Goal: Obtain resource: Download file/media

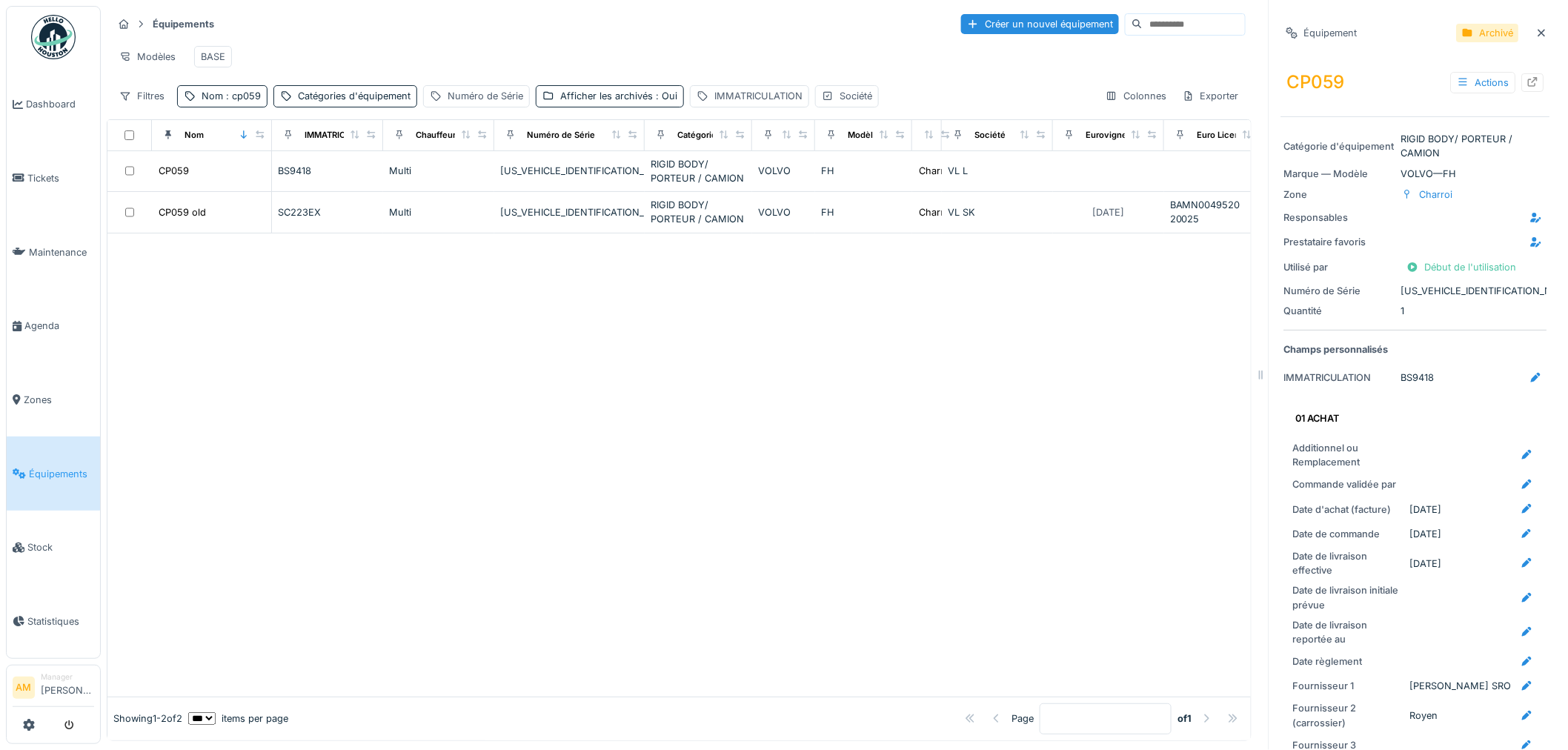
scroll to position [2717, 0]
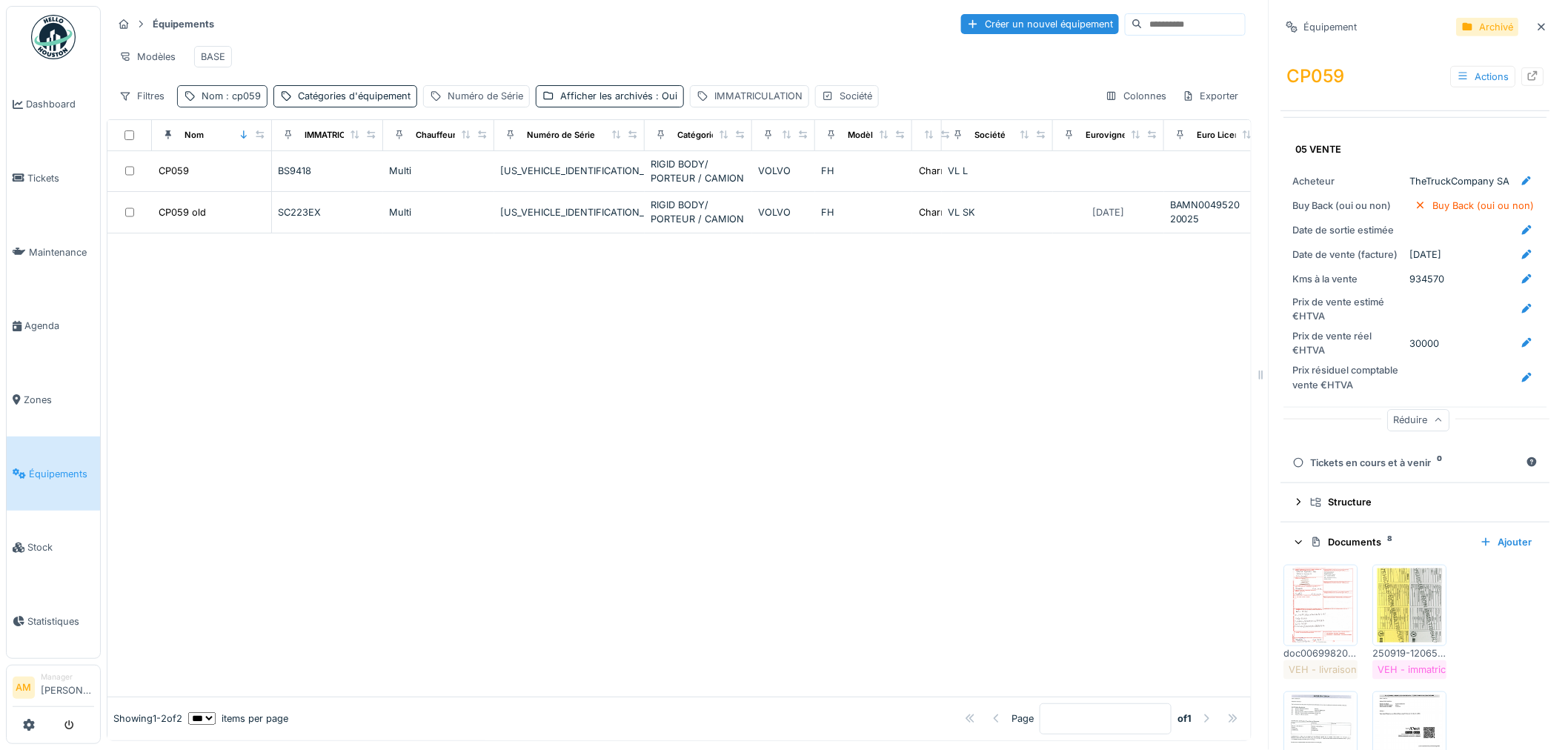
click at [256, 101] on span ": cp059" at bounding box center [242, 96] width 38 height 11
click at [240, 182] on input "*****" at bounding box center [257, 180] width 147 height 31
drag, startPoint x: 89, startPoint y: 167, endPoint x: 2, endPoint y: 152, distance: 88.3
click at [9, 157] on body "Dashboard Tickets Maintenance [GEOGRAPHIC_DATA] Zones Équipements Stock Statist…" at bounding box center [784, 375] width 1568 height 750
drag, startPoint x: 848, startPoint y: 117, endPoint x: 857, endPoint y: 114, distance: 9.5
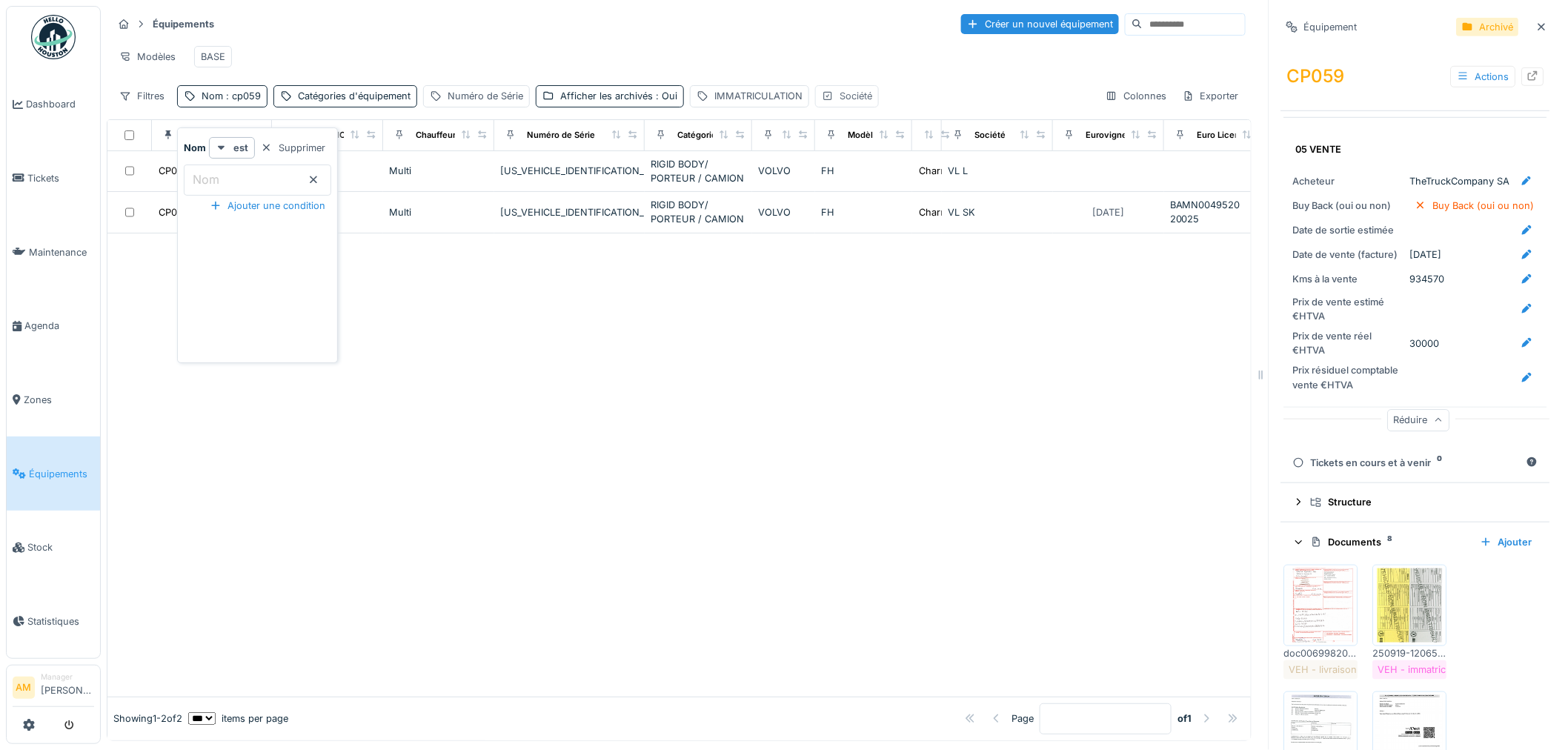
click at [848, 107] on div "Société" at bounding box center [847, 96] width 64 height 21
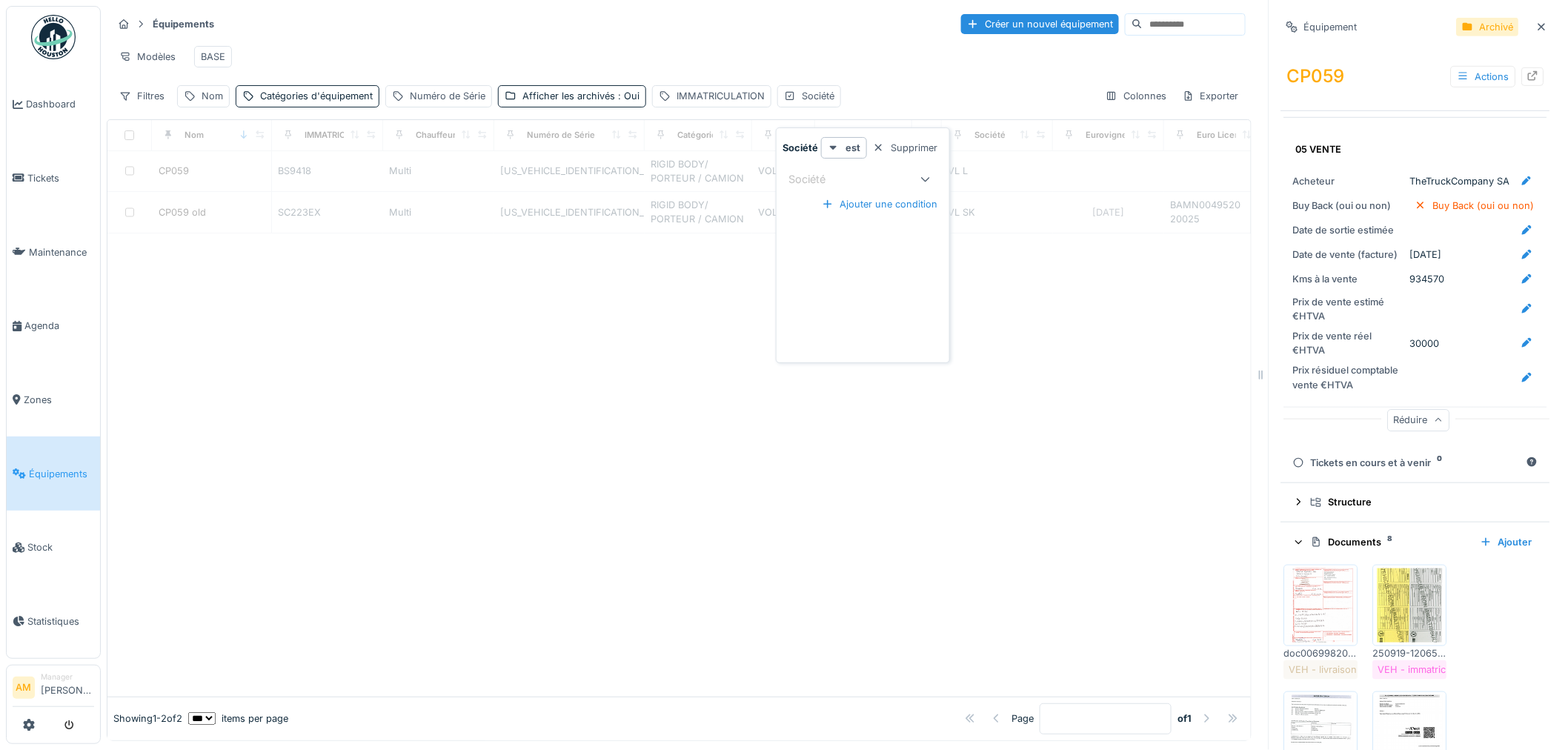
click at [809, 182] on div "Société" at bounding box center [817, 179] width 58 height 16
click at [797, 249] on span "VL B" at bounding box center [794, 244] width 23 height 16
type input "****"
click at [428, 103] on div "Numéro de Série" at bounding box center [447, 96] width 75 height 14
click at [301, 103] on div "Catégories d'équipement" at bounding box center [316, 96] width 113 height 14
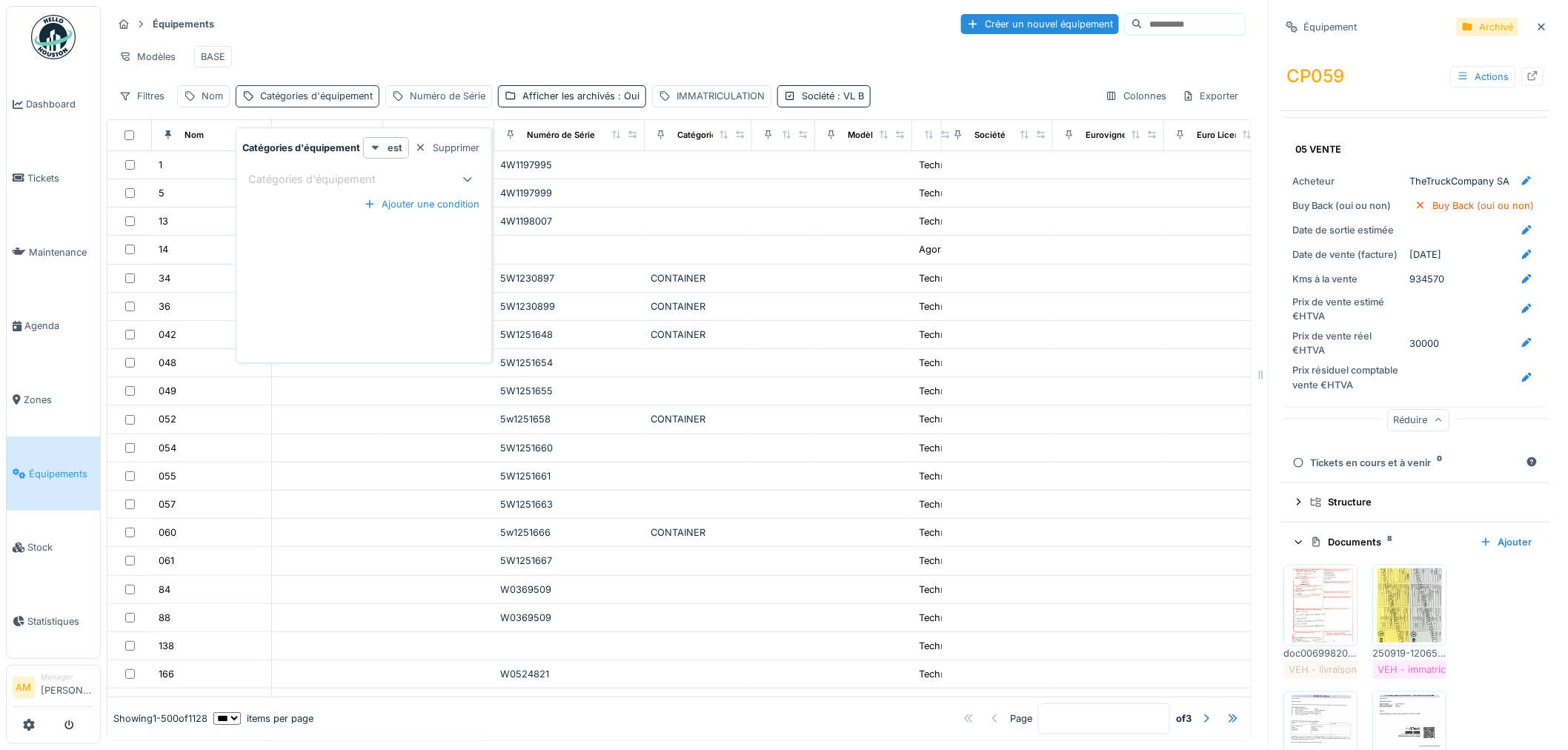
click at [300, 103] on div "Catégories d'équipement" at bounding box center [316, 96] width 113 height 14
click at [301, 103] on div "Catégories d'équipement" at bounding box center [316, 96] width 113 height 14
click at [336, 185] on div "Catégories d'équipement" at bounding box center [322, 179] width 148 height 16
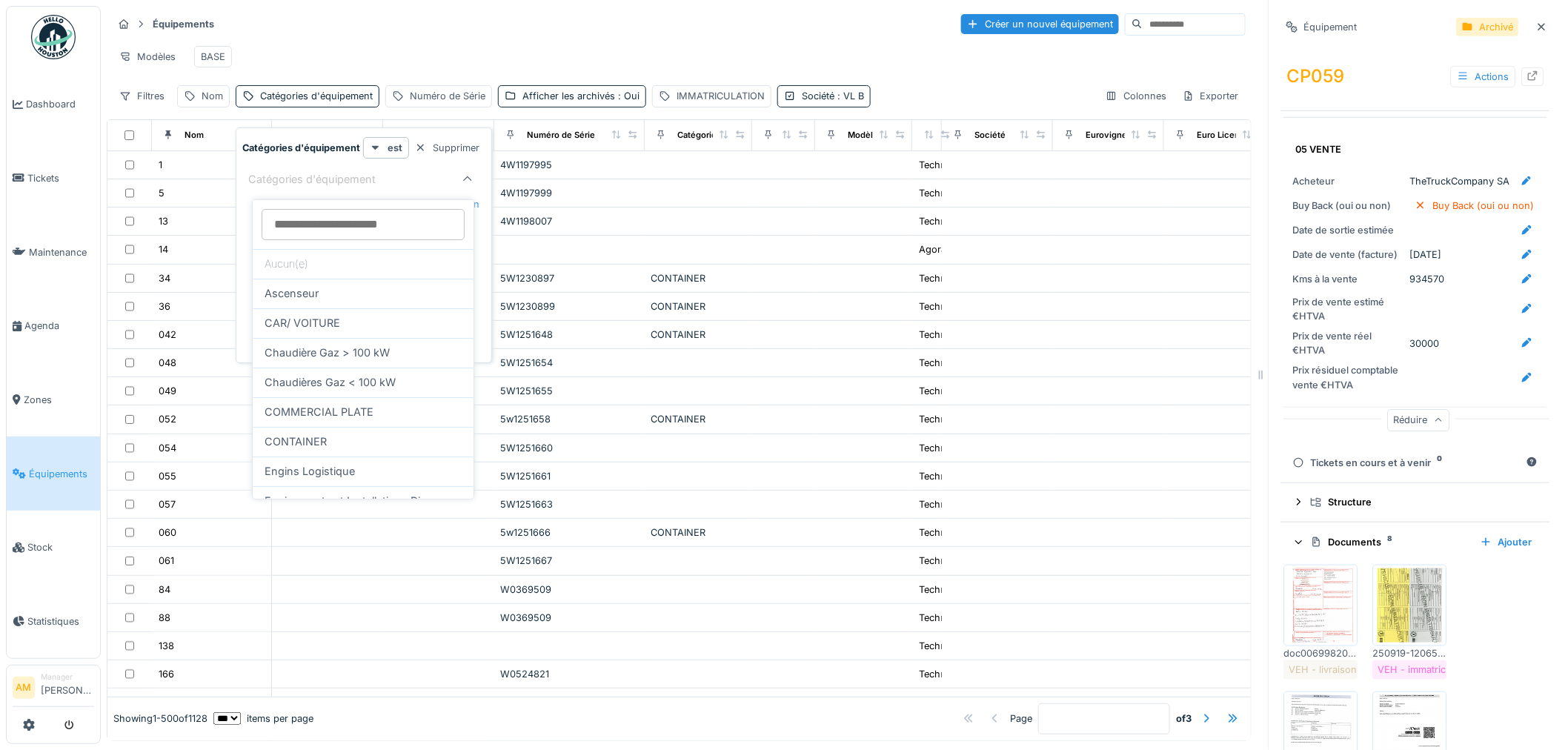
click at [338, 179] on div "Catégories d'équipement" at bounding box center [322, 179] width 148 height 16
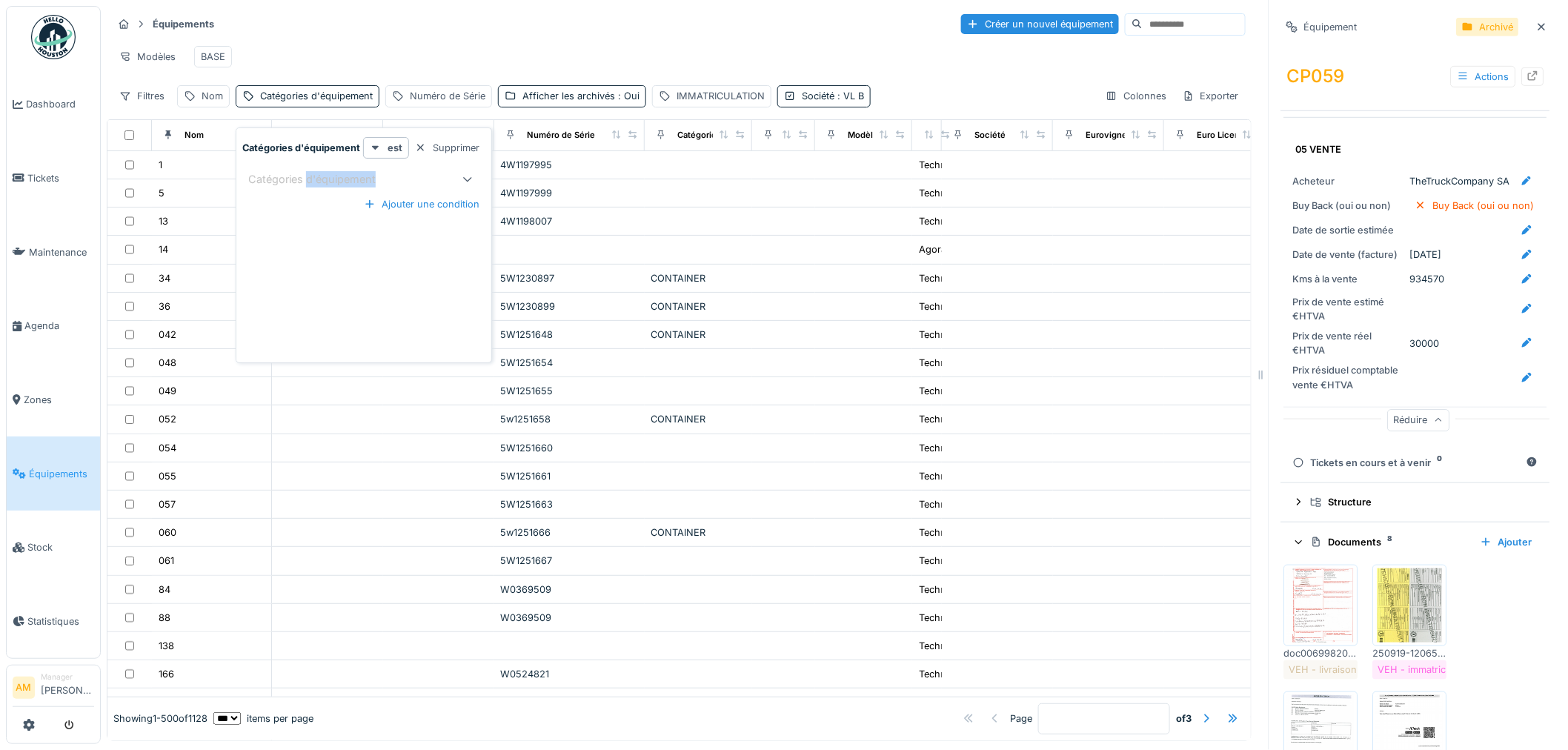
click at [338, 179] on div "Catégories d'équipement" at bounding box center [322, 179] width 148 height 16
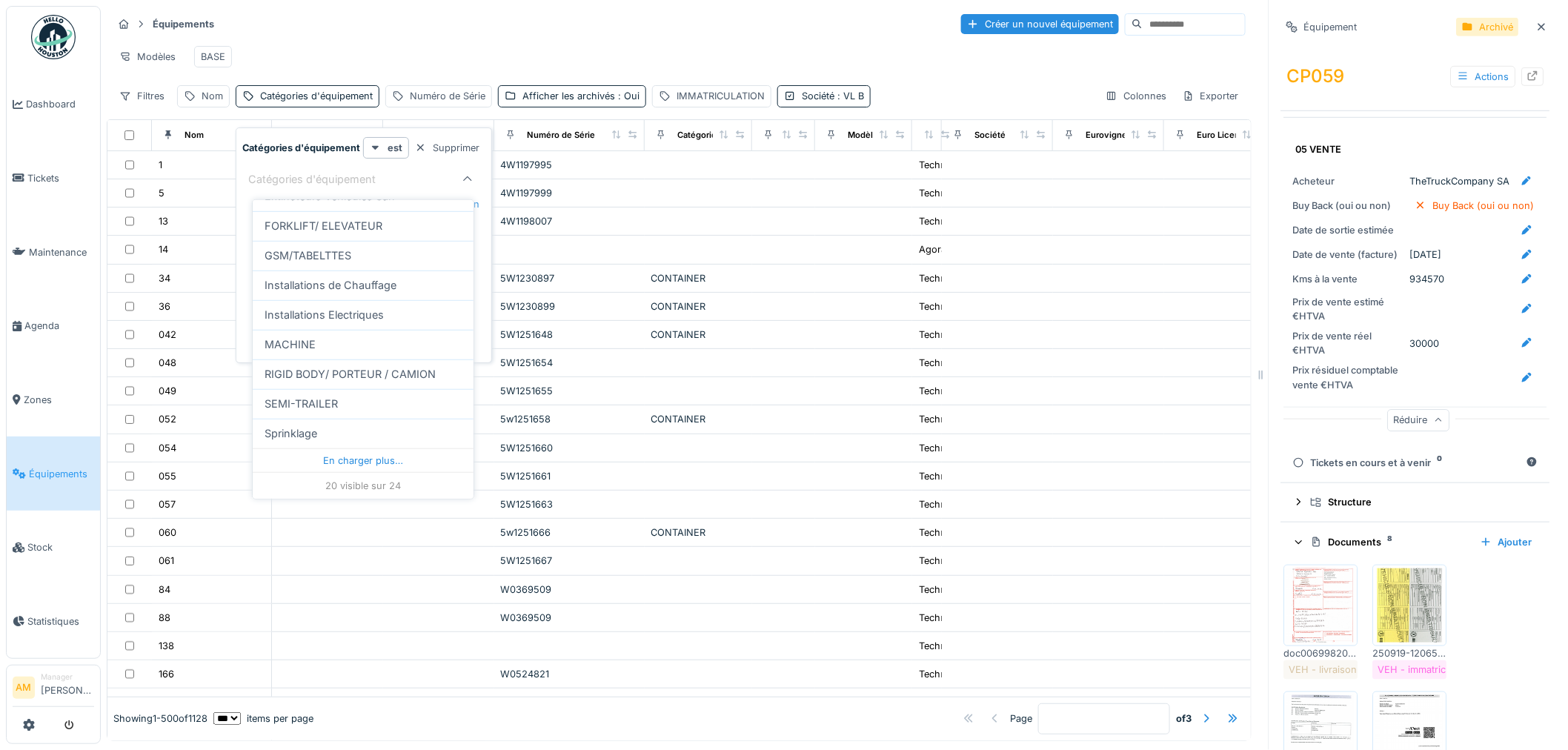
scroll to position [424, 0]
click at [335, 372] on span "RIGID BODY/ PORTEUR / CAMION" at bounding box center [350, 374] width 171 height 16
type input "****"
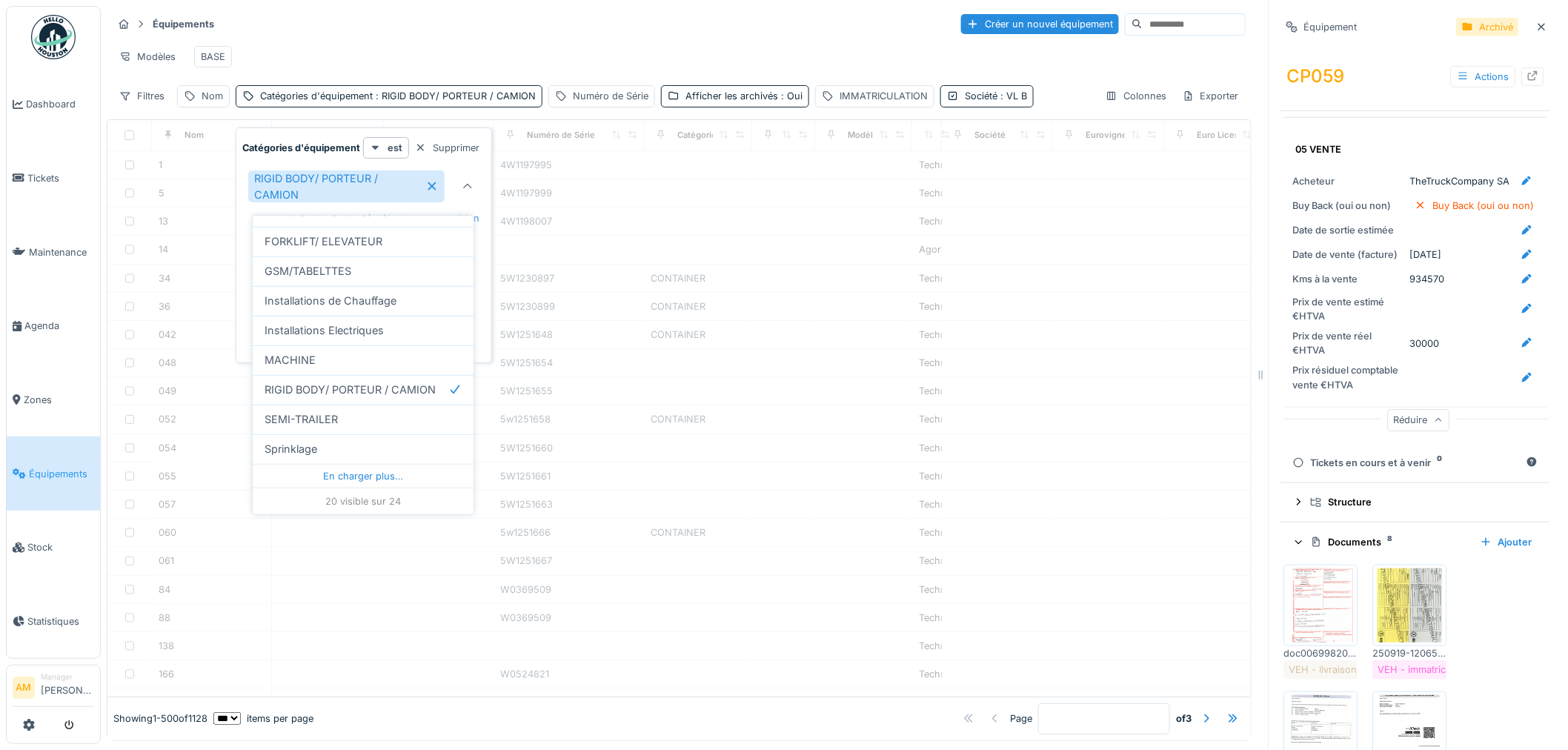
click at [404, 43] on div "Modèles BASE" at bounding box center [679, 56] width 1133 height 33
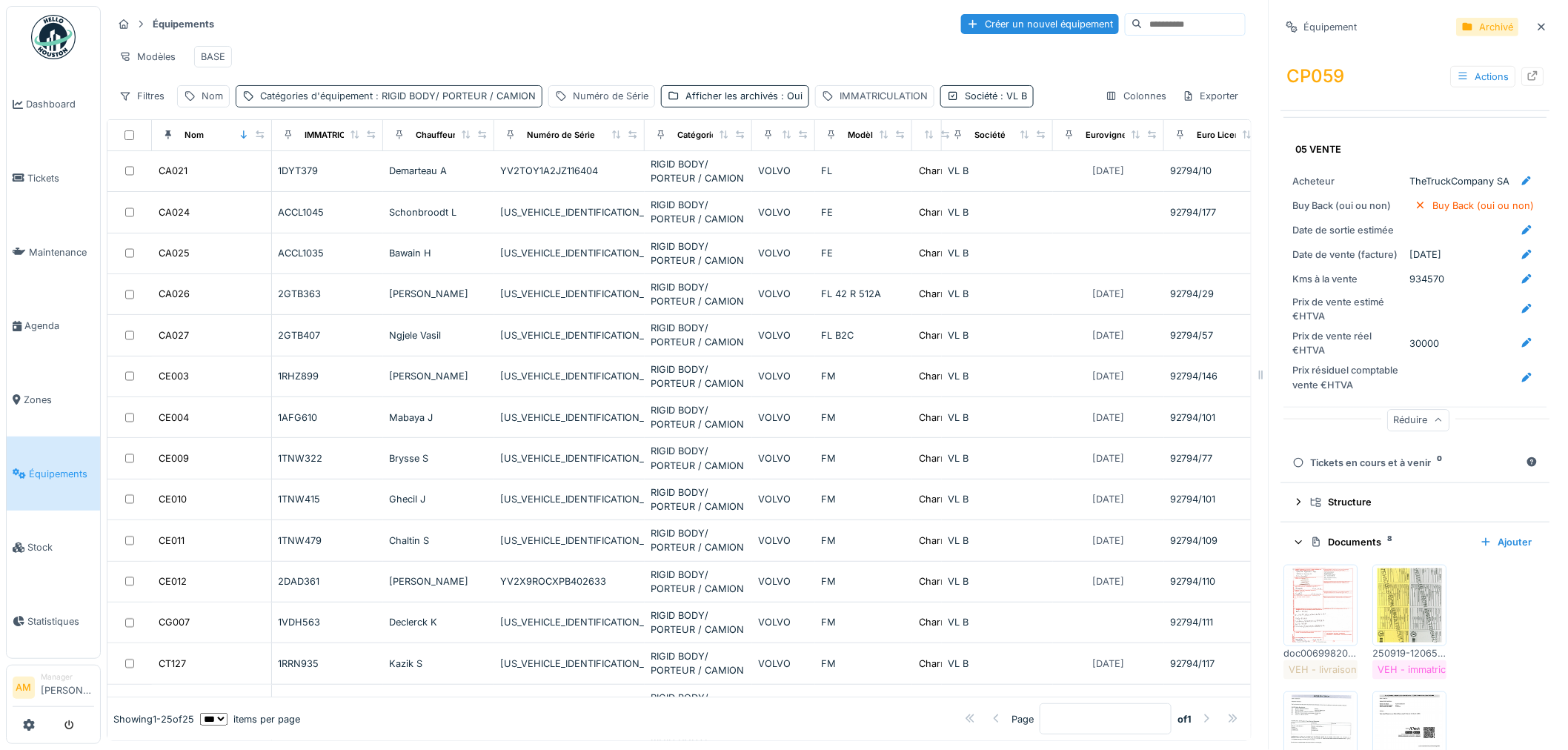
click at [338, 103] on div "Catégories d'équipement : RIGID BODY/ PORTEUR / CAMION" at bounding box center [398, 96] width 276 height 14
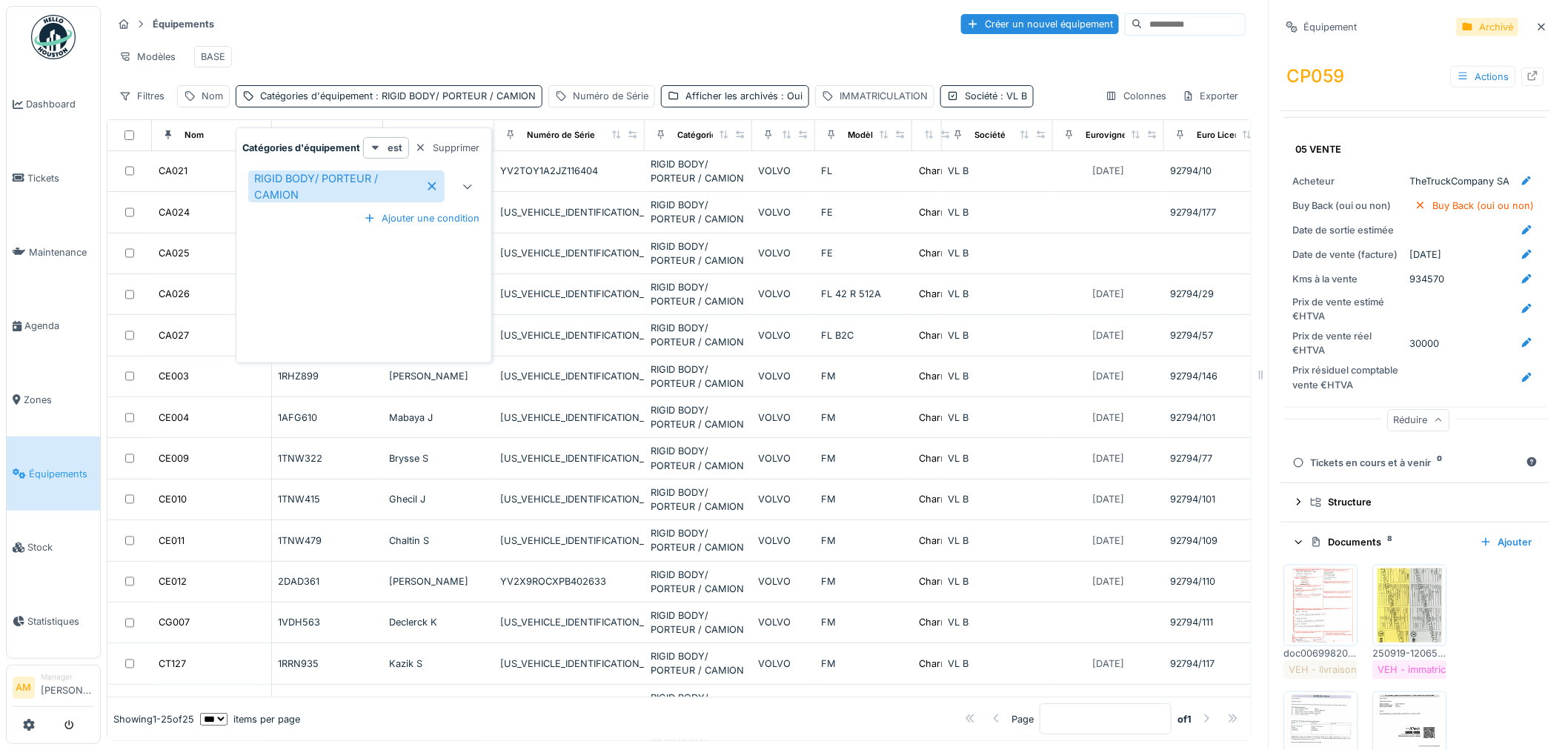
click at [464, 187] on icon at bounding box center [467, 187] width 12 height 10
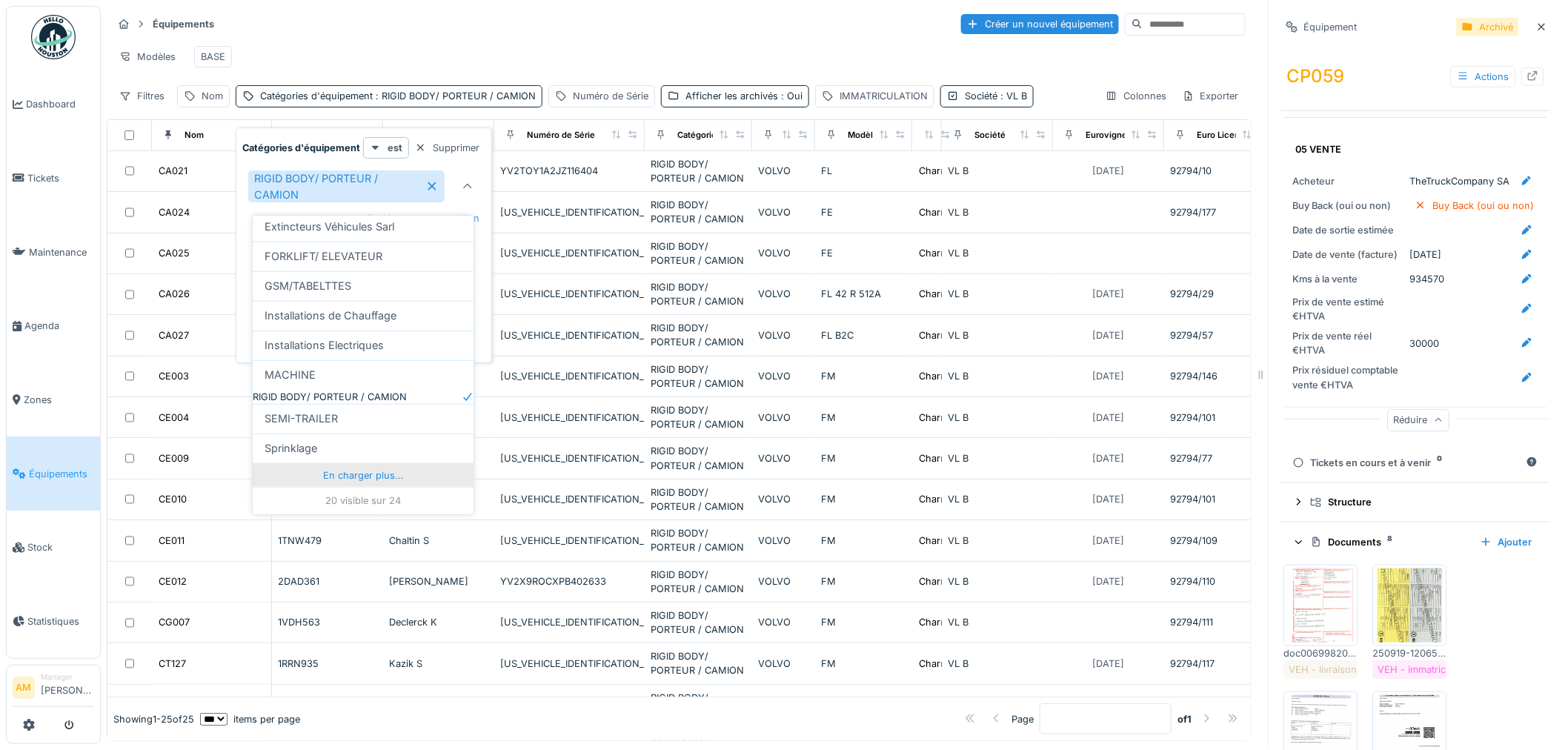
click at [344, 479] on div "En charger plus…" at bounding box center [363, 474] width 221 height 24
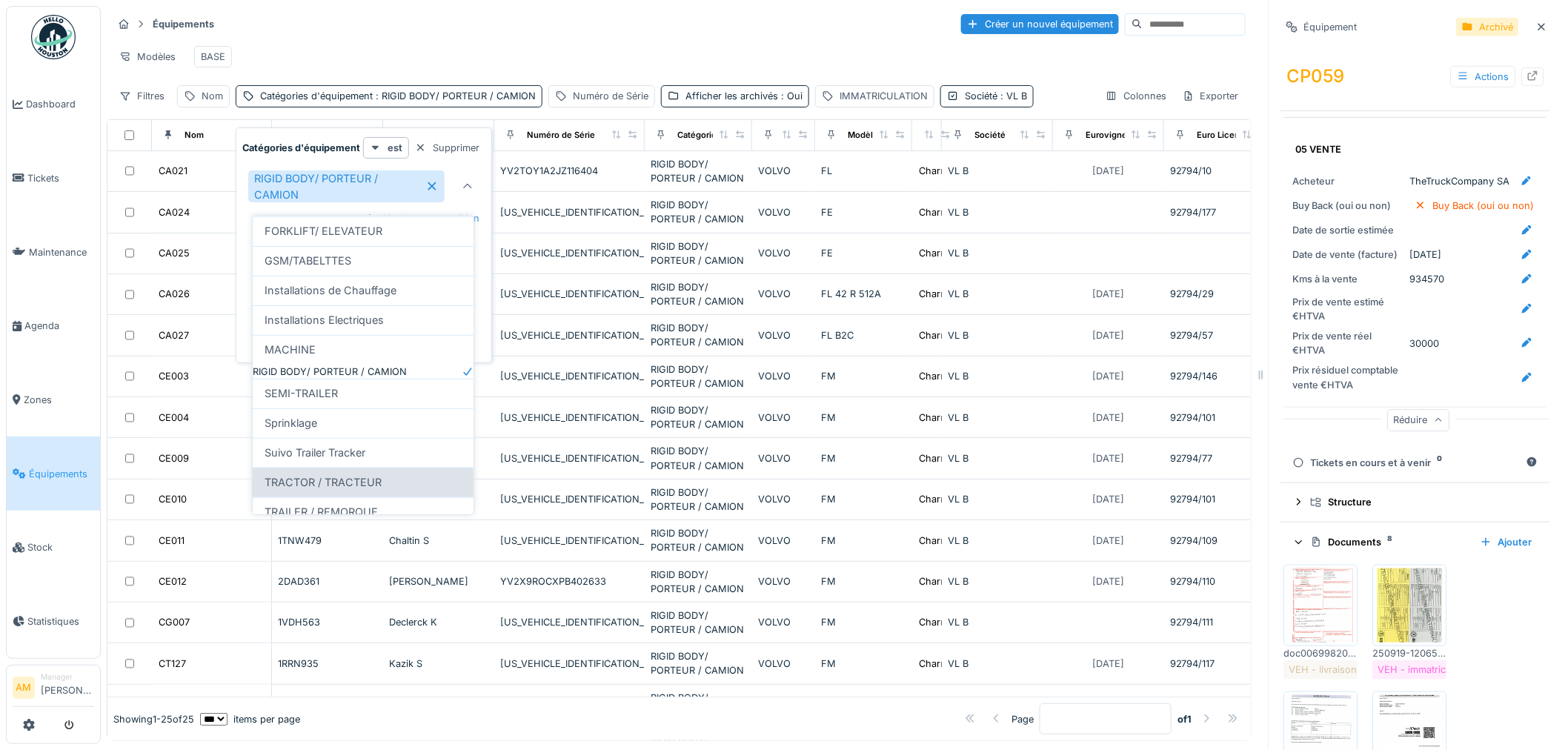
scroll to position [519, 0]
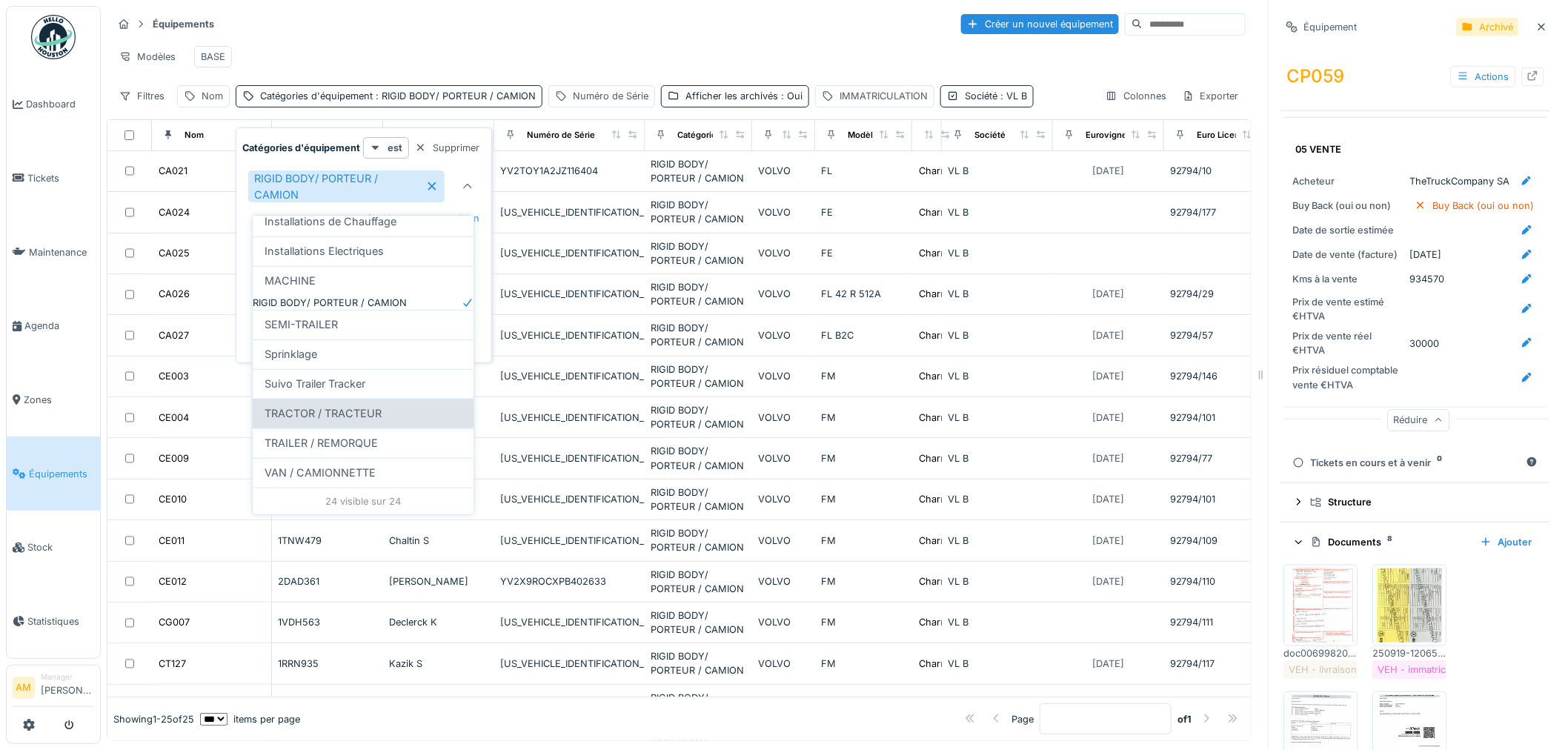
click at [305, 405] on span "TRACTOR / TRACTEUR" at bounding box center [323, 413] width 117 height 16
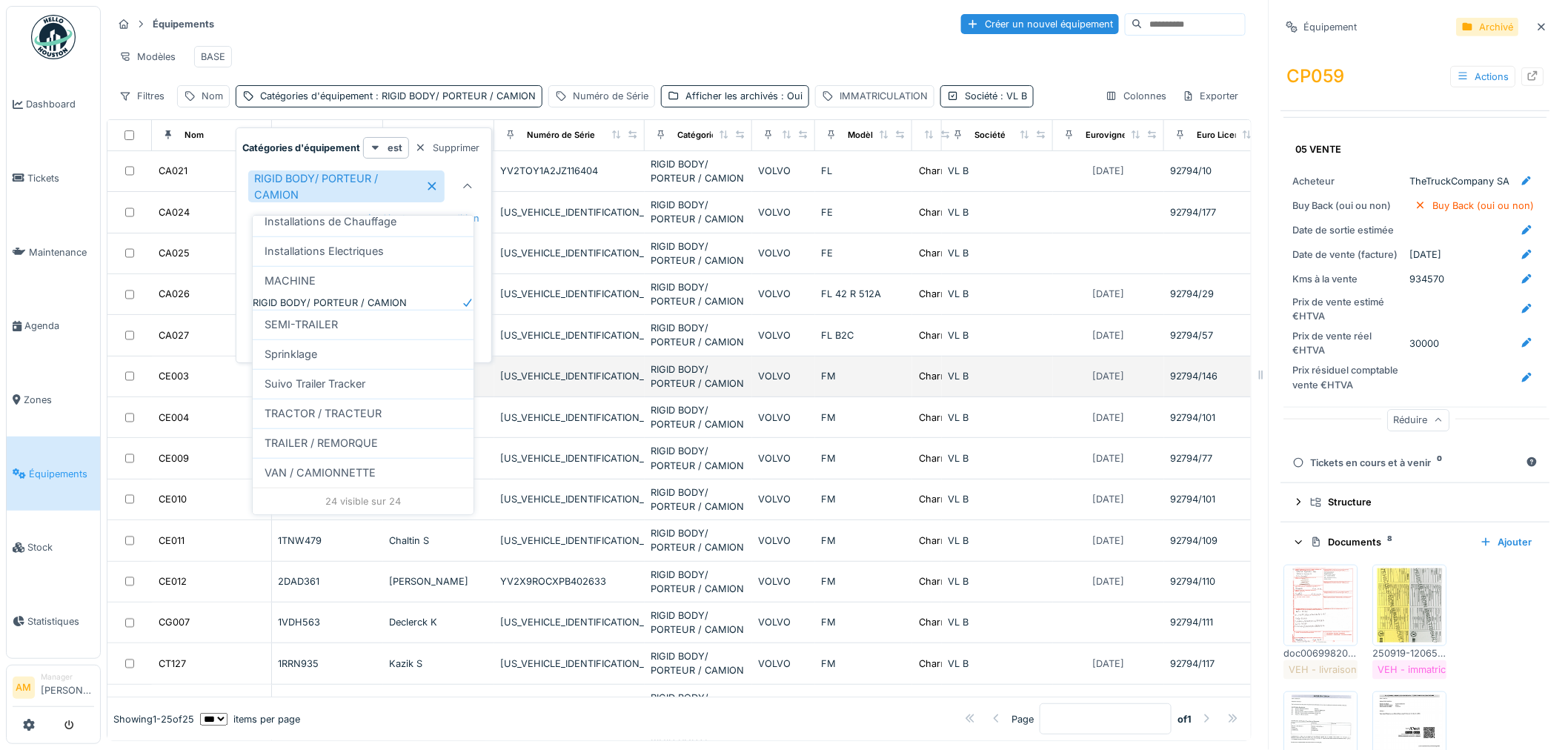
type input "*********"
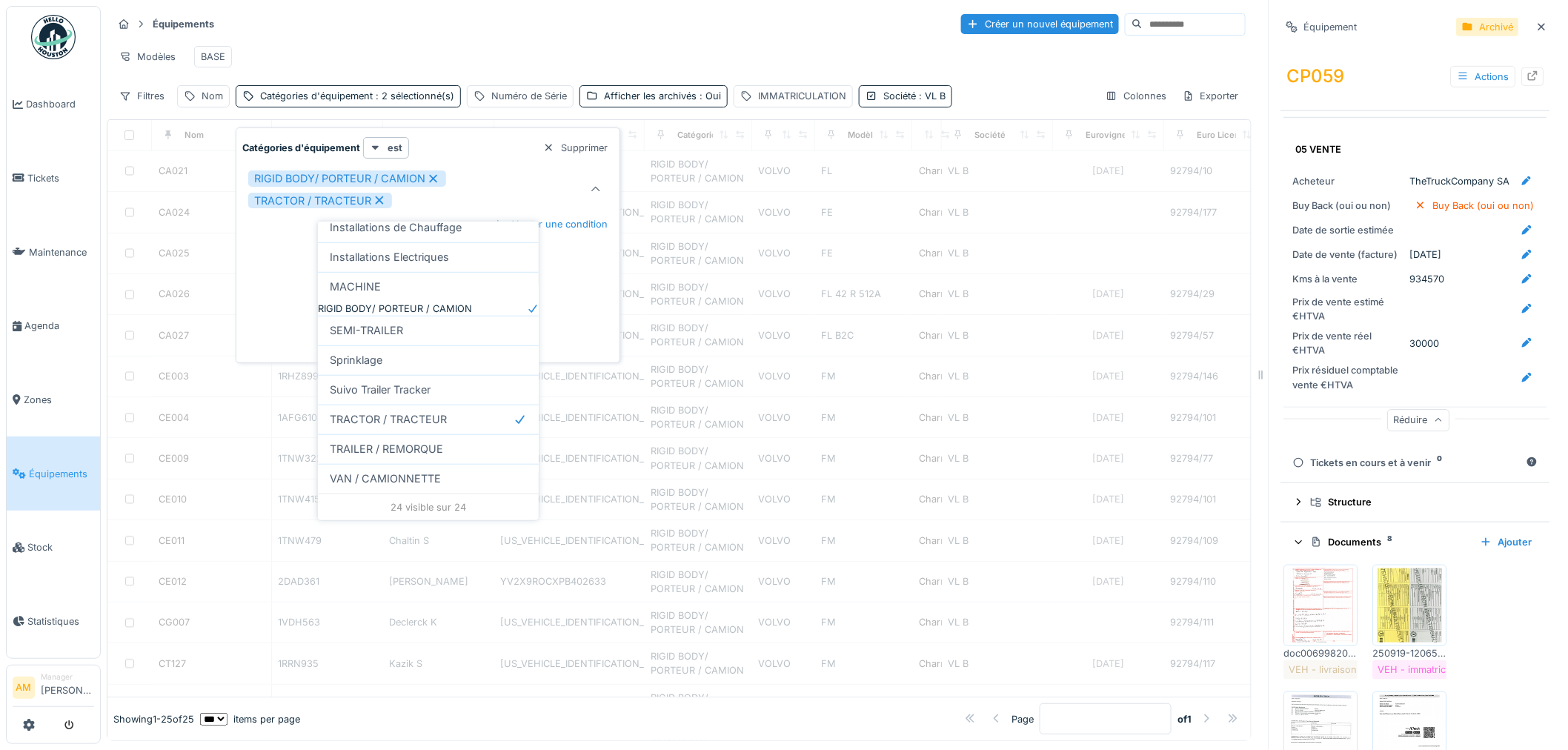
click at [531, 40] on div "Modèles BASE" at bounding box center [679, 56] width 1133 height 33
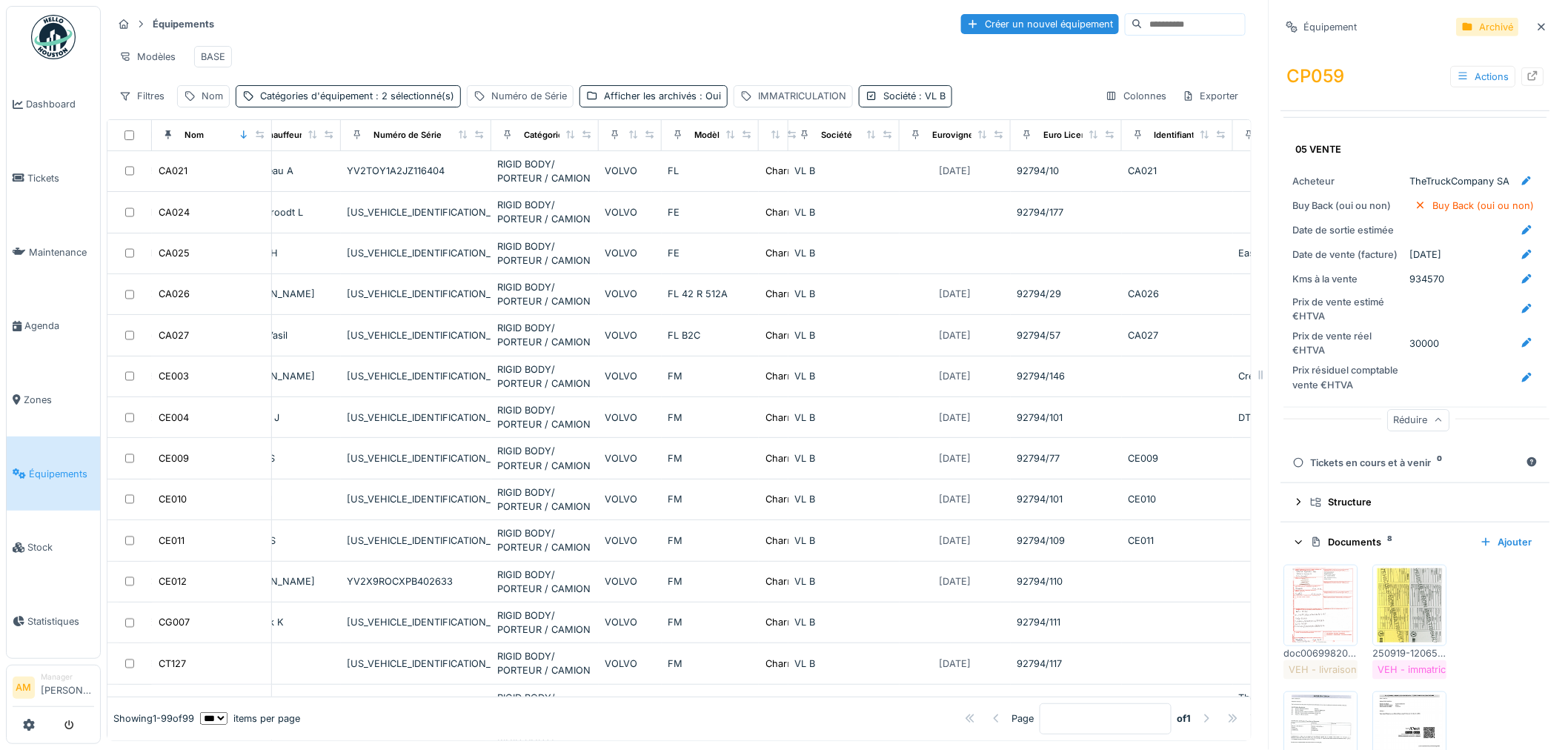
scroll to position [0, 190]
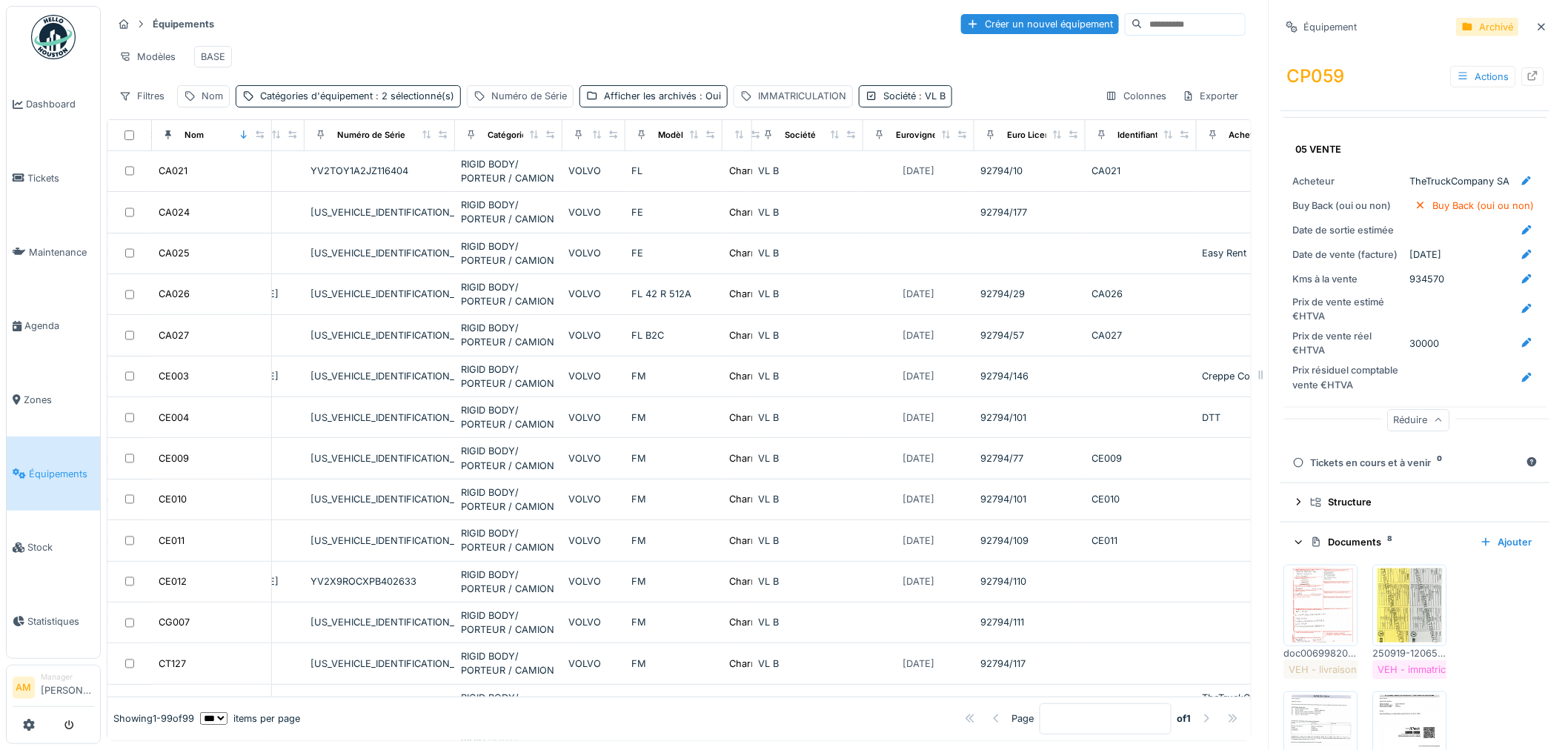
click at [1048, 134] on div "Euro Licence nr" at bounding box center [1029, 135] width 98 height 18
click at [1056, 134] on icon at bounding box center [1057, 134] width 8 height 8
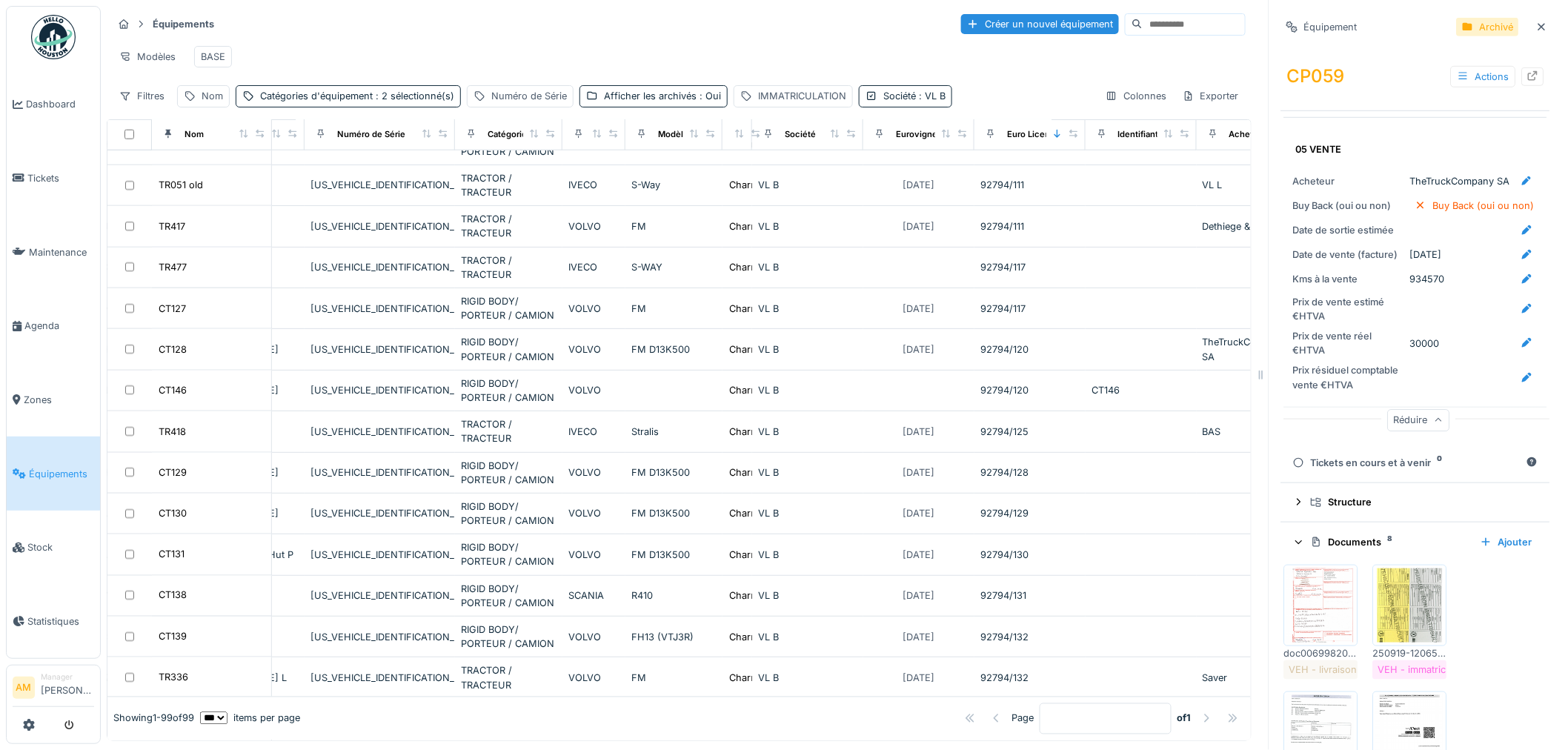
scroll to position [741, 190]
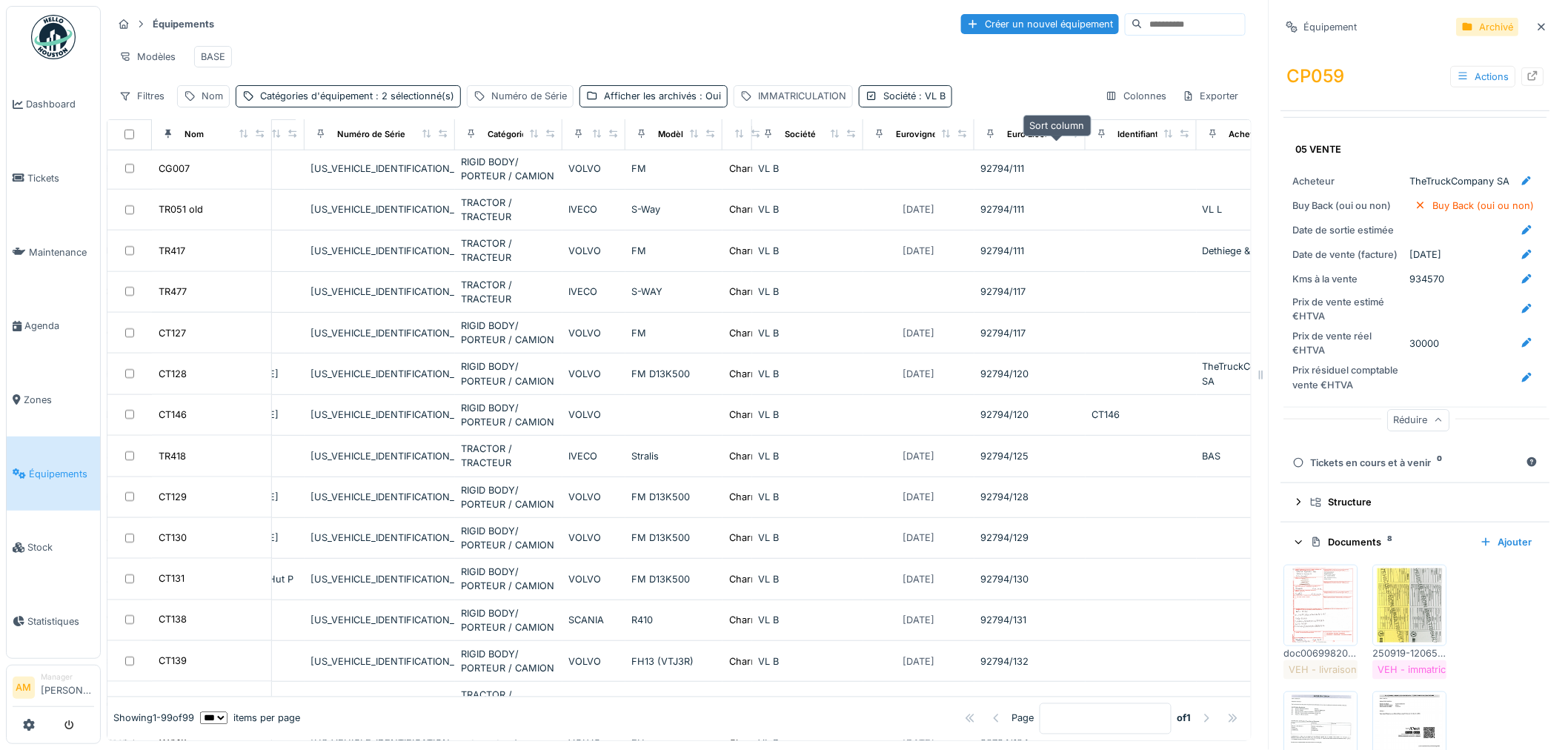
click at [1056, 137] on icon at bounding box center [1058, 134] width 11 height 8
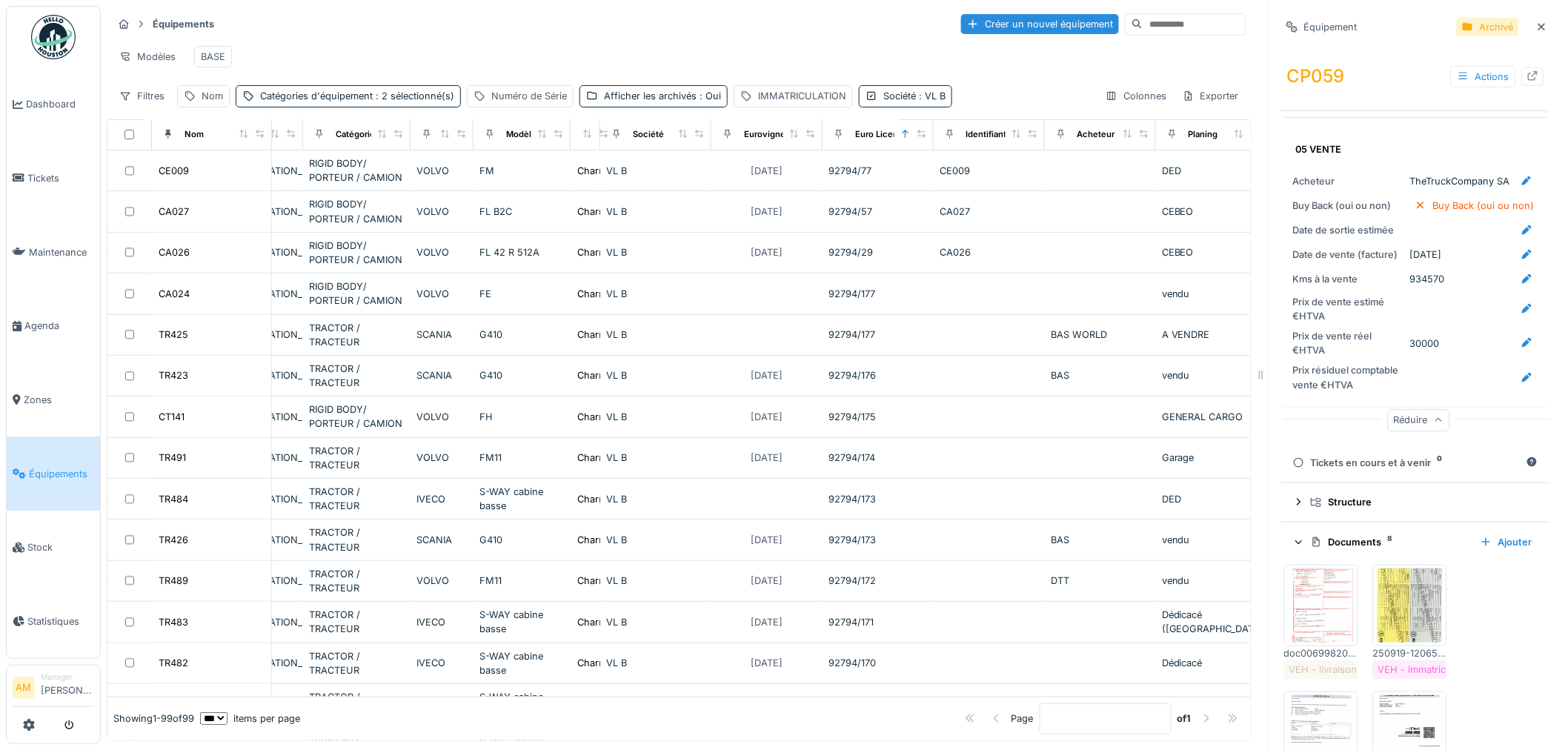
scroll to position [246, 0]
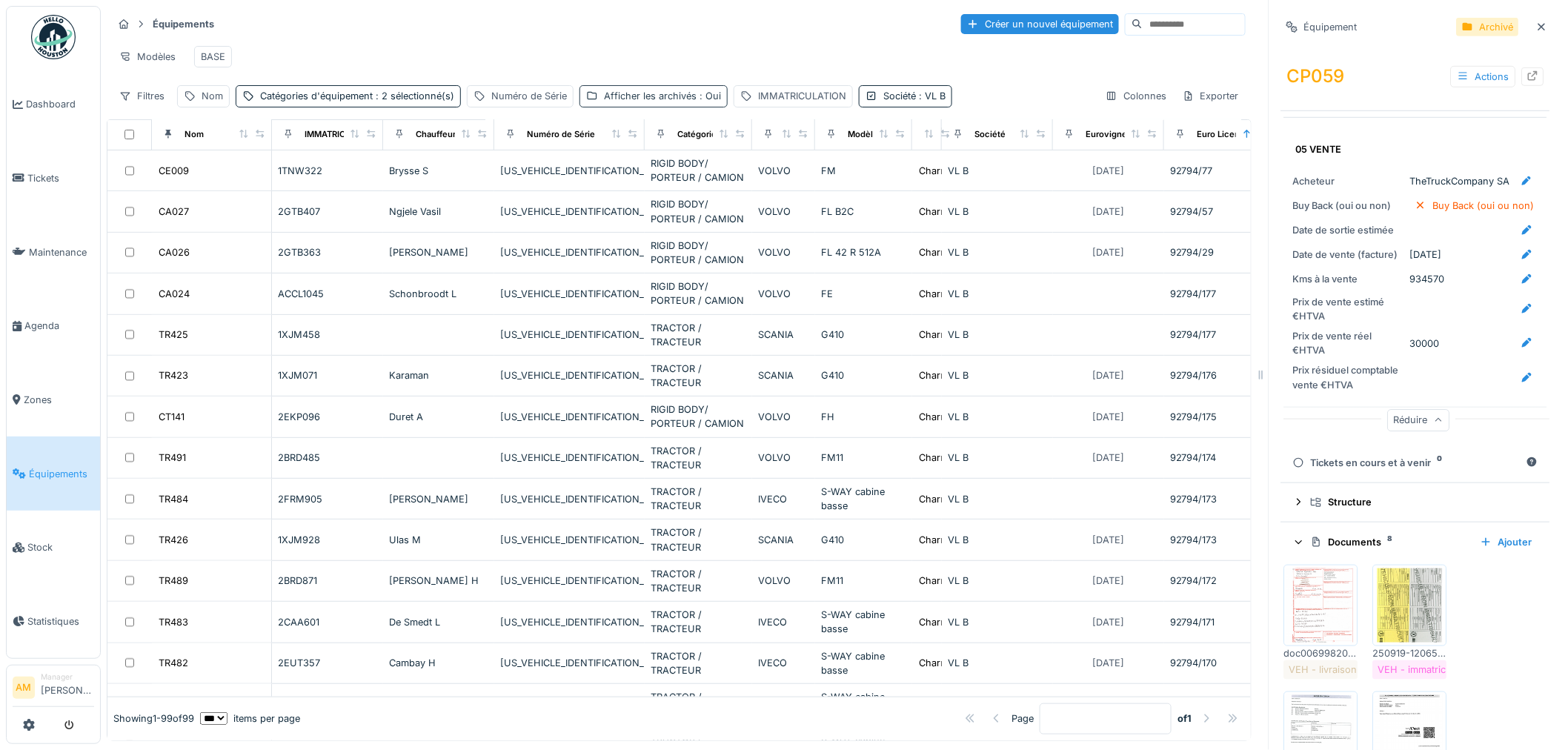
click at [675, 98] on div "Afficher les archivés : Oui" at bounding box center [662, 96] width 117 height 14
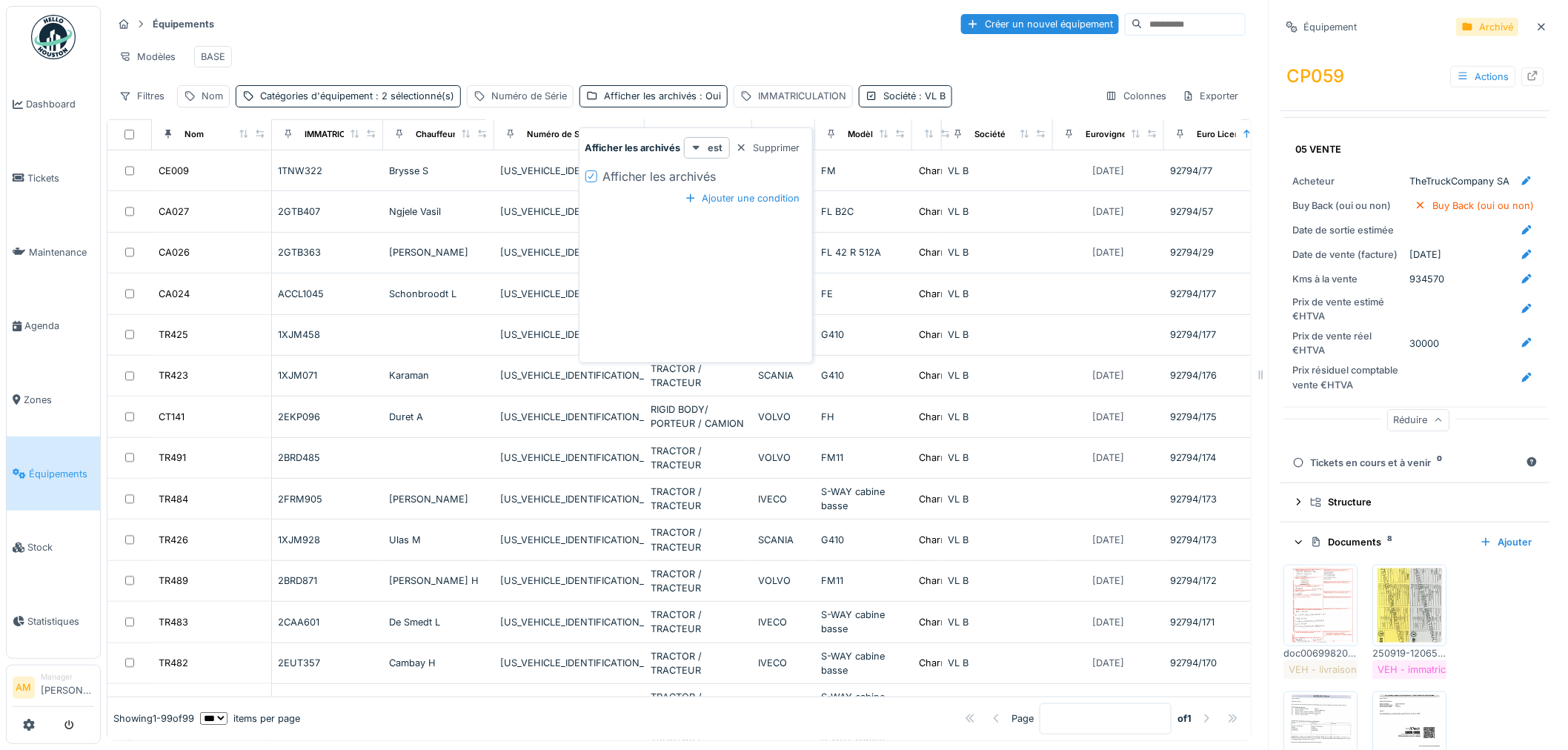
click at [587, 173] on icon at bounding box center [592, 177] width 9 height 8
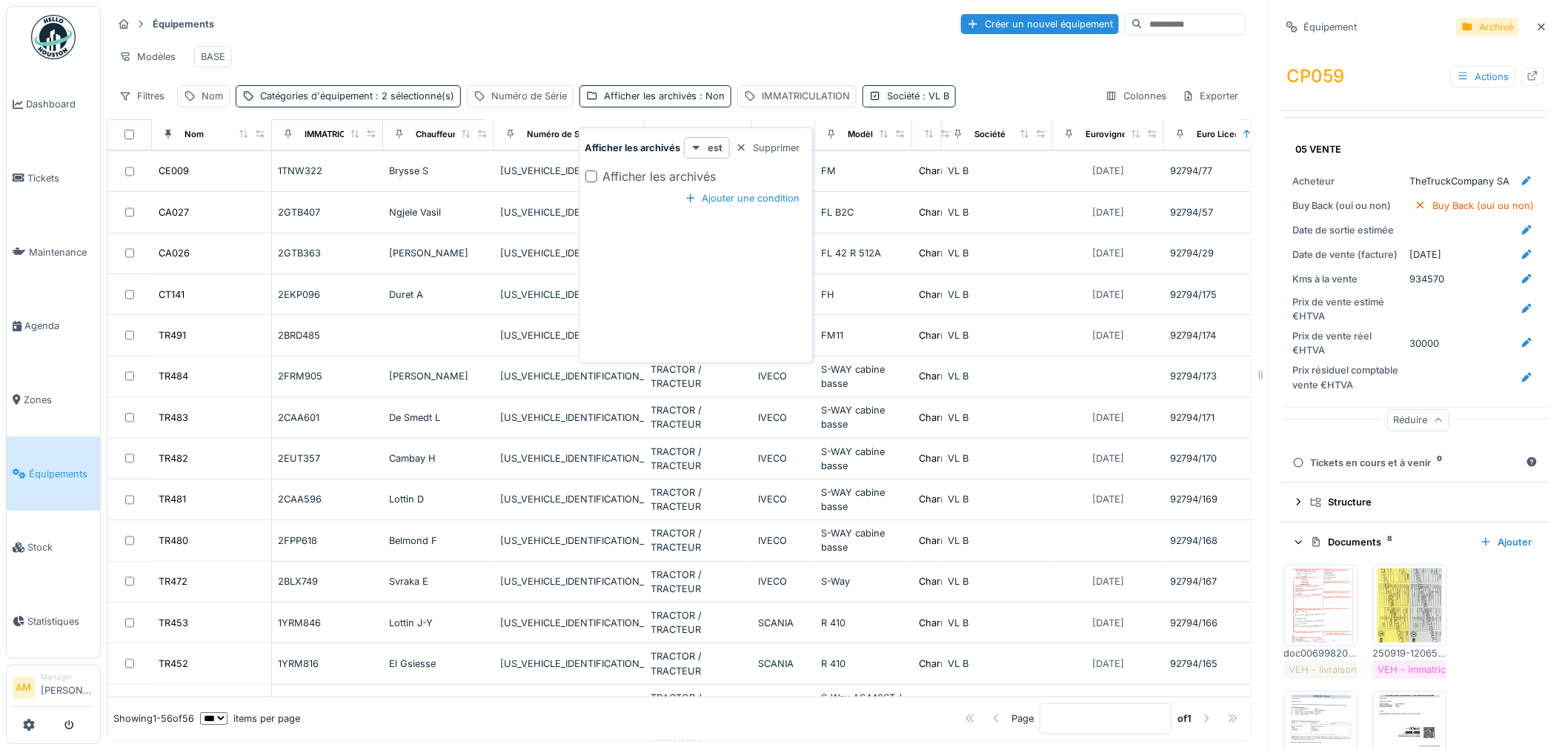
click at [626, 40] on div "Modèles BASE" at bounding box center [679, 56] width 1133 height 33
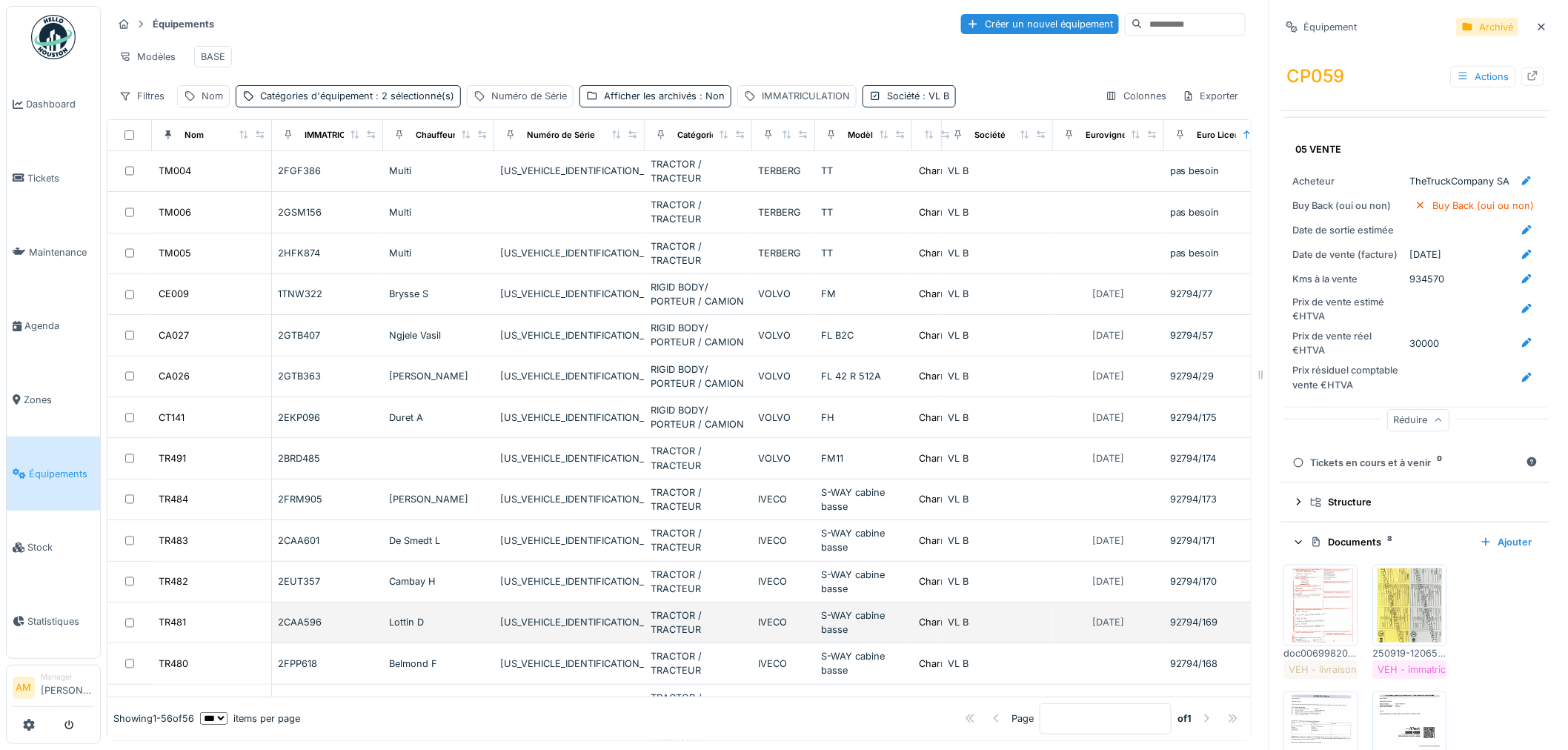
scroll to position [0, 0]
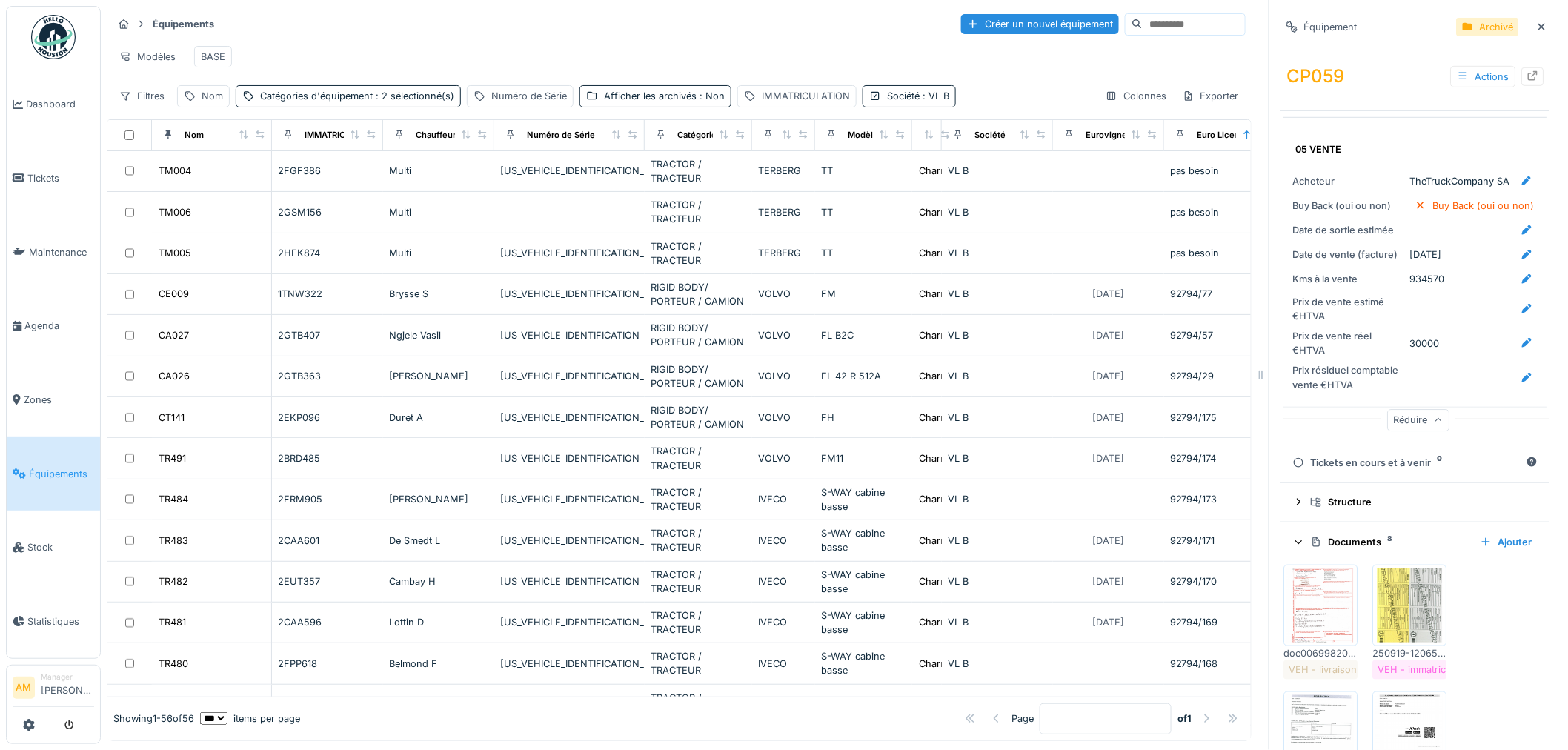
click at [1530, 30] on div at bounding box center [1540, 27] width 19 height 42
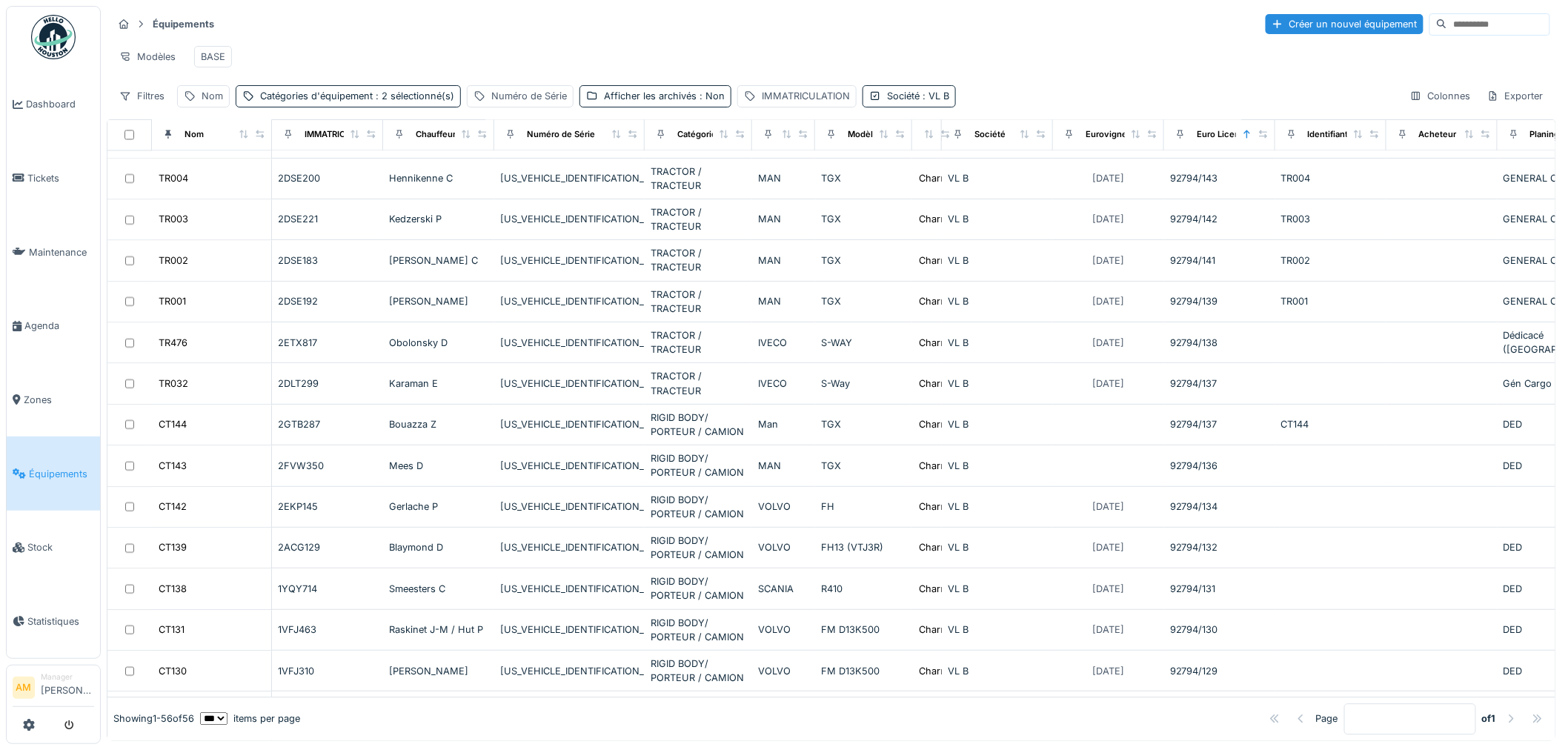
scroll to position [1217, 0]
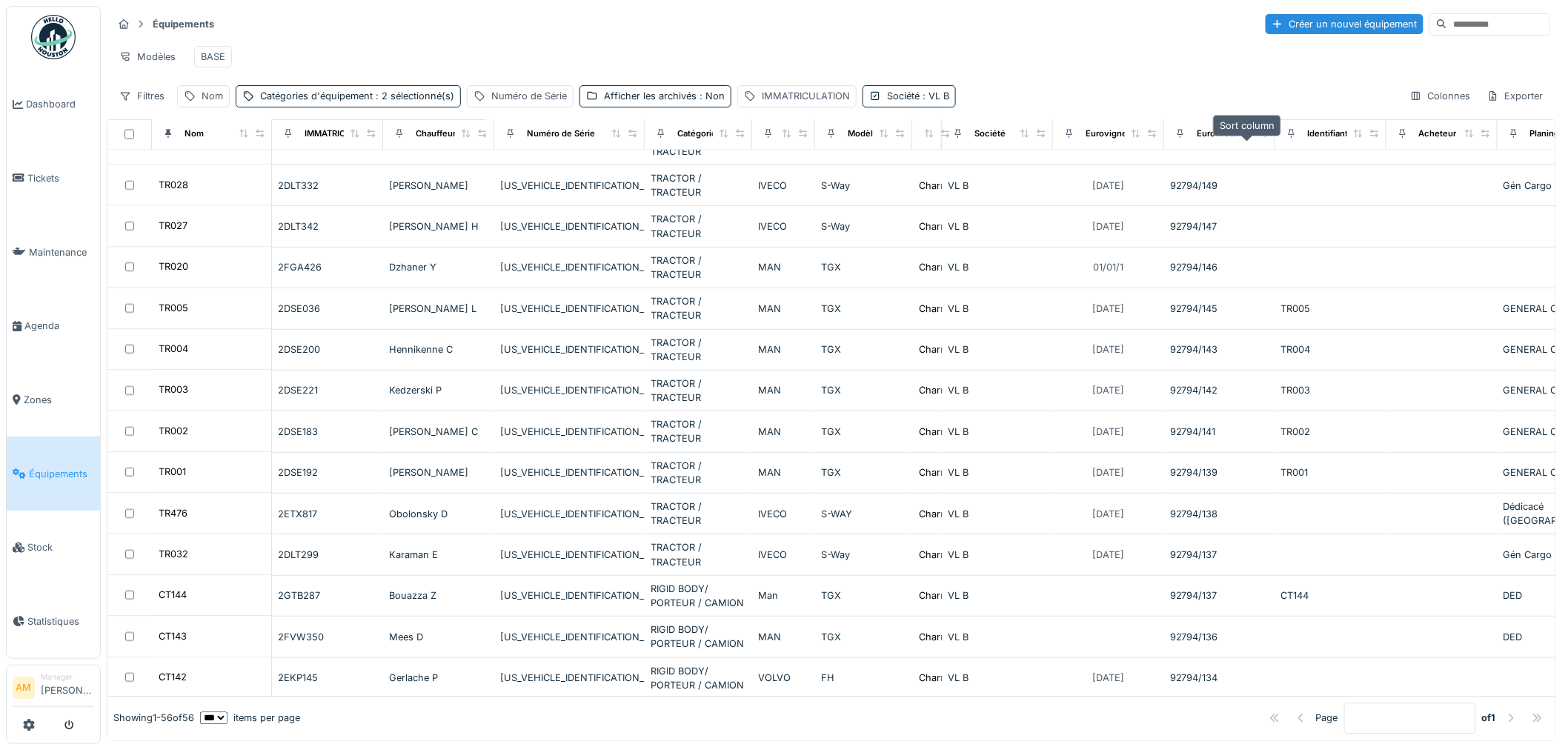
click at [1245, 138] on icon at bounding box center [1247, 134] width 6 height 8
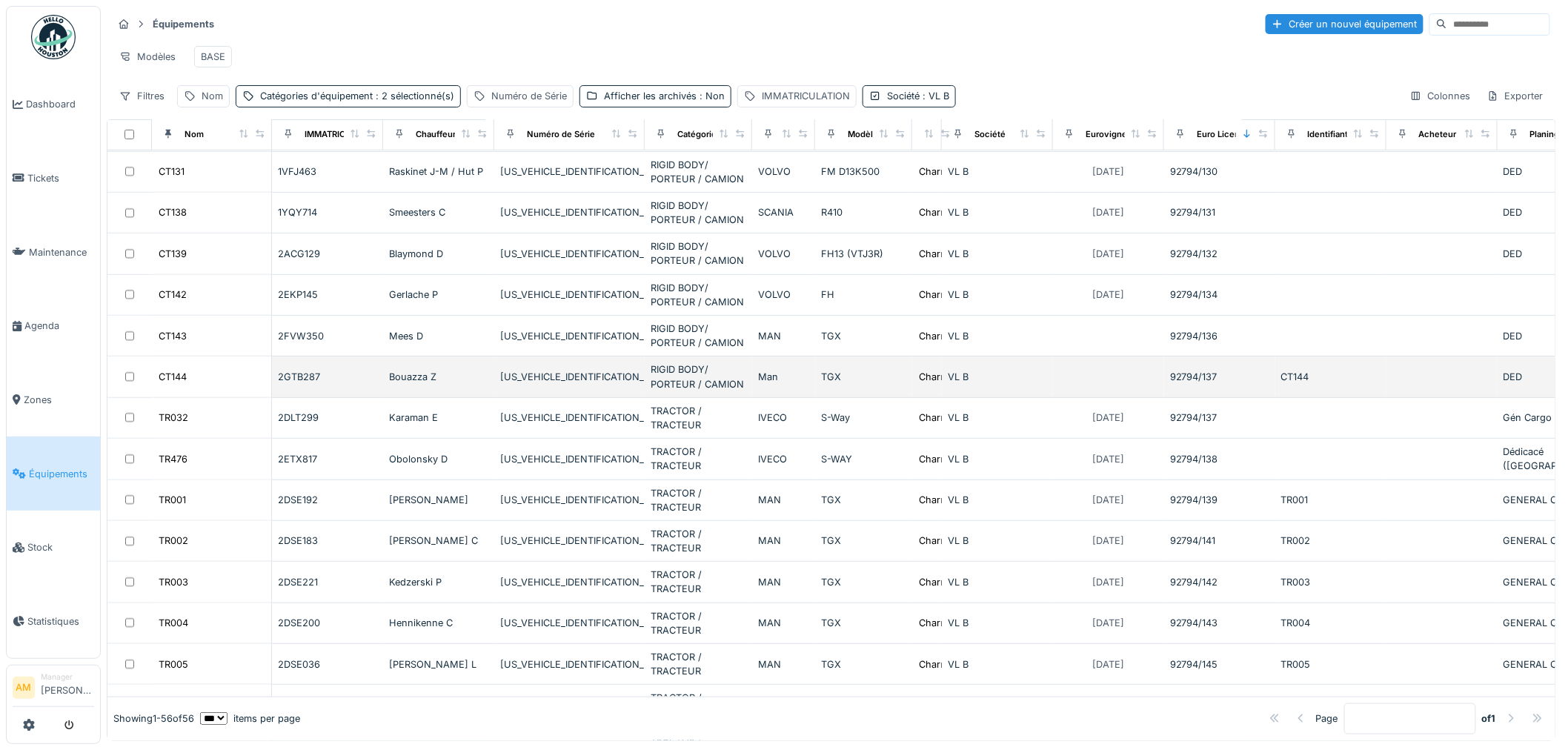
scroll to position [411, 0]
drag, startPoint x: 180, startPoint y: 393, endPoint x: 188, endPoint y: 392, distance: 8.1
click at [180, 382] on div "CT144" at bounding box center [173, 375] width 28 height 14
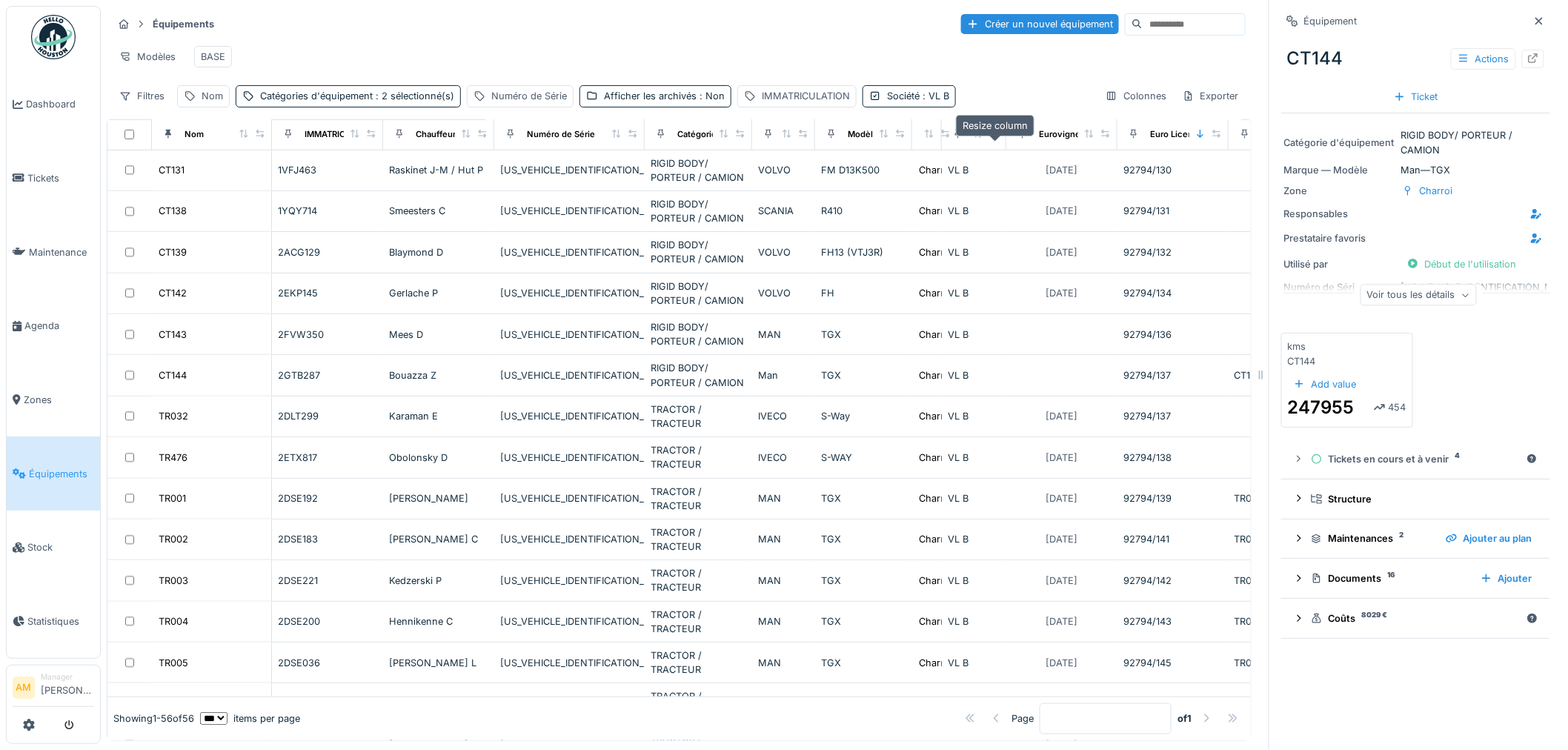
drag, startPoint x: 1040, startPoint y: 145, endPoint x: 994, endPoint y: 149, distance: 46.2
click at [994, 138] on icon at bounding box center [995, 134] width 11 height 8
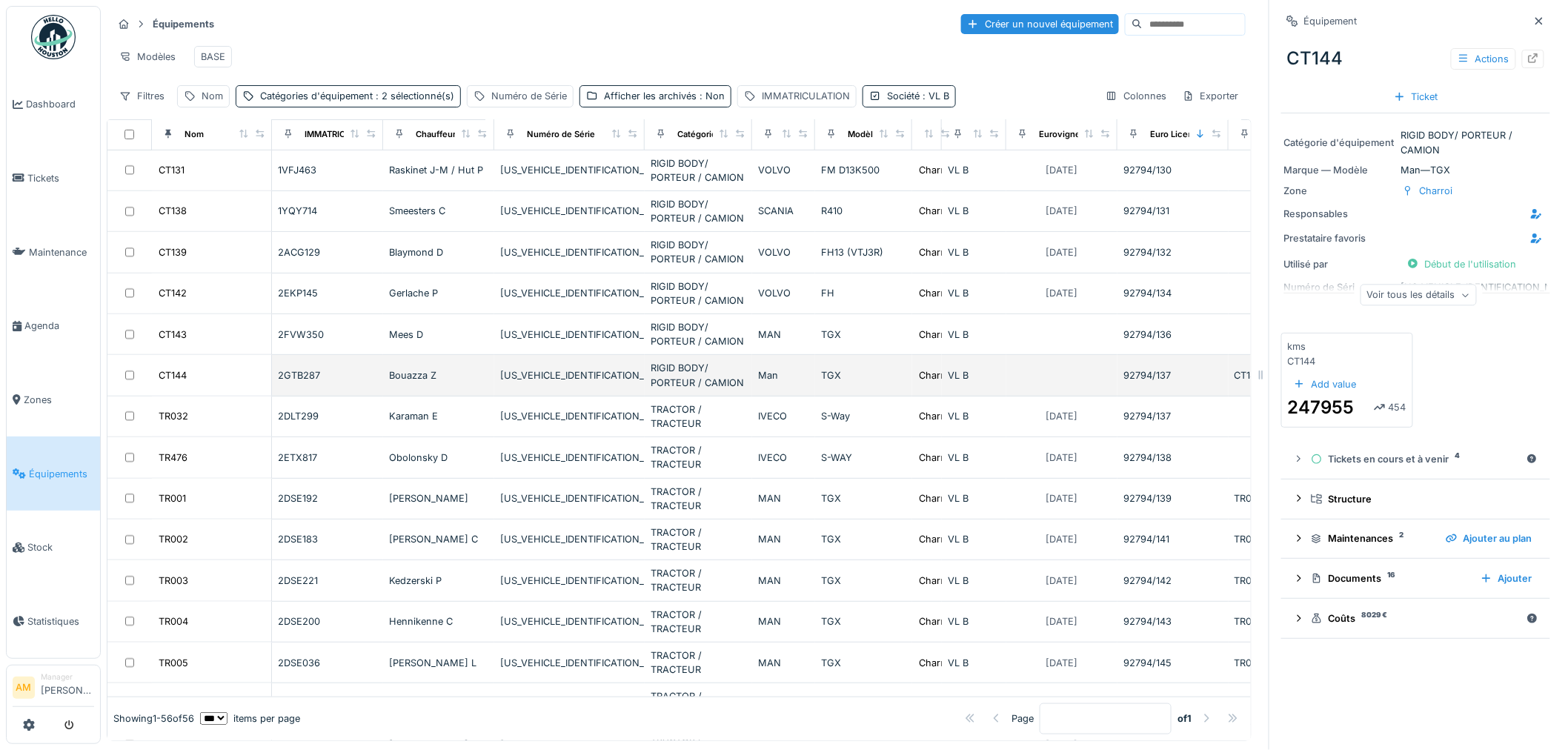
click at [1158, 382] on div "92794/137" at bounding box center [1172, 375] width 99 height 14
click at [173, 382] on div "CT144" at bounding box center [173, 375] width 28 height 14
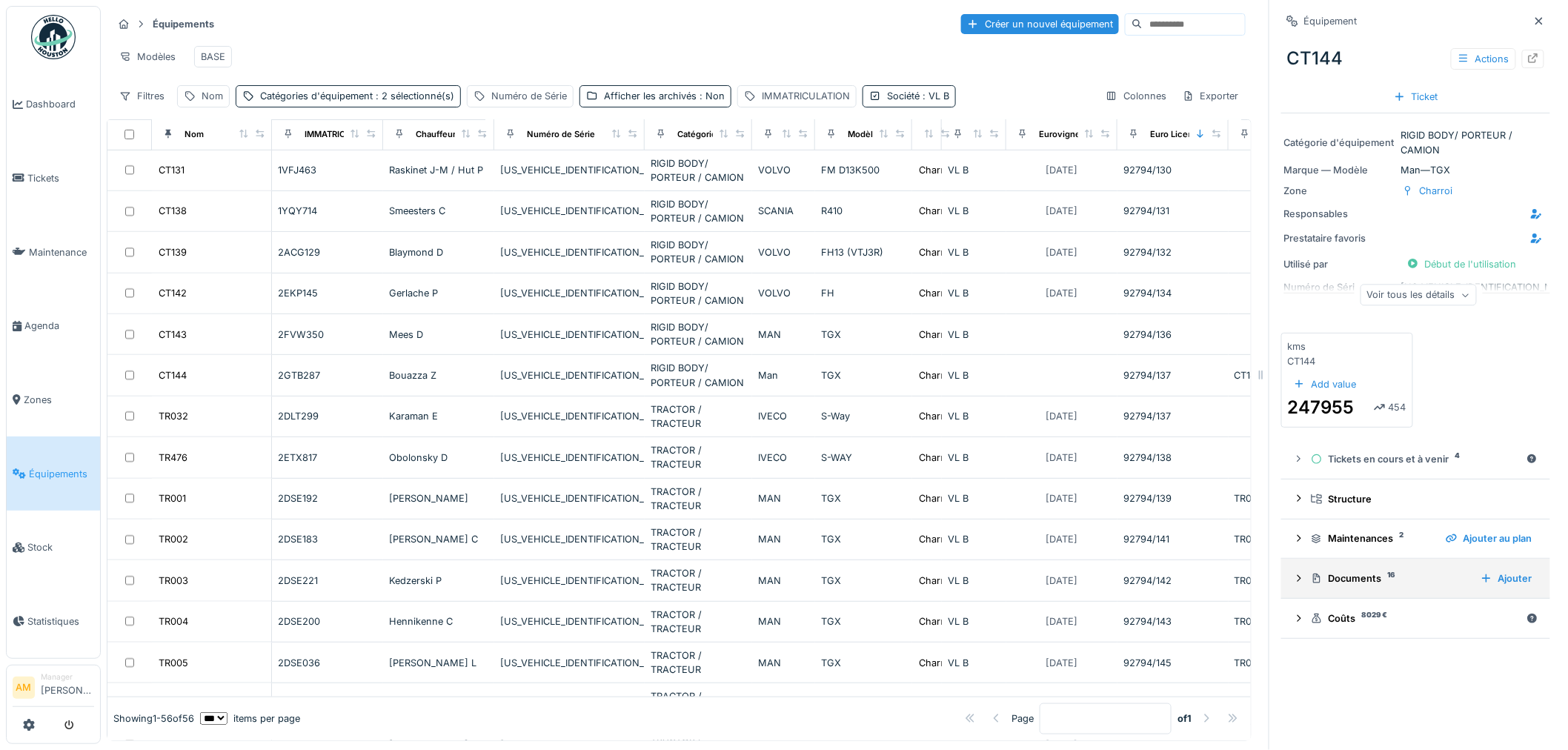
click at [1328, 583] on div "Documents 16" at bounding box center [1390, 578] width 158 height 14
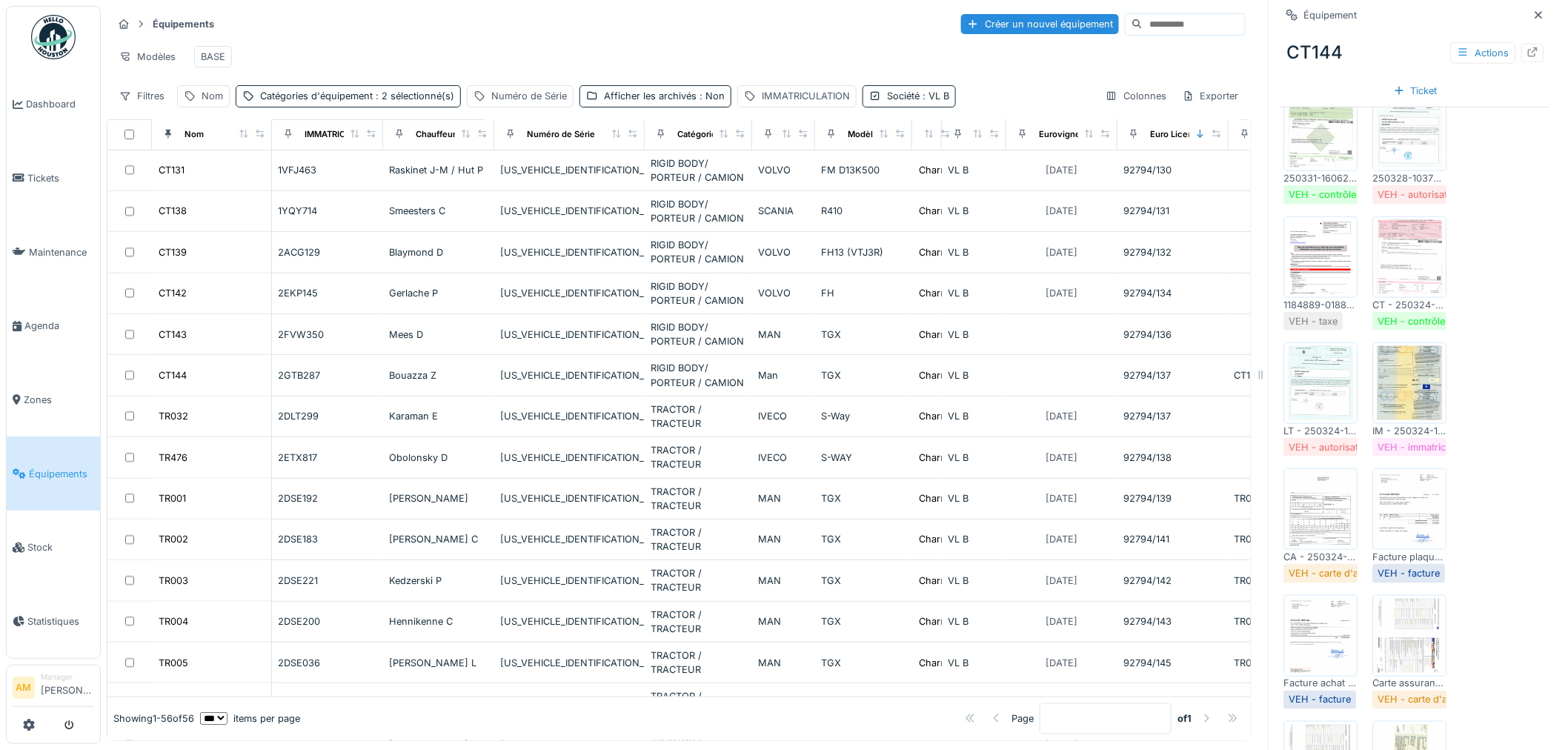
scroll to position [428, 0]
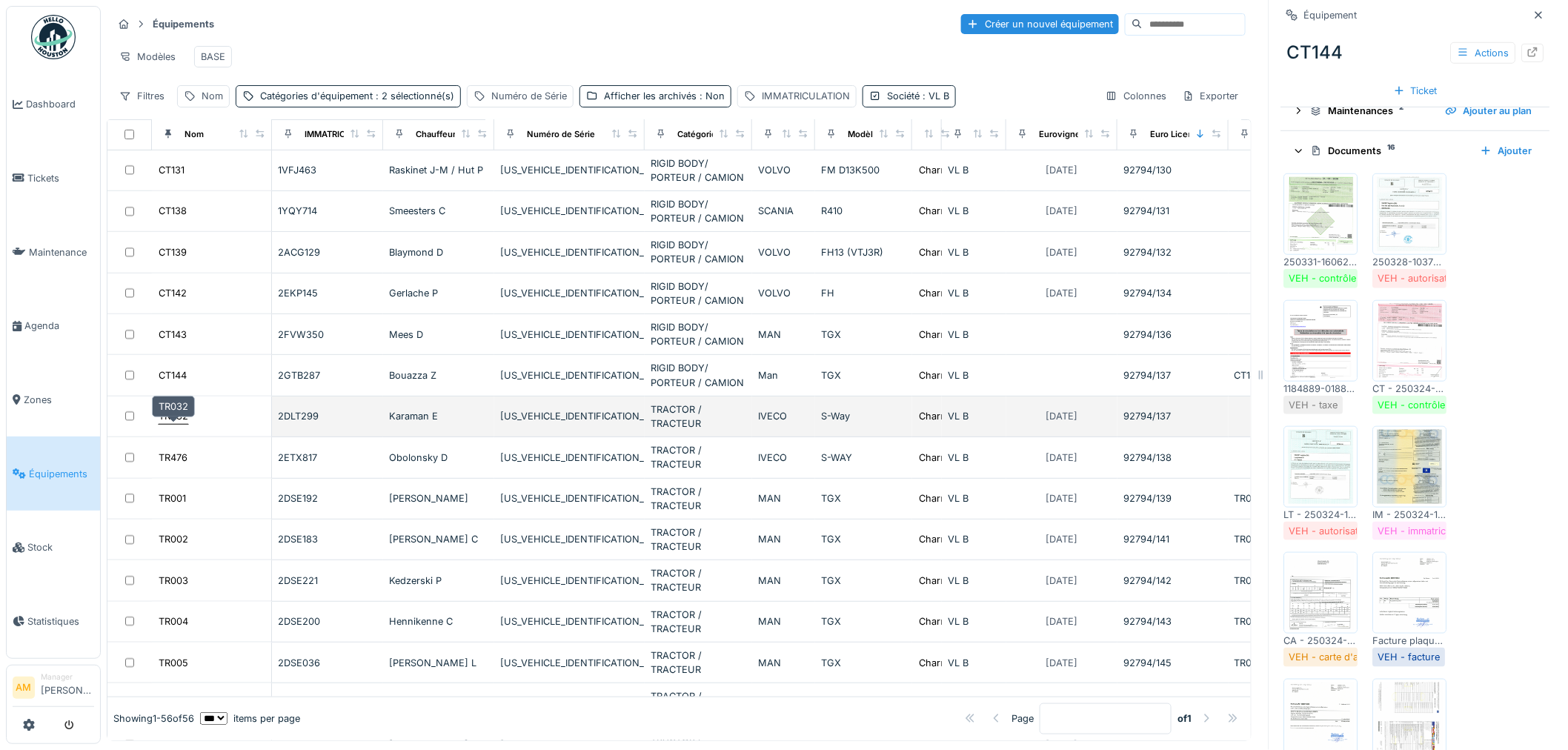
click at [168, 423] on div "TR032" at bounding box center [173, 416] width 30 height 14
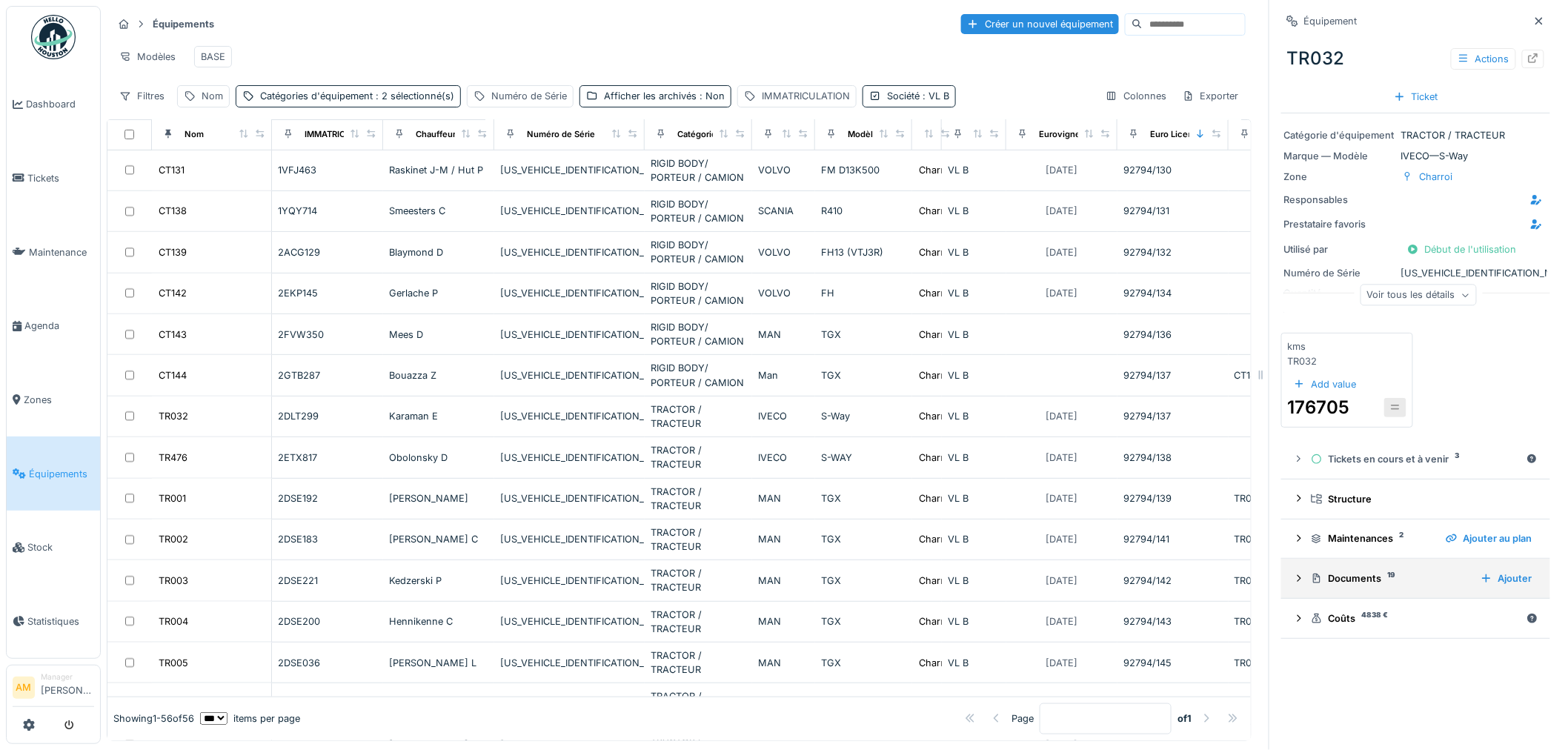
click at [1335, 584] on div "Documents 19" at bounding box center [1390, 578] width 158 height 14
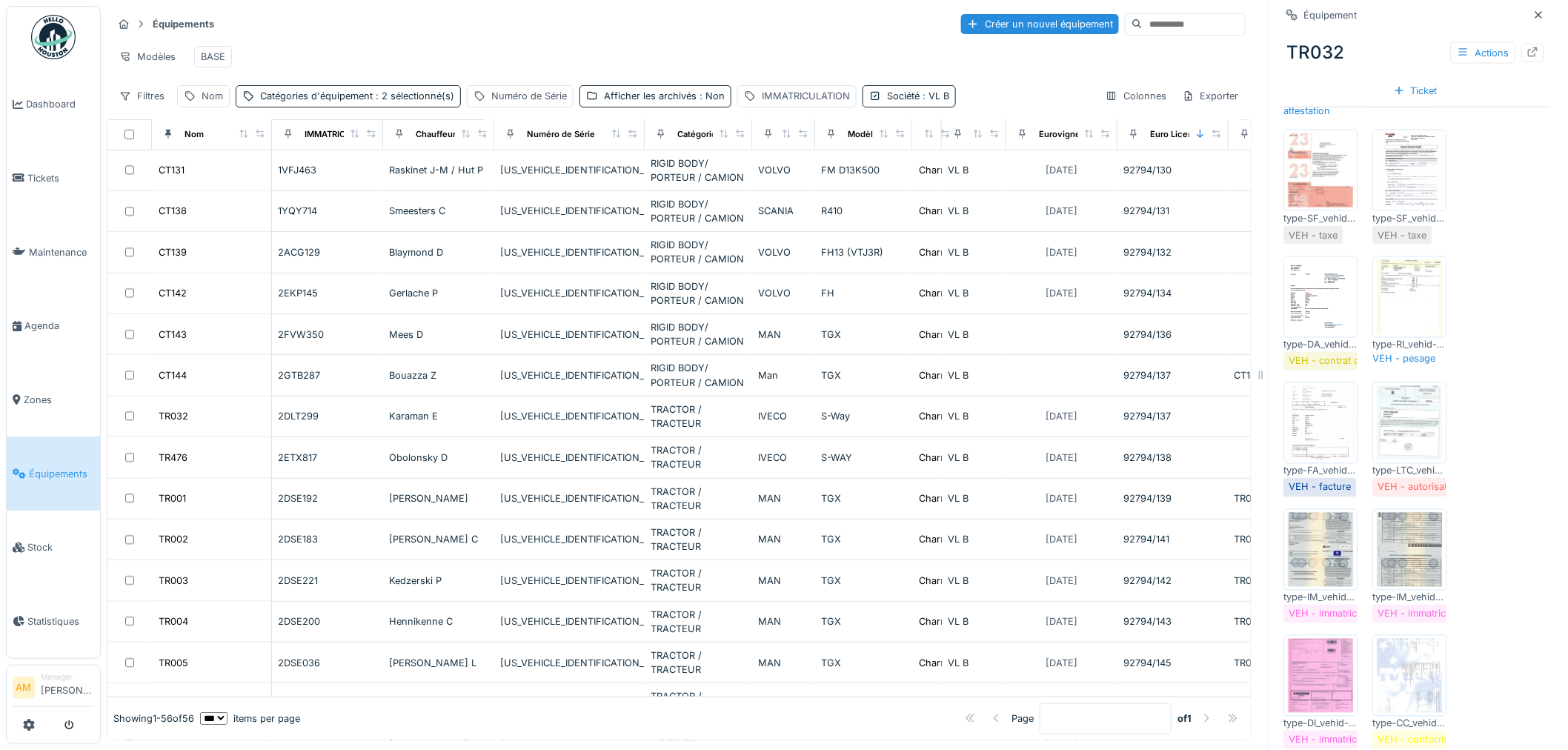
scroll to position [845, 0]
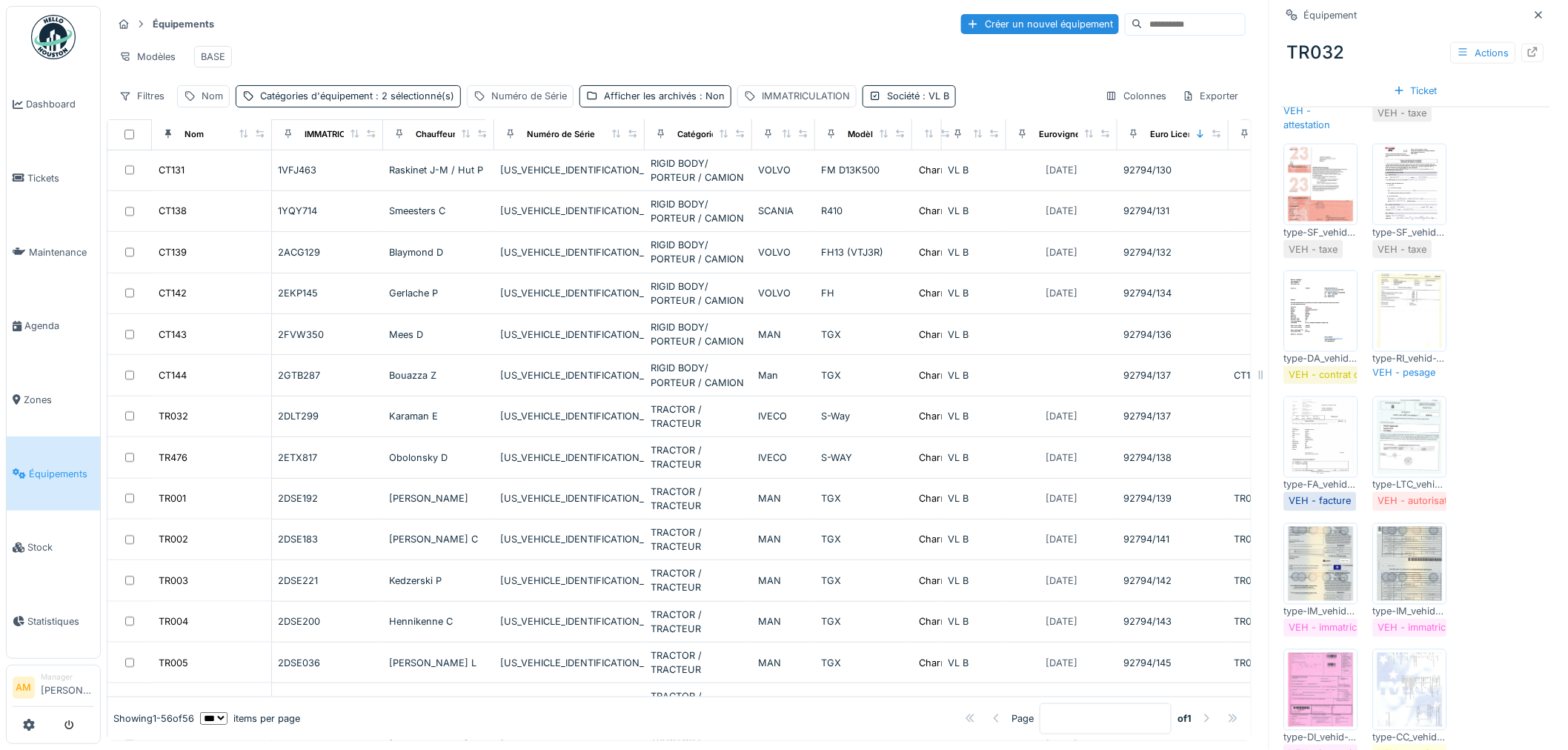
click at [1393, 451] on img at bounding box center [1410, 437] width 67 height 74
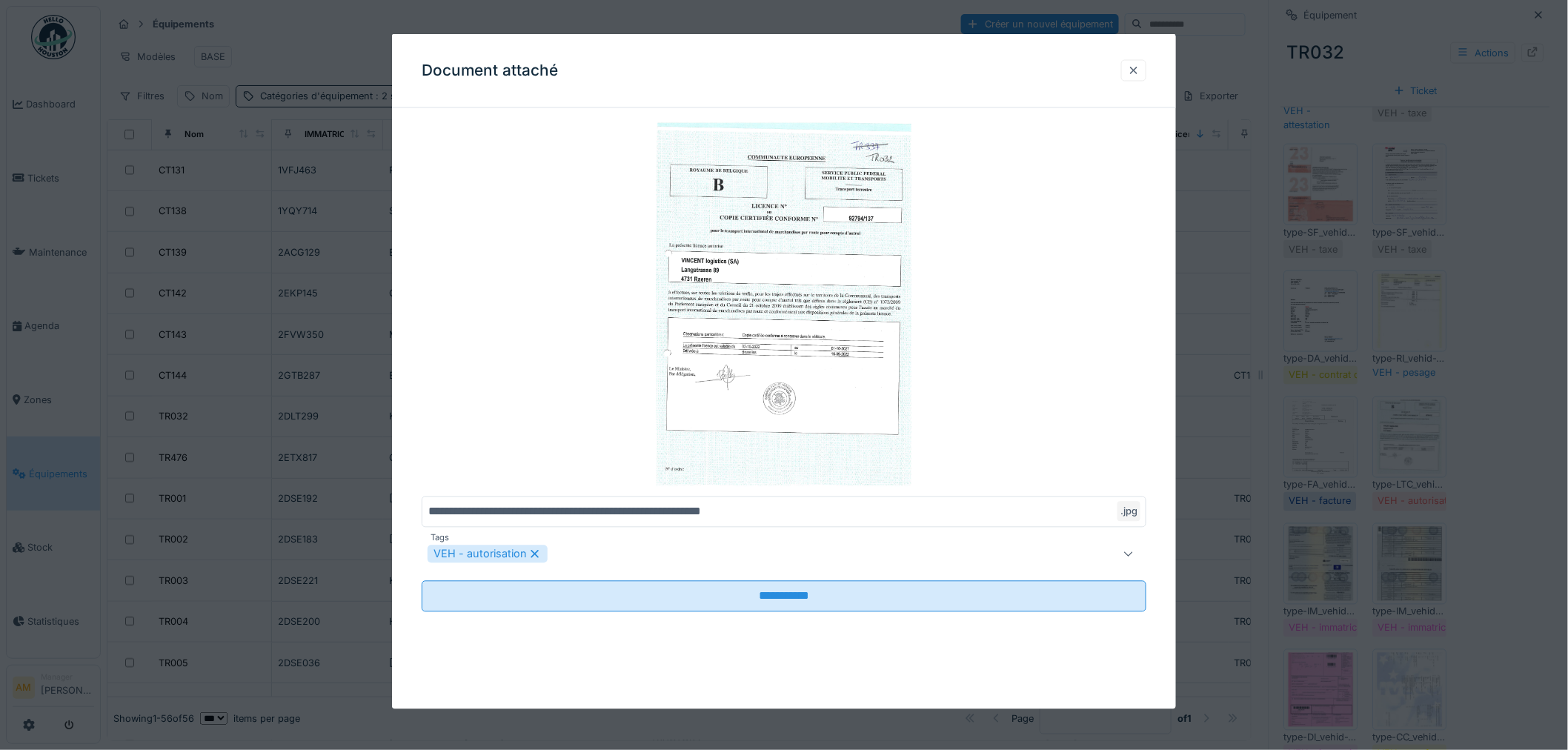
click at [1146, 71] on div at bounding box center [1134, 70] width 25 height 21
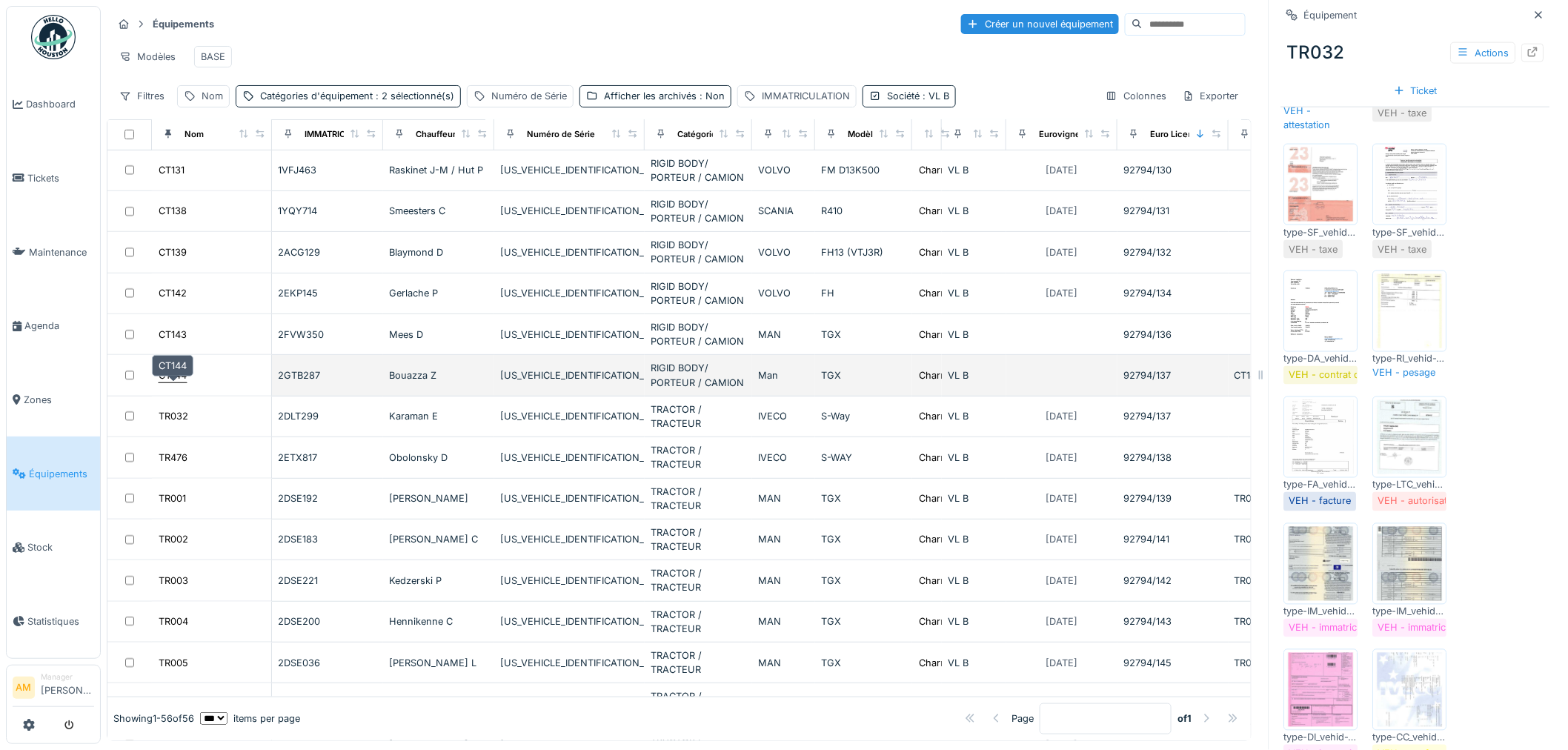
click at [180, 382] on div "CT144" at bounding box center [173, 375] width 28 height 14
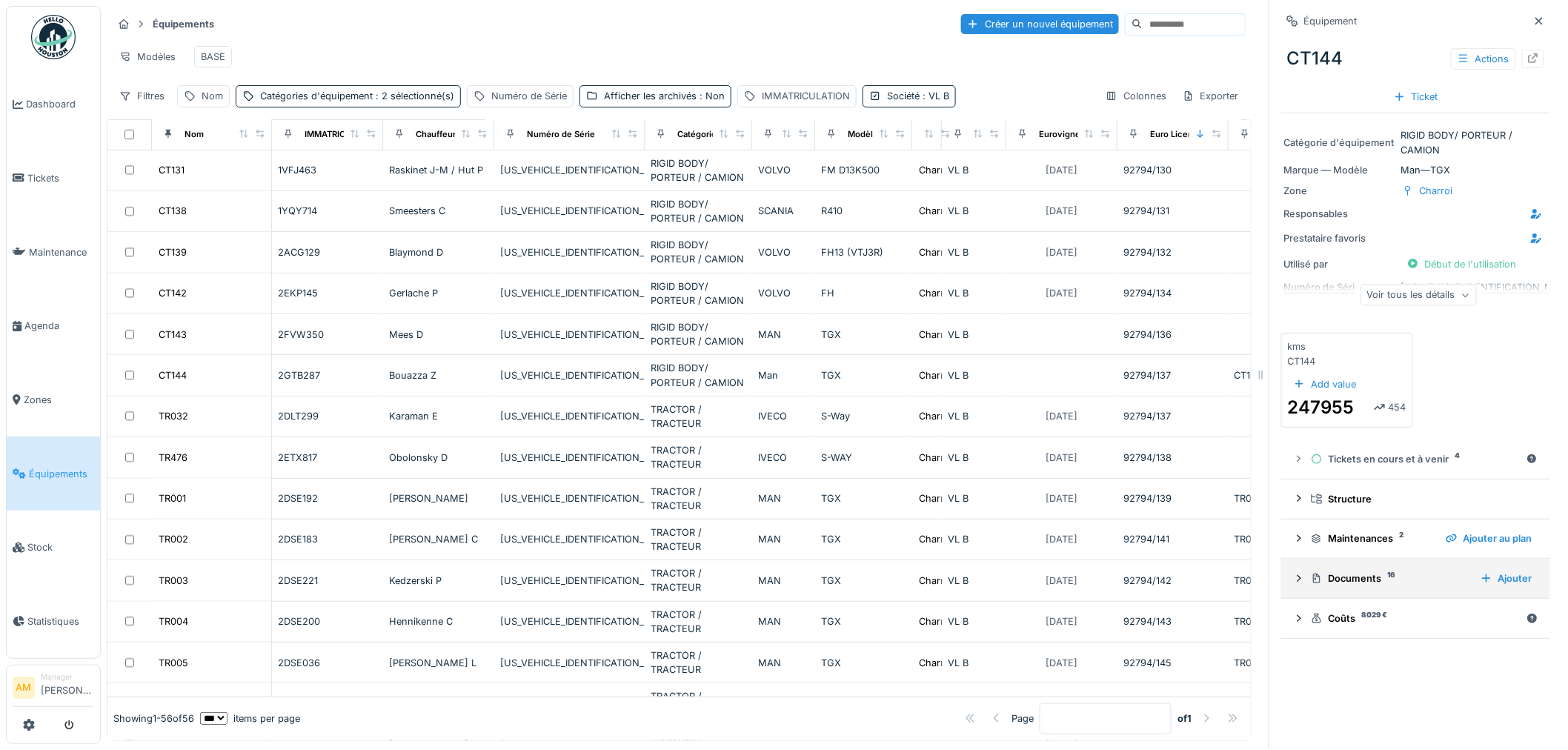
click at [1358, 580] on div "Documents 16" at bounding box center [1390, 578] width 158 height 14
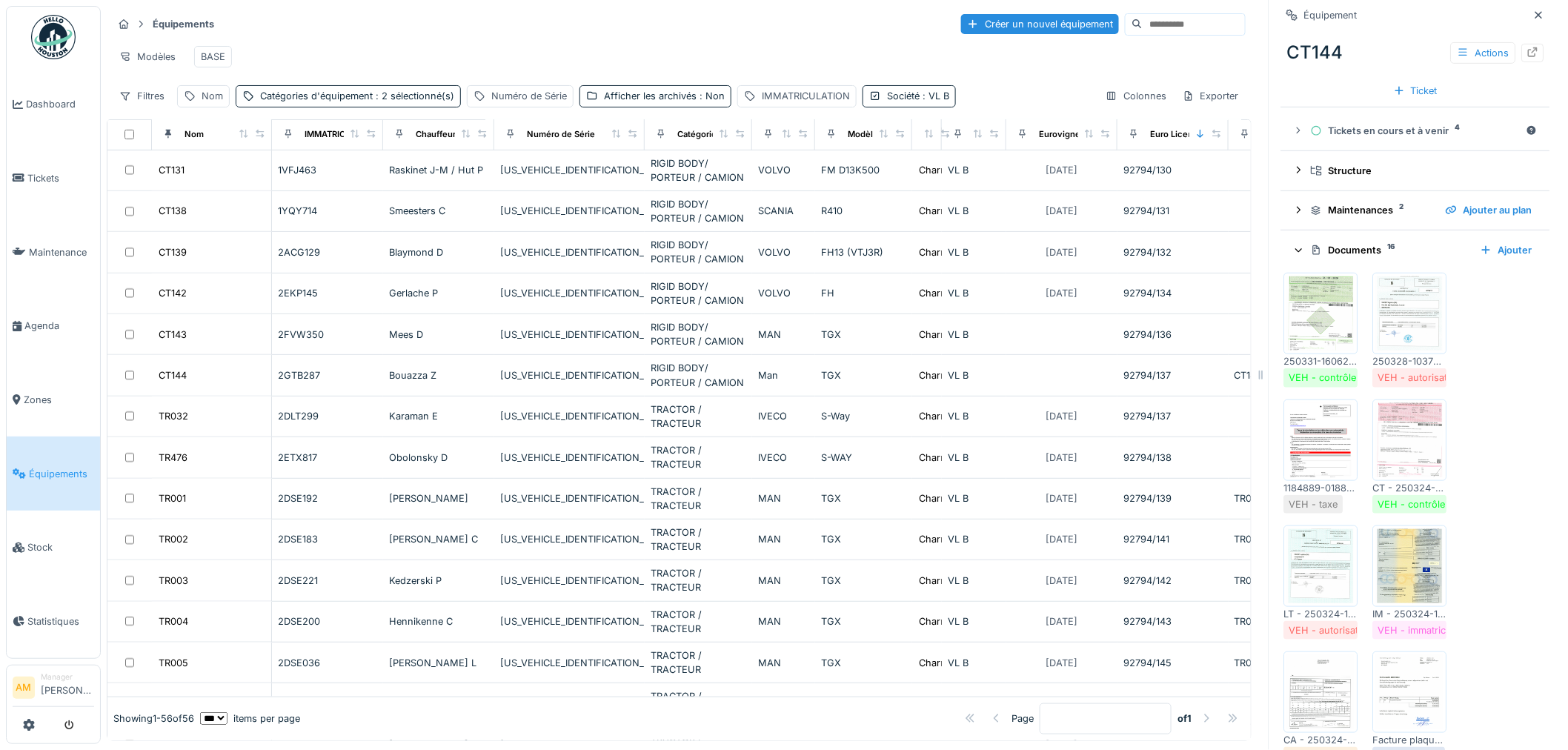
scroll to position [329, 0]
click at [1412, 312] on img at bounding box center [1410, 312] width 67 height 74
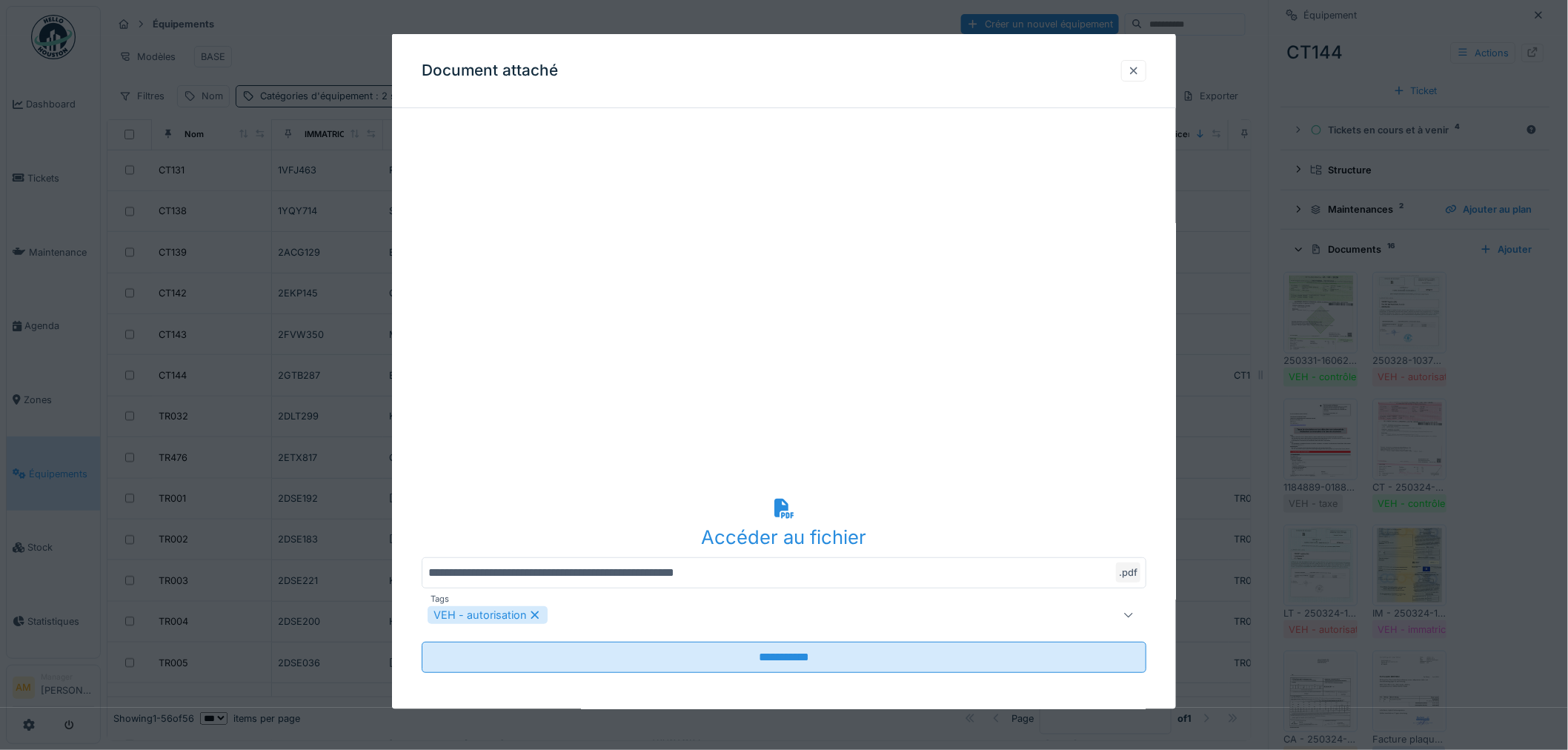
click at [1139, 73] on div at bounding box center [1133, 70] width 12 height 14
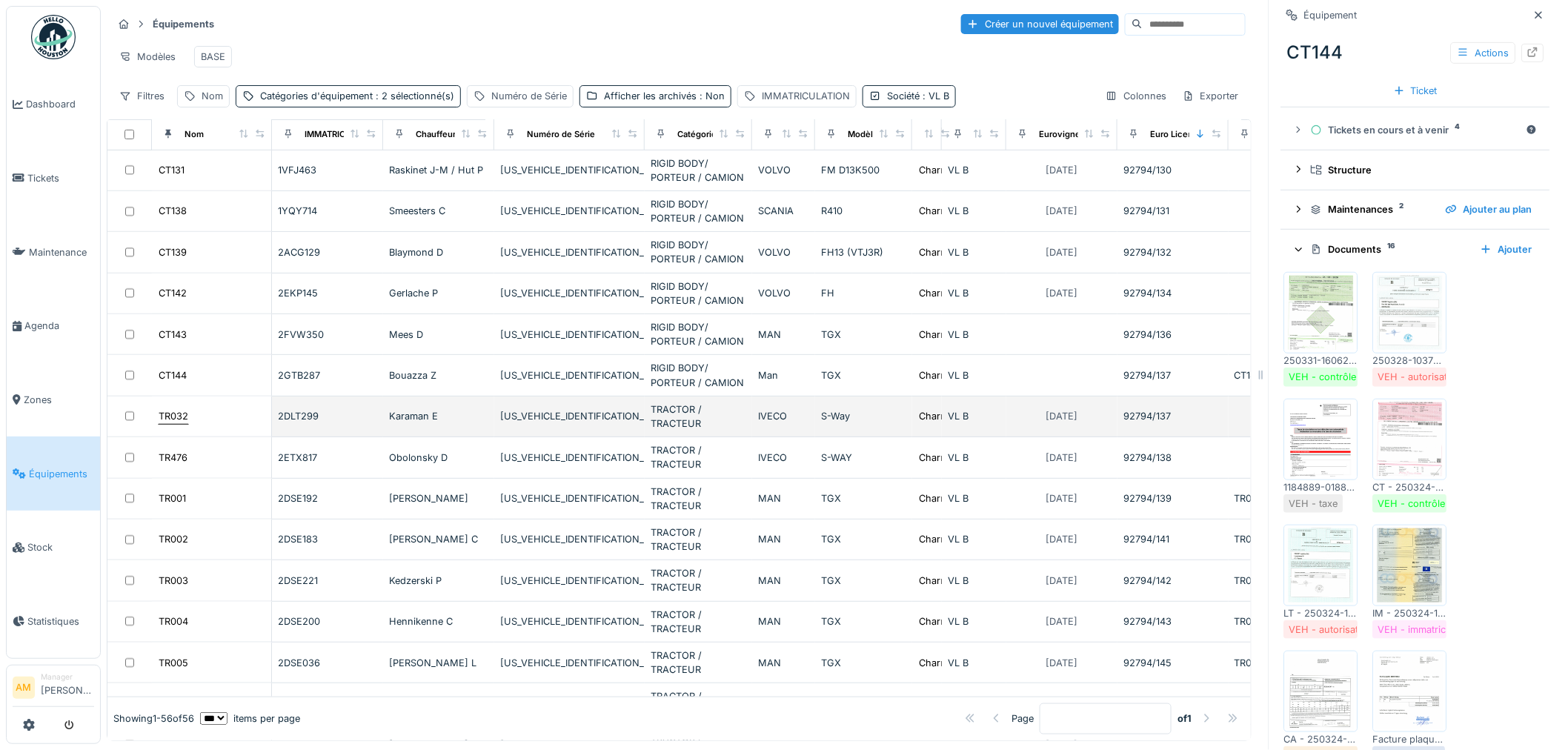
click at [182, 423] on div "TR032" at bounding box center [173, 416] width 30 height 14
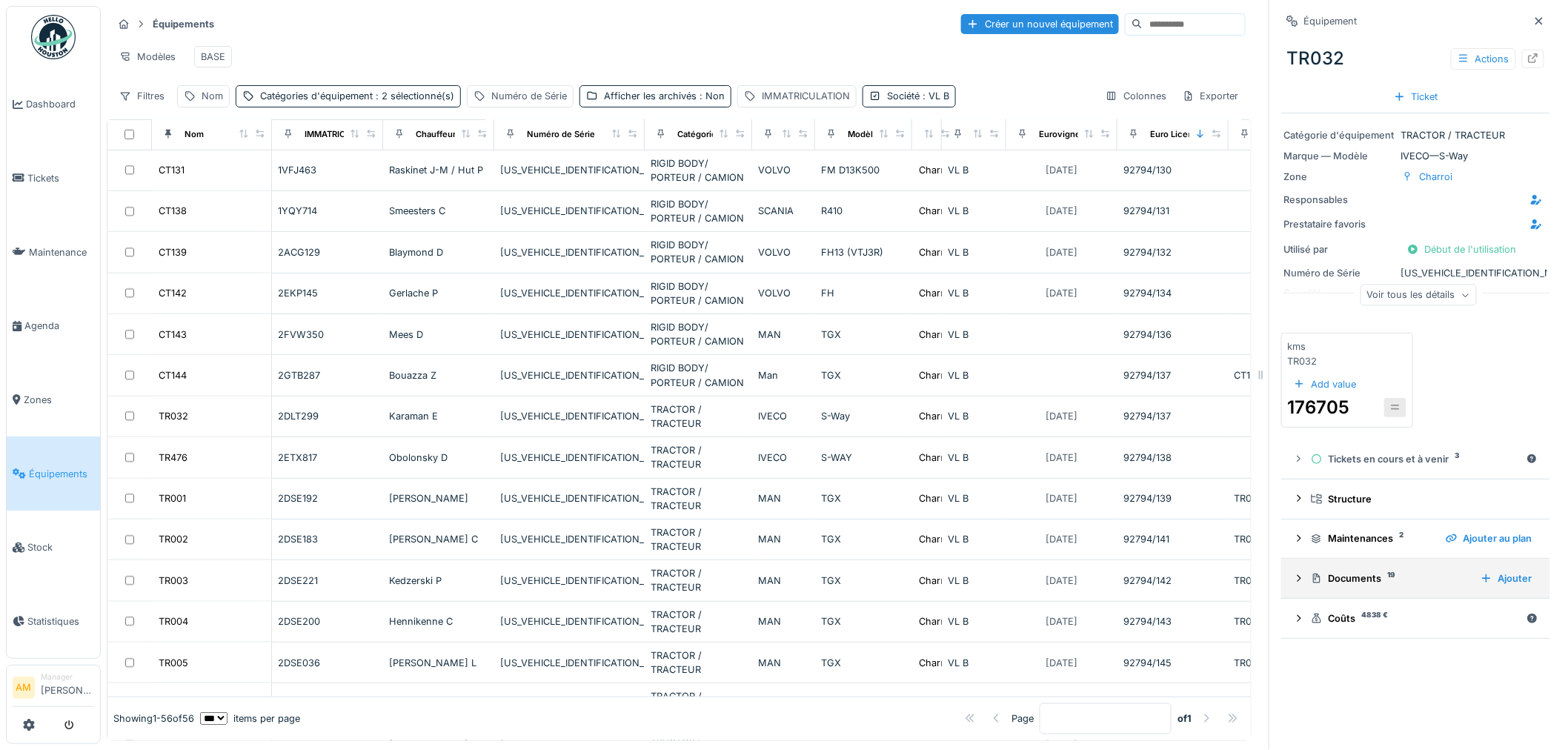
click at [1367, 581] on div "Documents 19" at bounding box center [1390, 578] width 158 height 14
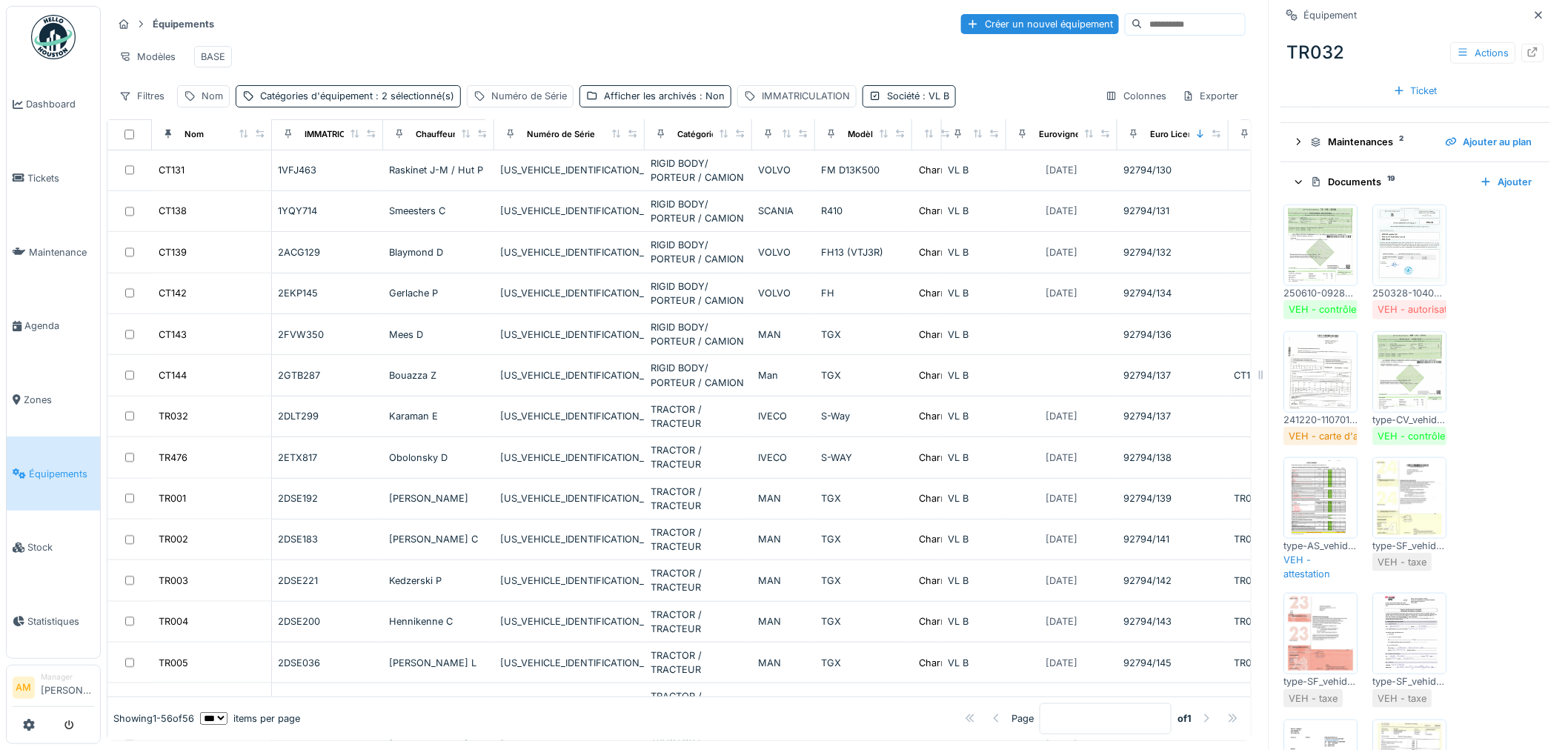
scroll to position [329, 0]
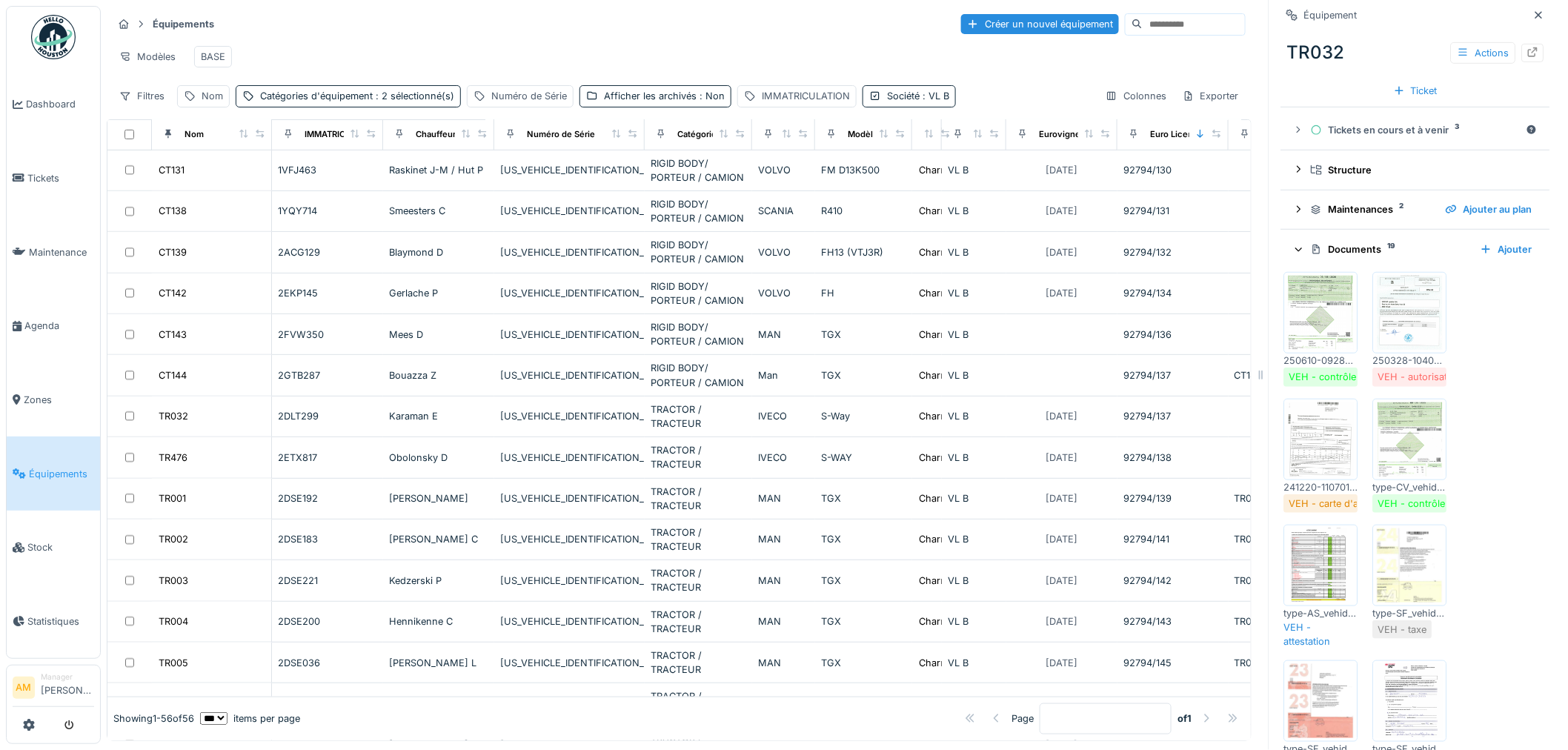
click at [1419, 314] on img at bounding box center [1410, 312] width 67 height 74
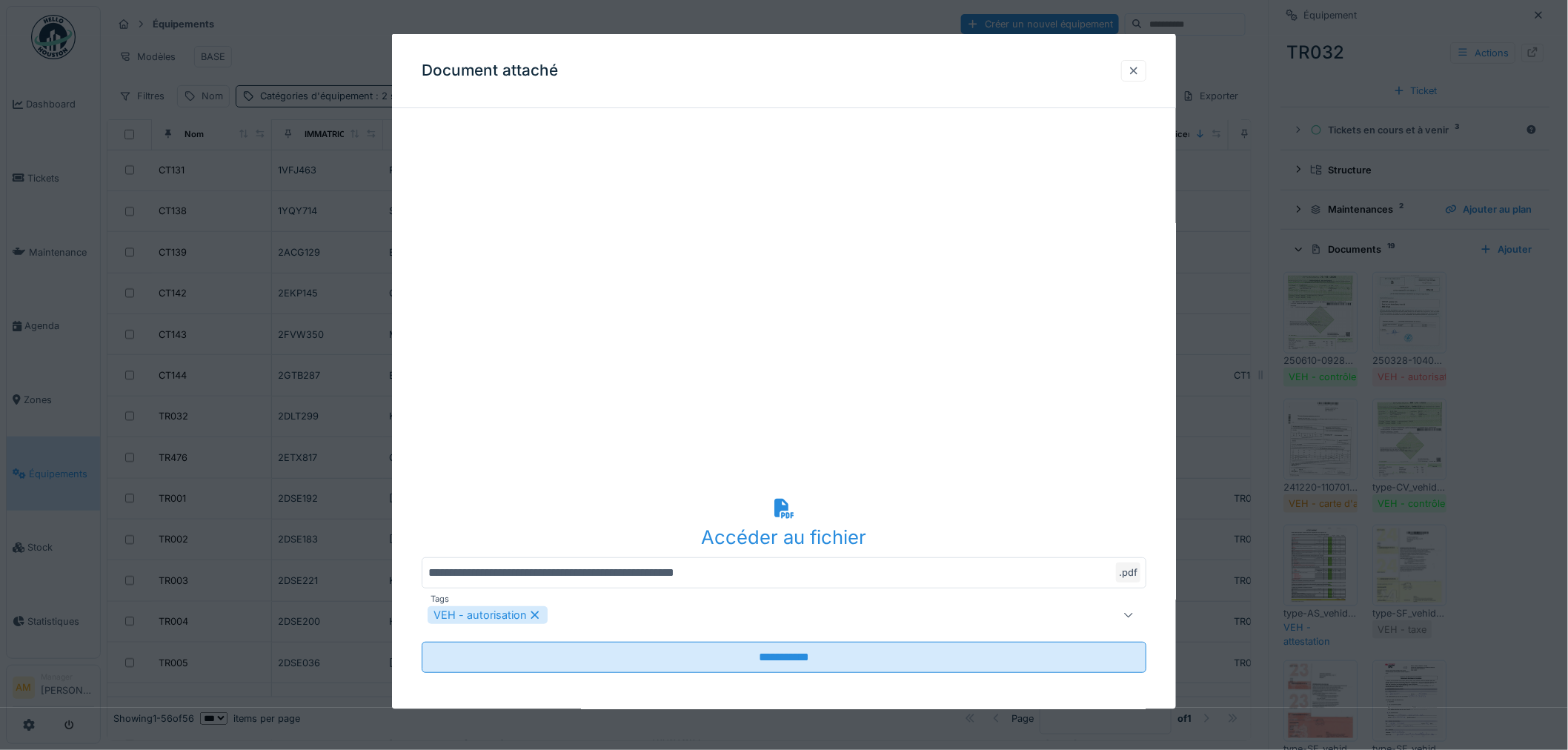
click at [1140, 71] on div at bounding box center [1133, 70] width 12 height 14
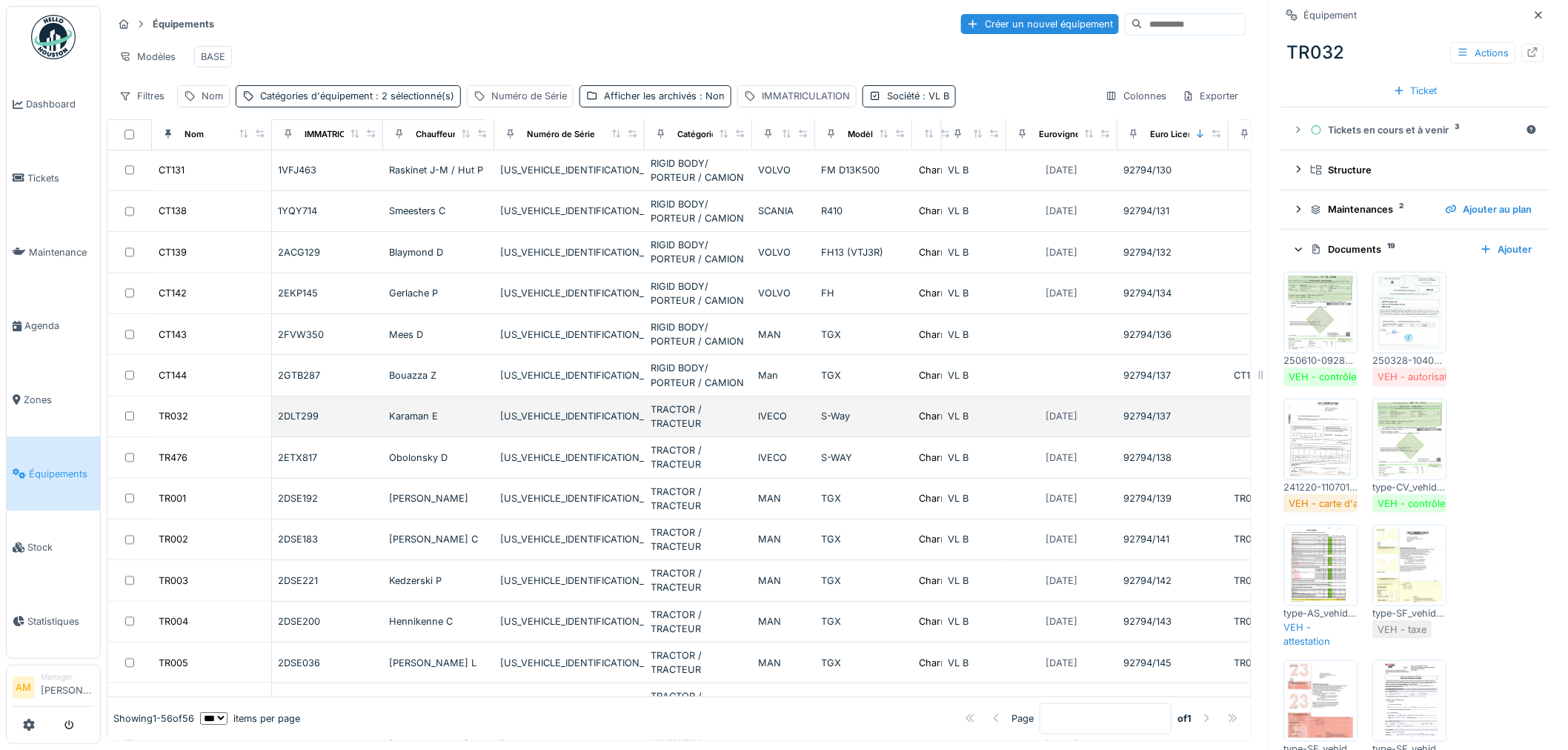
click at [1154, 423] on div "92794/137" at bounding box center [1172, 416] width 99 height 14
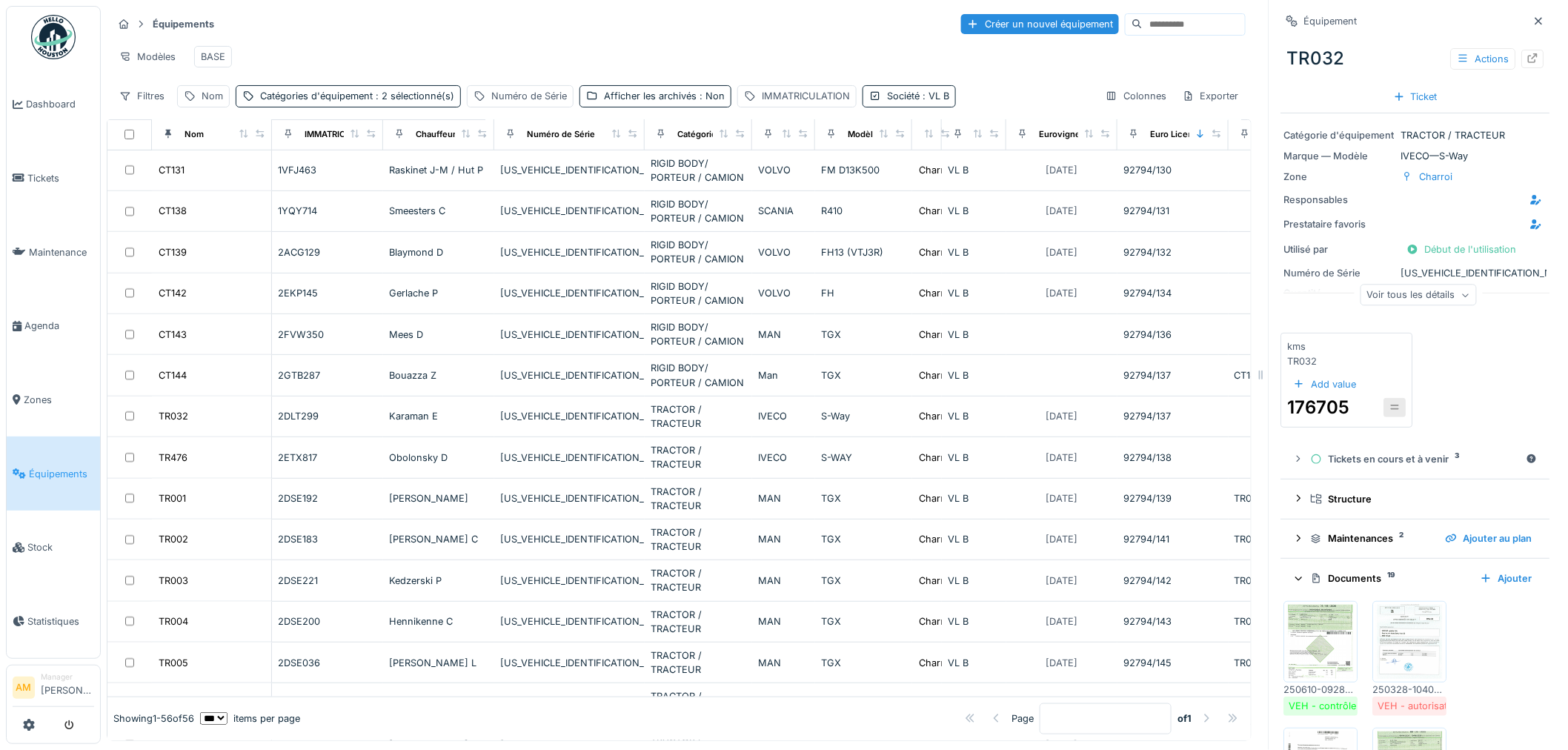
click at [1411, 299] on div "Voir tous les détails" at bounding box center [1418, 296] width 117 height 21
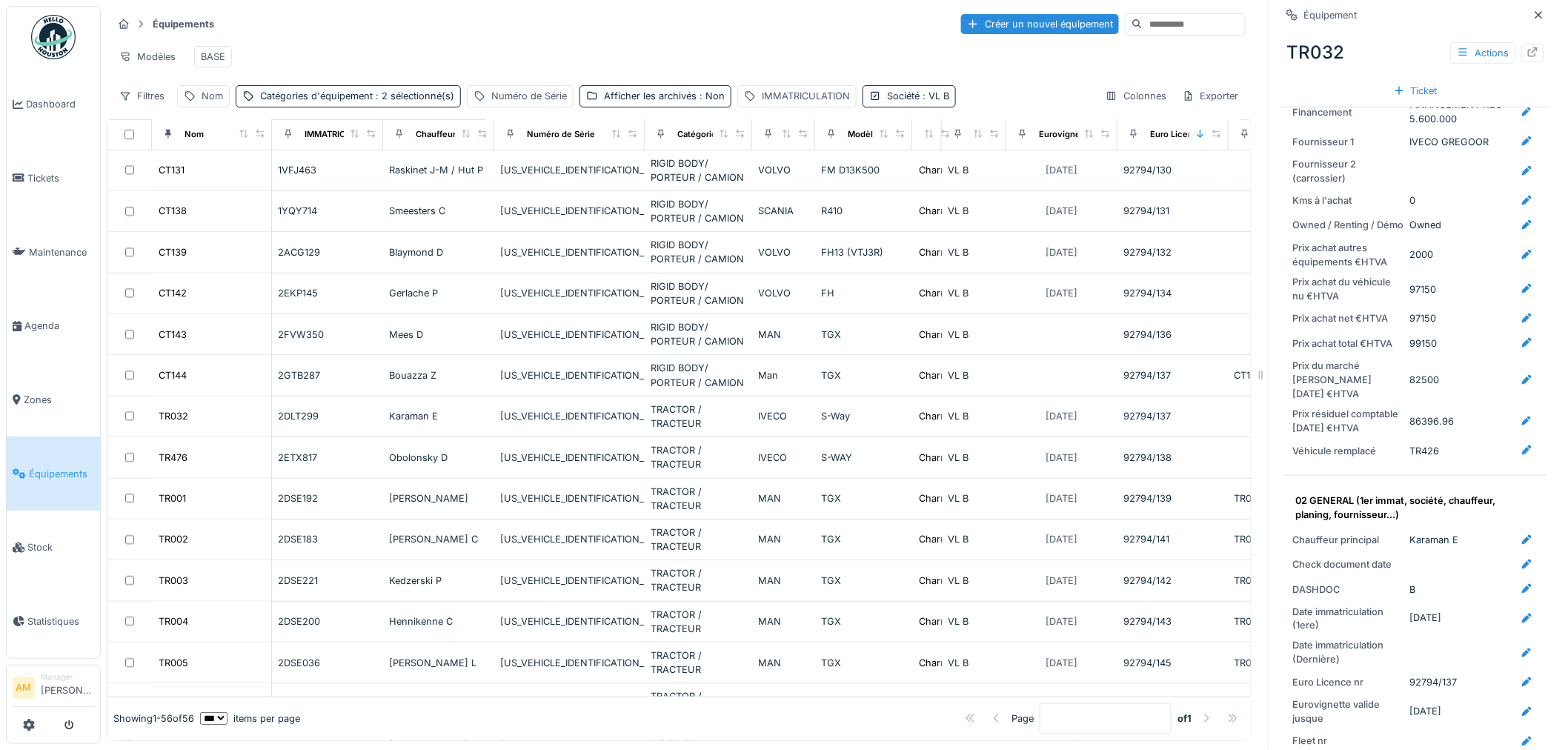
scroll to position [823, 0]
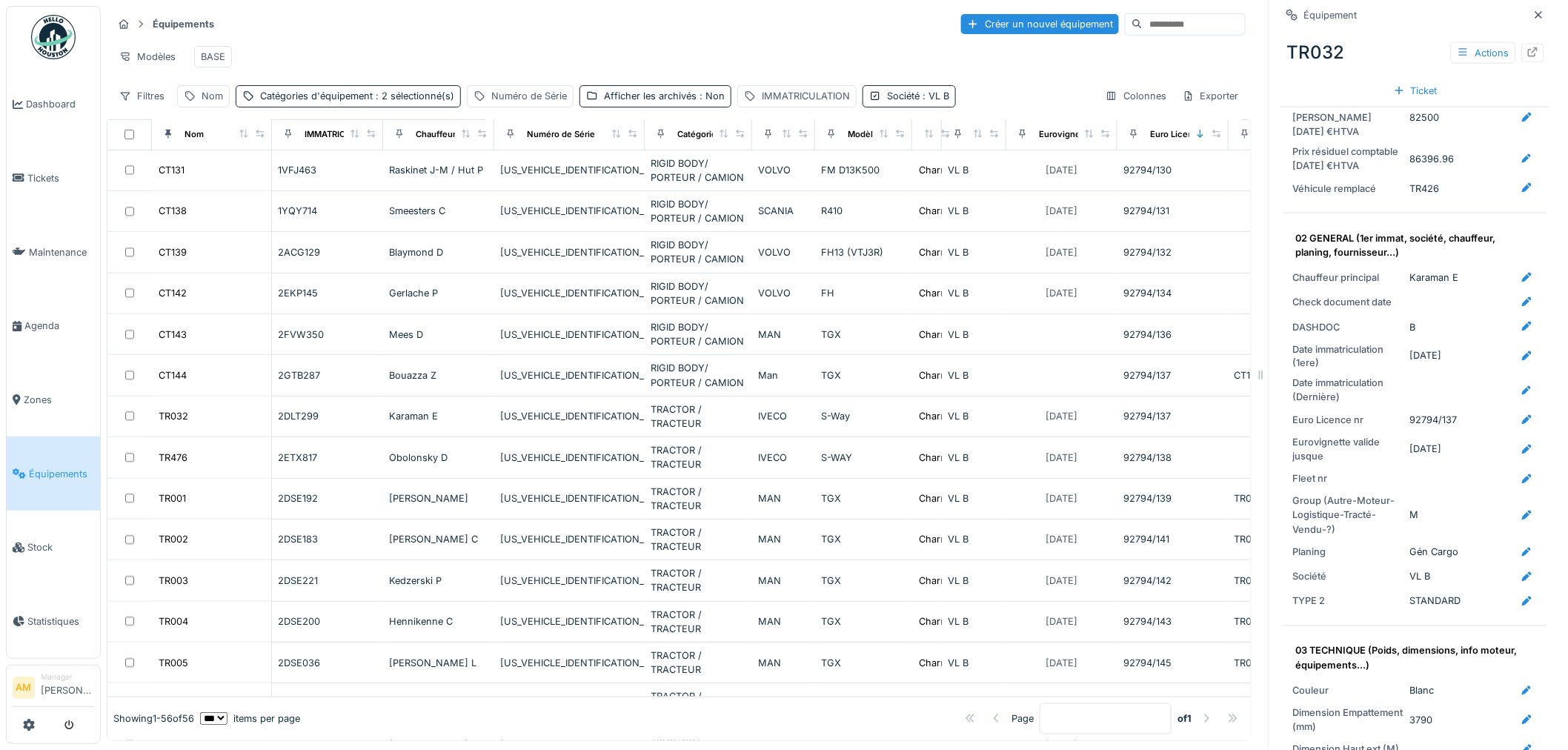
click at [1451, 411] on div "92794/137" at bounding box center [1474, 421] width 128 height 18
click at [1523, 415] on icon at bounding box center [1527, 420] width 10 height 10
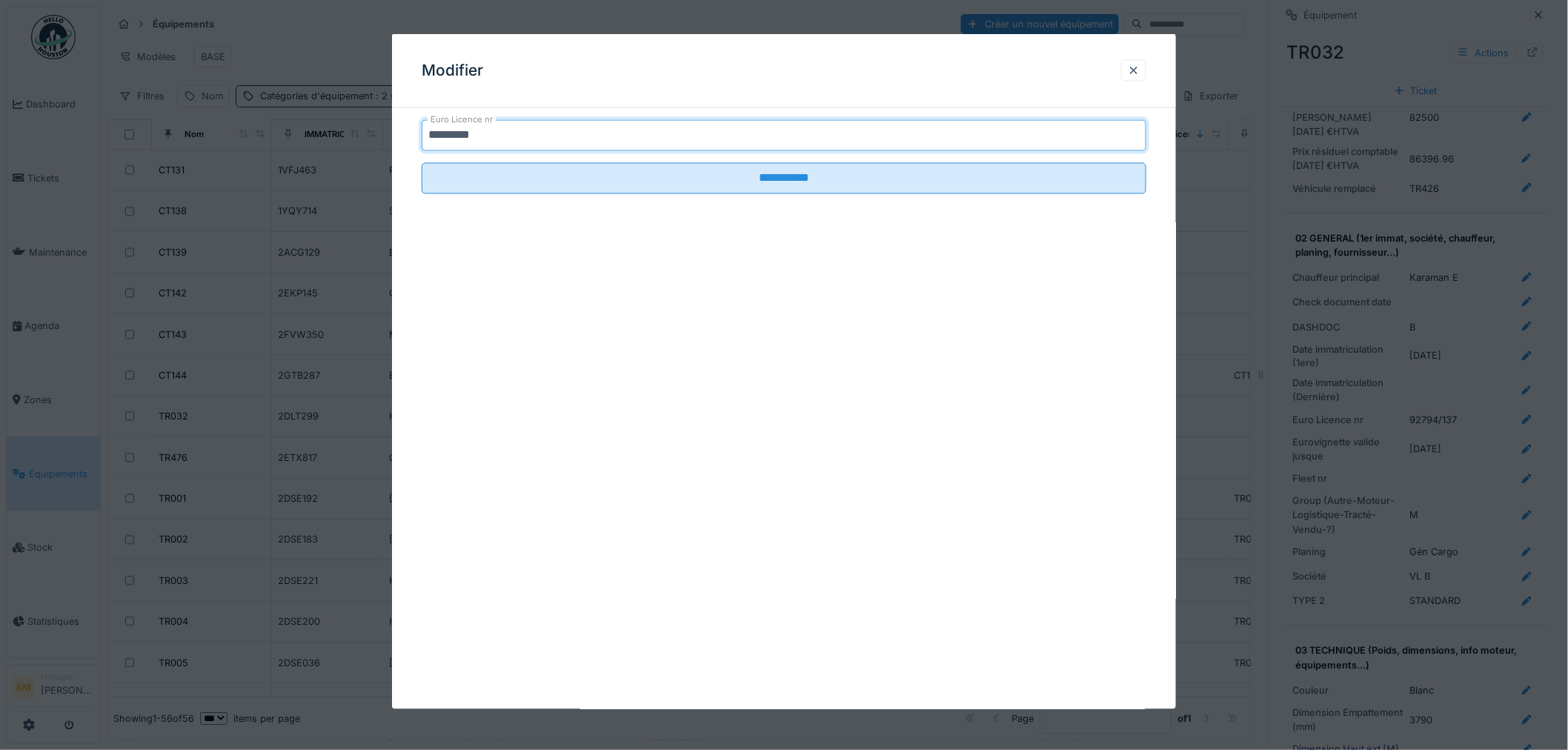
drag, startPoint x: 494, startPoint y: 137, endPoint x: 474, endPoint y: 137, distance: 20.0
click at [474, 137] on input "*********" at bounding box center [784, 135] width 725 height 31
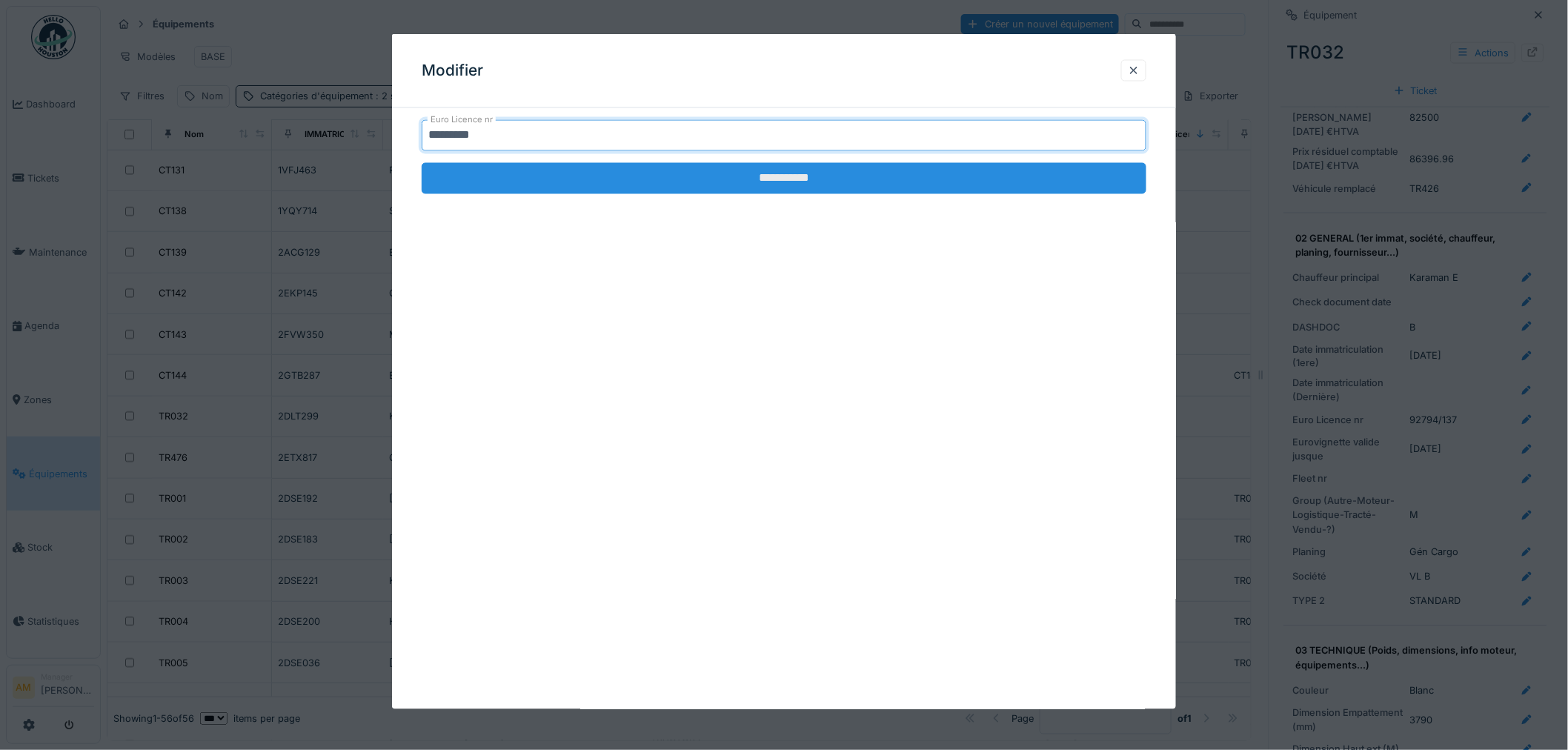
type input "*********"
click at [694, 180] on input "**********" at bounding box center [784, 178] width 725 height 31
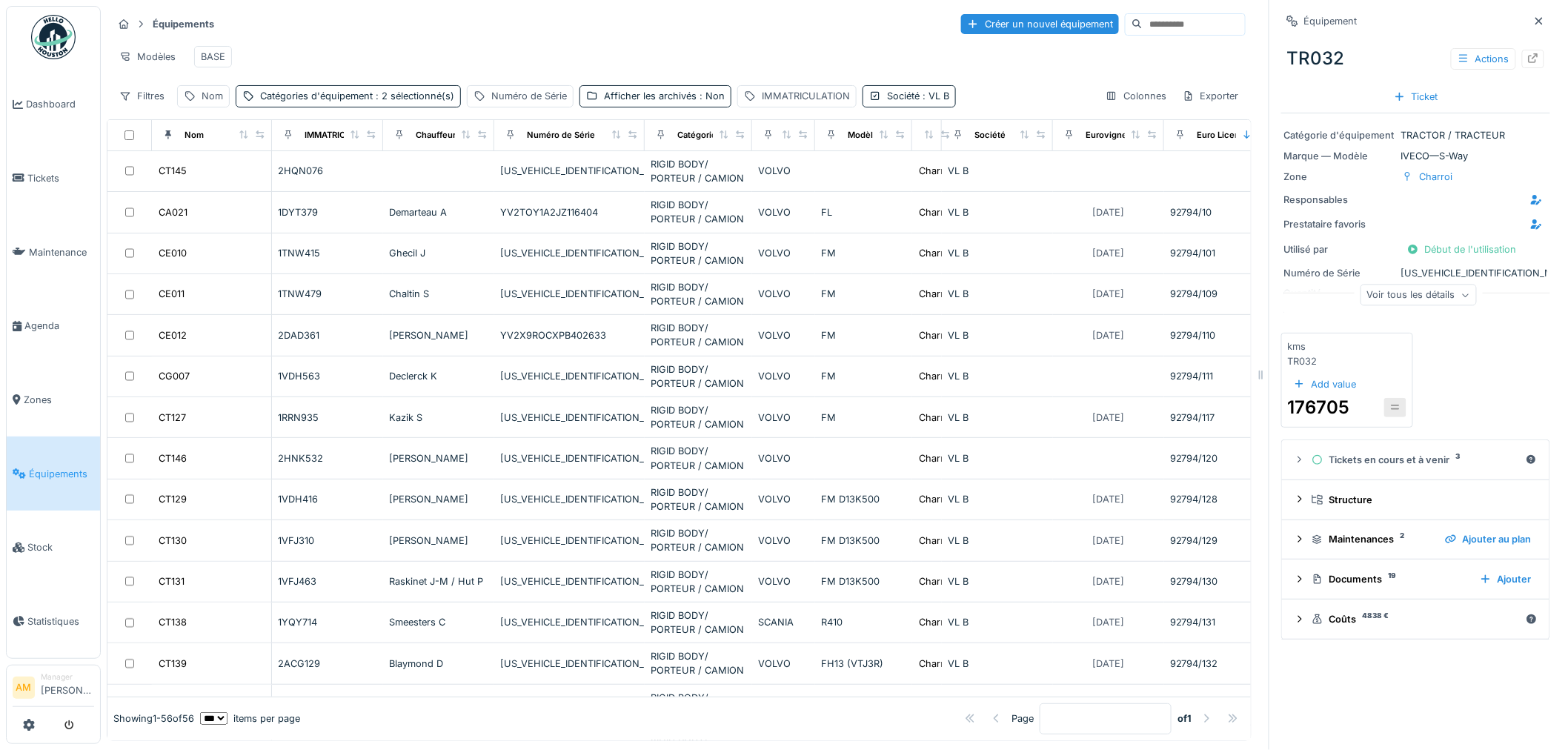
scroll to position [0, 130]
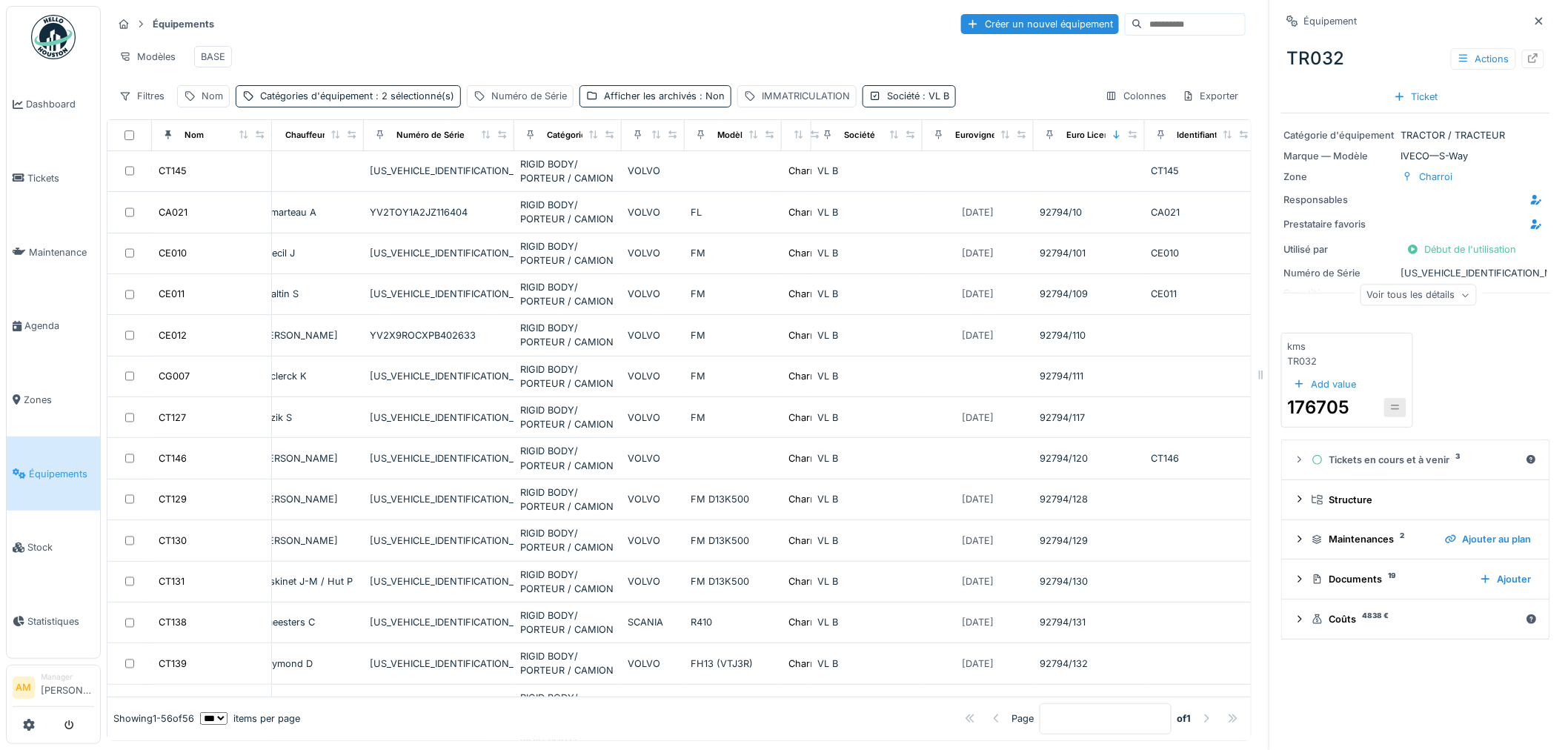
drag, startPoint x: 898, startPoint y: 145, endPoint x: 885, endPoint y: 145, distance: 13.0
click at [885, 144] on div "Société" at bounding box center [867, 135] width 98 height 18
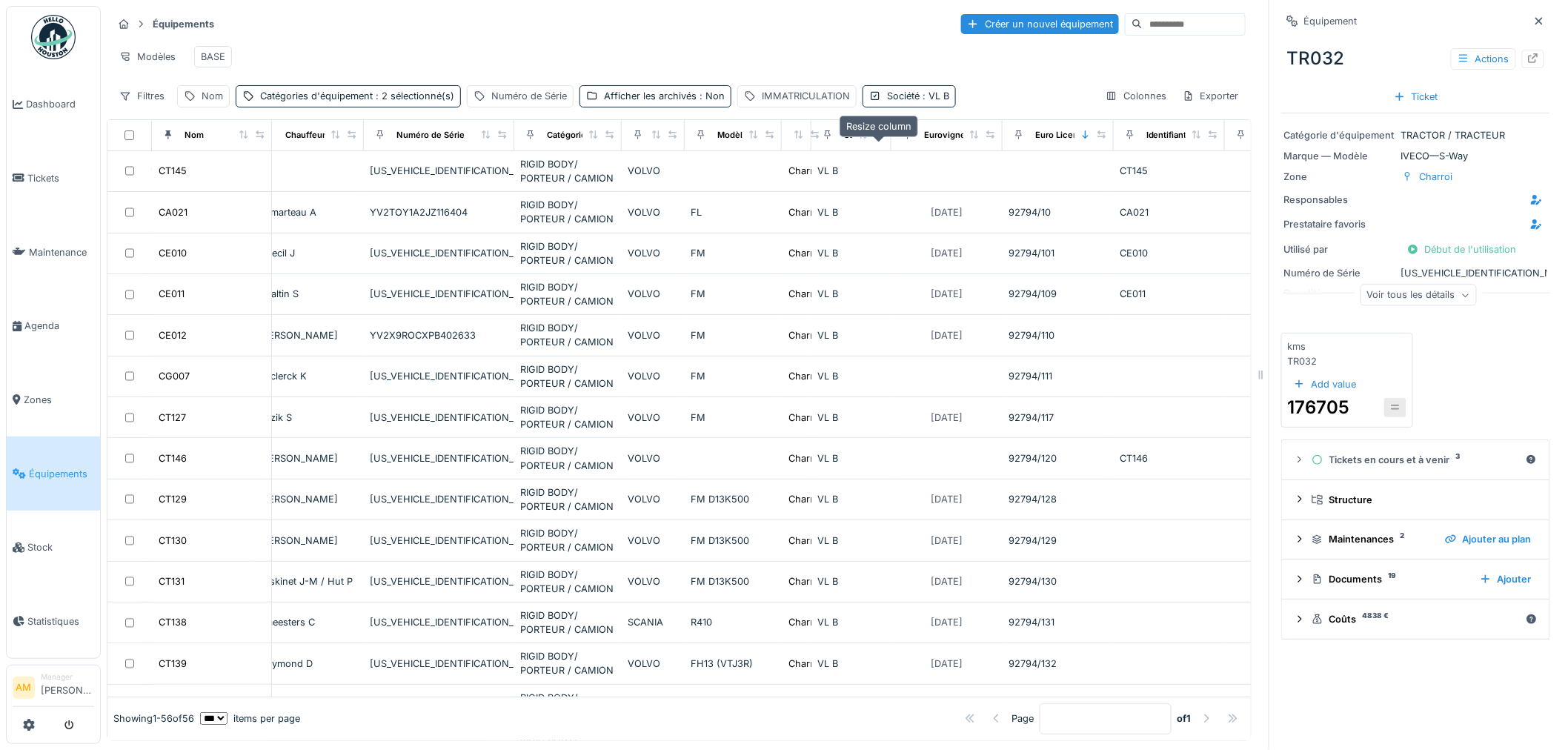
drag, startPoint x: 909, startPoint y: 147, endPoint x: 878, endPoint y: 146, distance: 31.0
click at [878, 139] on icon at bounding box center [880, 134] width 11 height 8
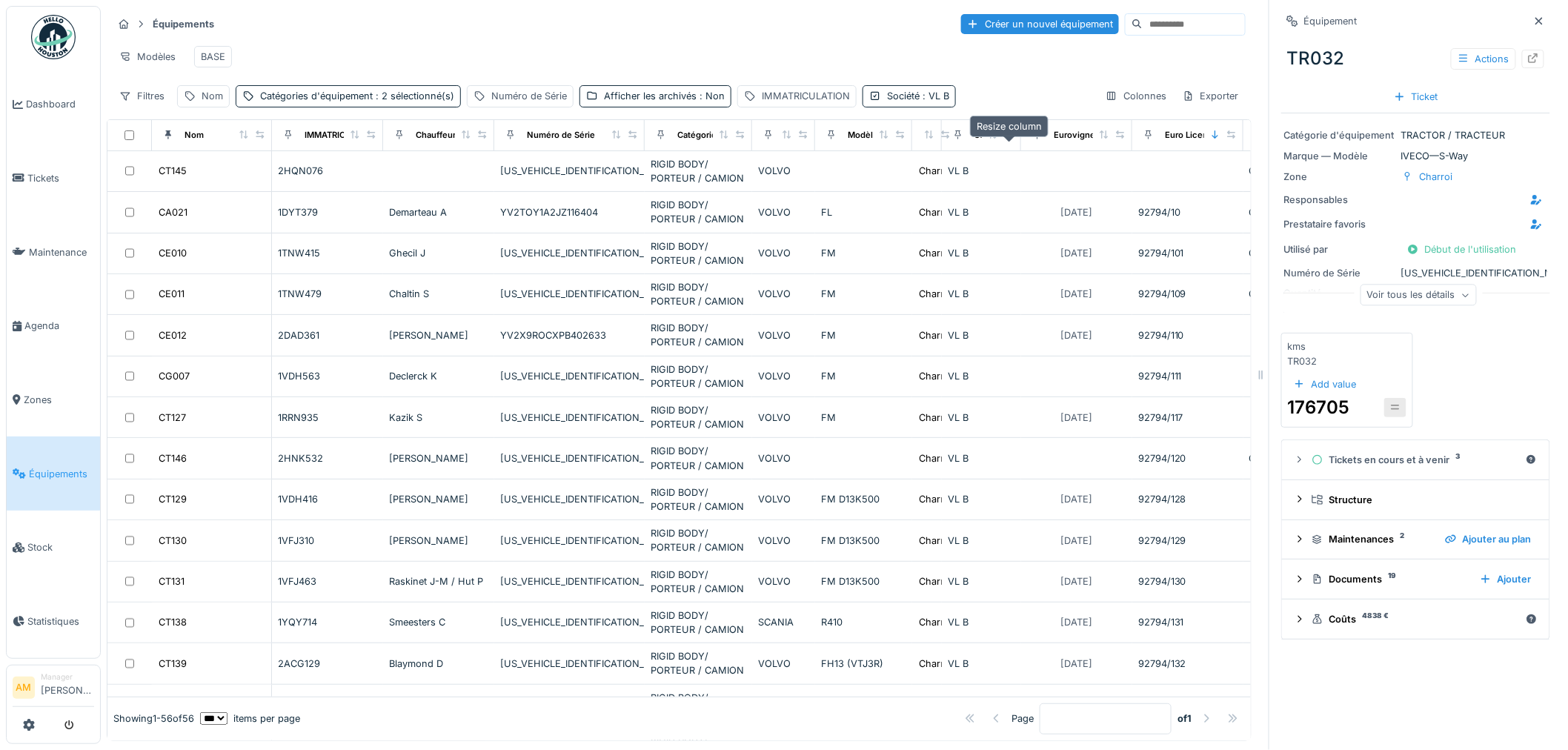
scroll to position [0, 0]
click at [1188, 107] on div "Exporter" at bounding box center [1210, 96] width 70 height 21
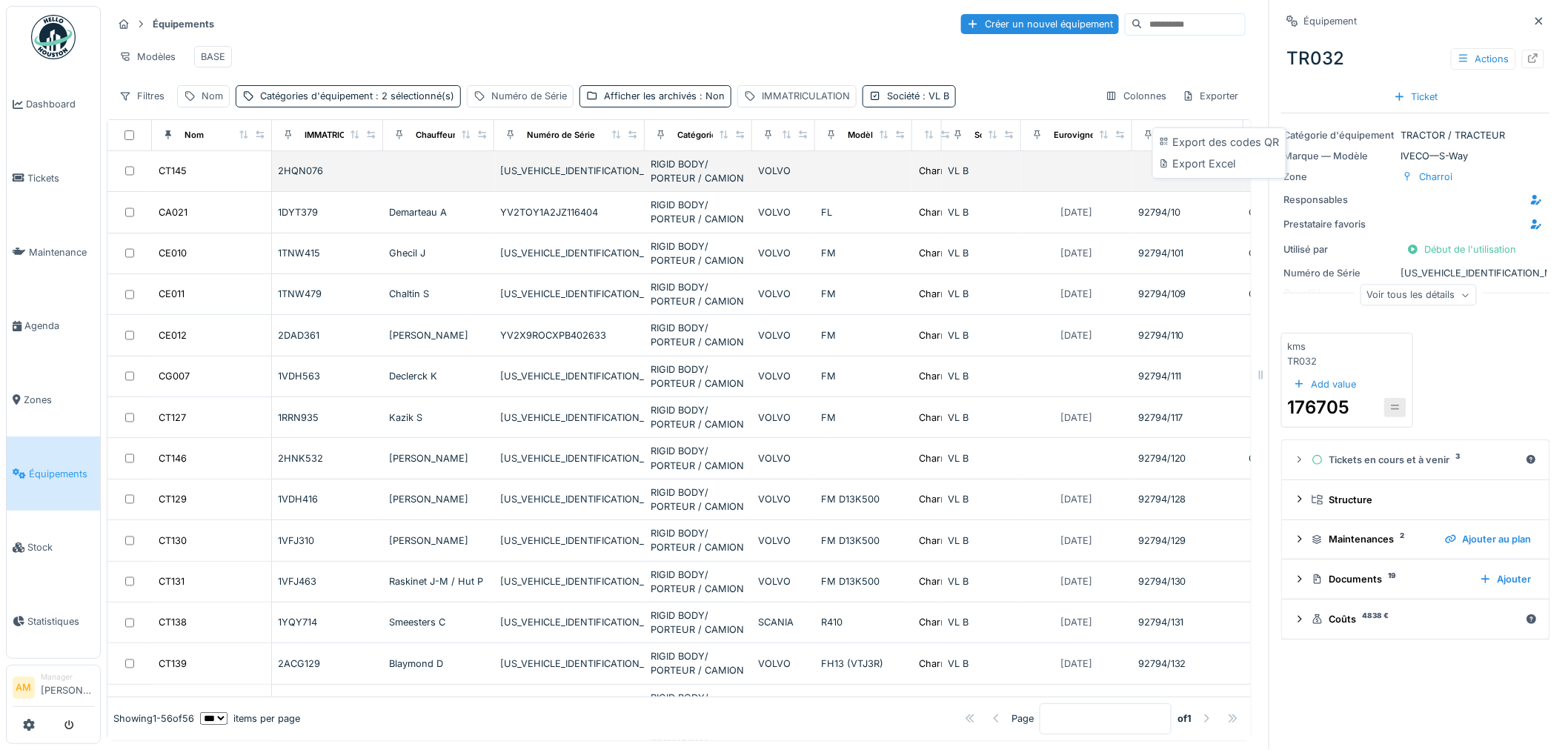
drag, startPoint x: 1191, startPoint y: 164, endPoint x: 1176, endPoint y: 164, distance: 15.0
click at [1186, 164] on div "Export Excel" at bounding box center [1219, 164] width 127 height 22
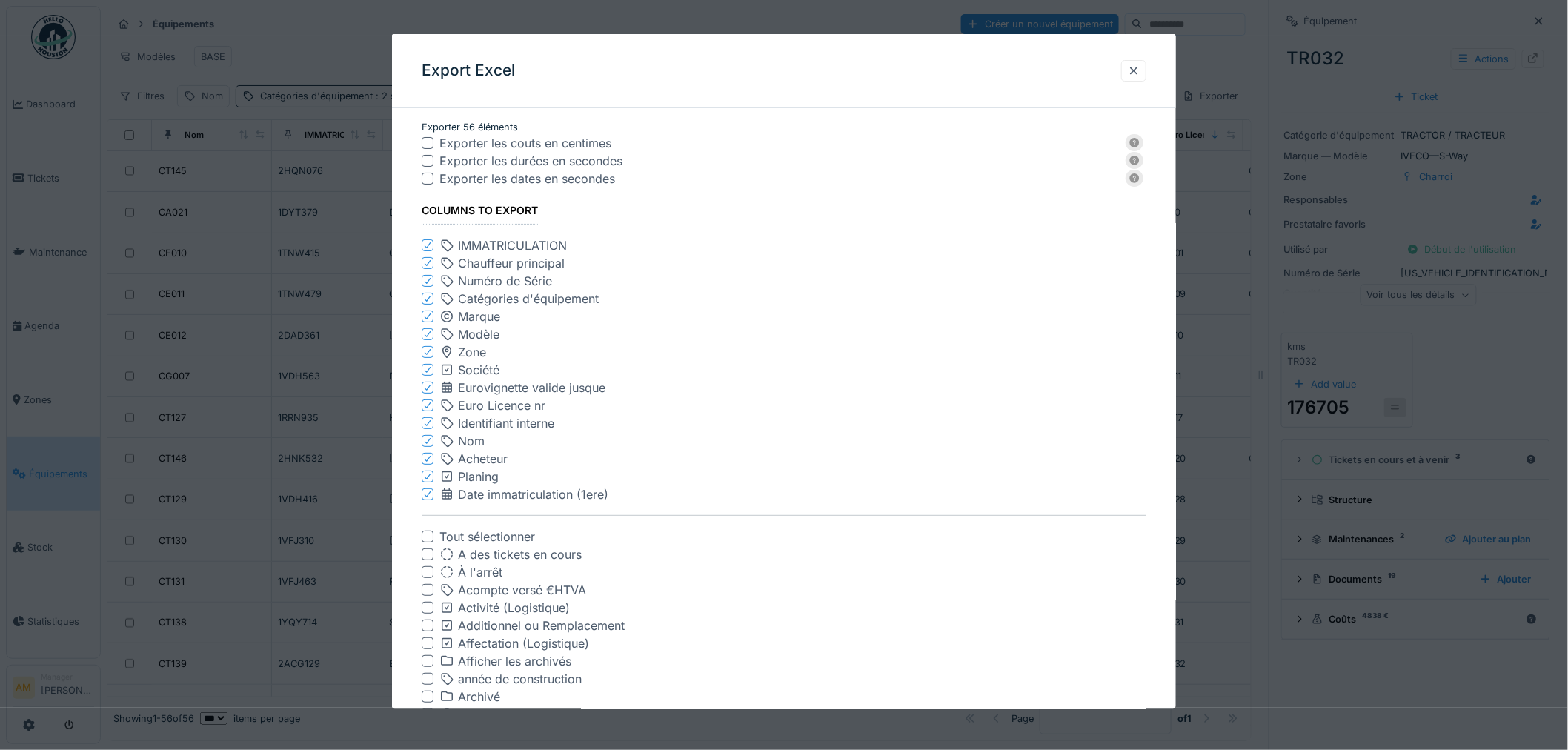
click at [427, 386] on icon at bounding box center [427, 388] width 9 height 8
click at [427, 408] on icon at bounding box center [427, 405] width 9 height 8
click at [427, 408] on div at bounding box center [427, 405] width 9 height 14
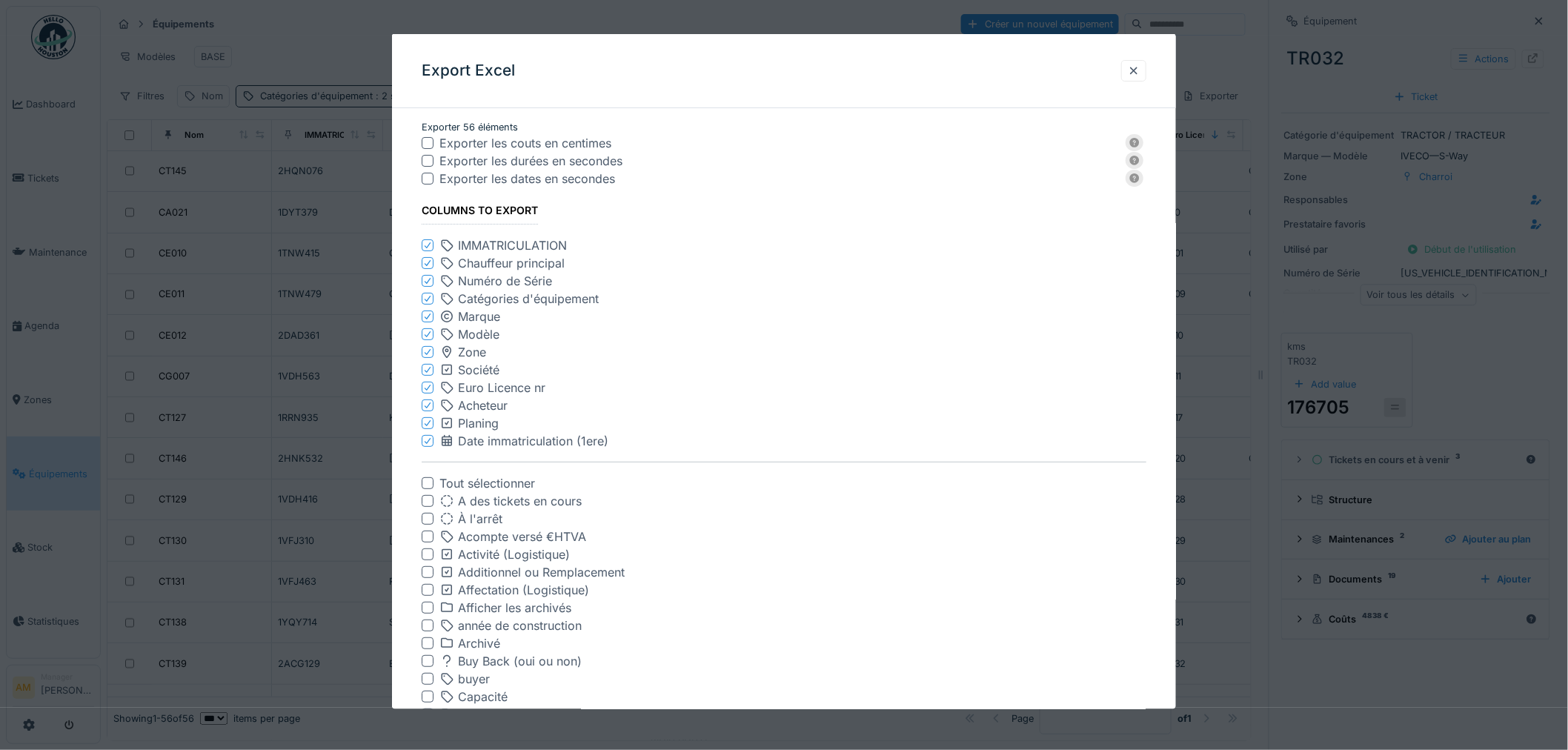
click at [428, 408] on icon at bounding box center [427, 405] width 9 height 8
click at [431, 403] on icon at bounding box center [427, 405] width 9 height 8
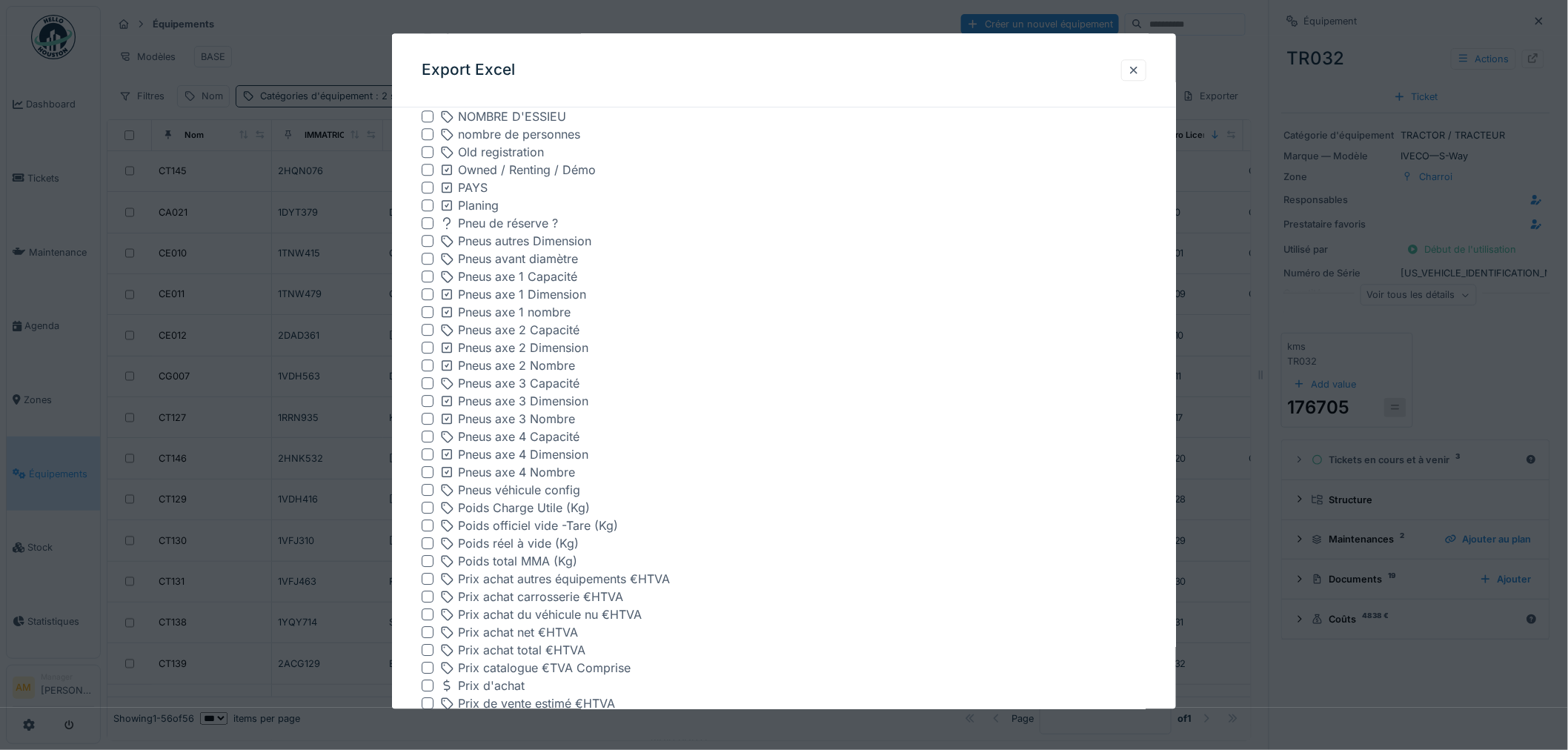
scroll to position [1967, 0]
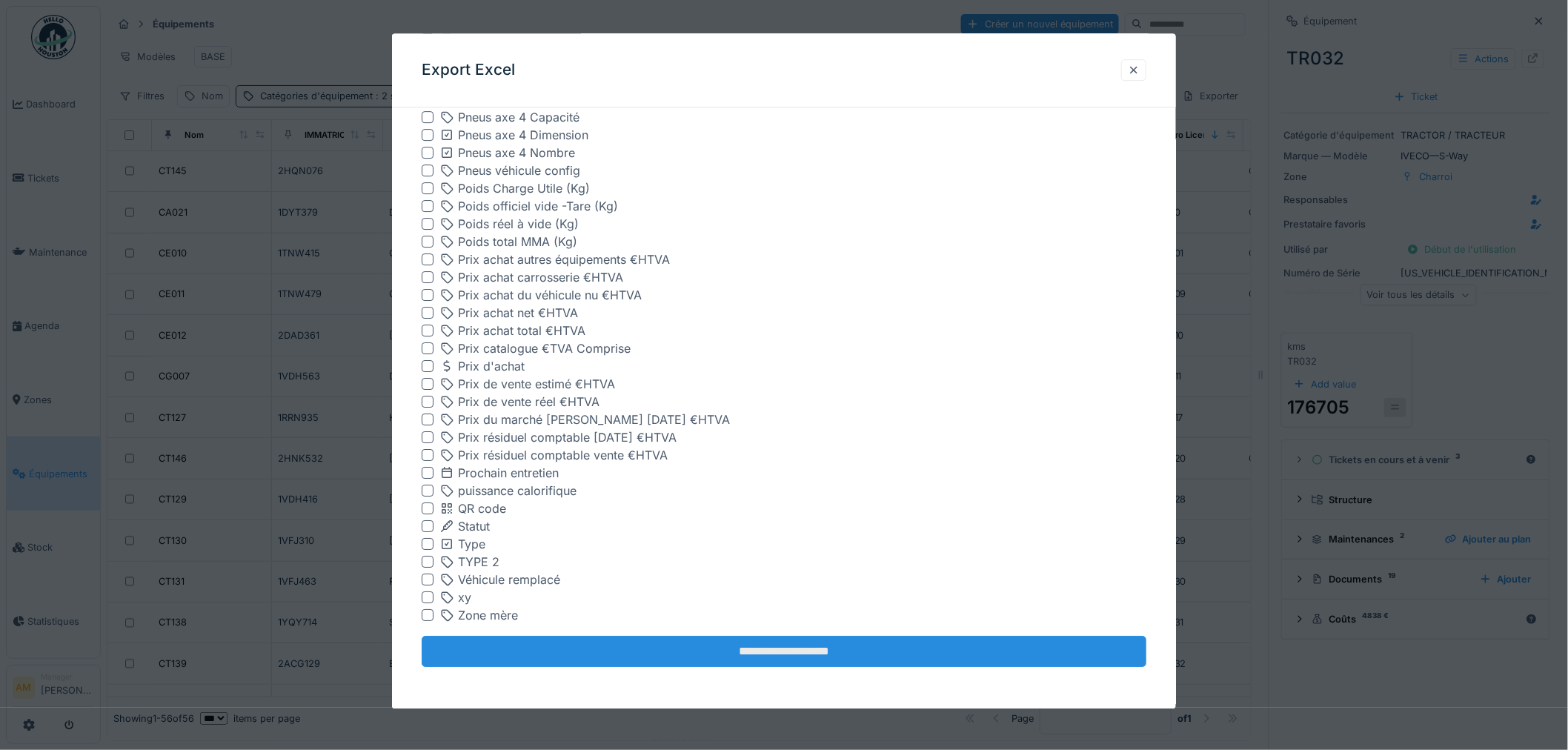
click at [893, 642] on input "**********" at bounding box center [784, 652] width 725 height 31
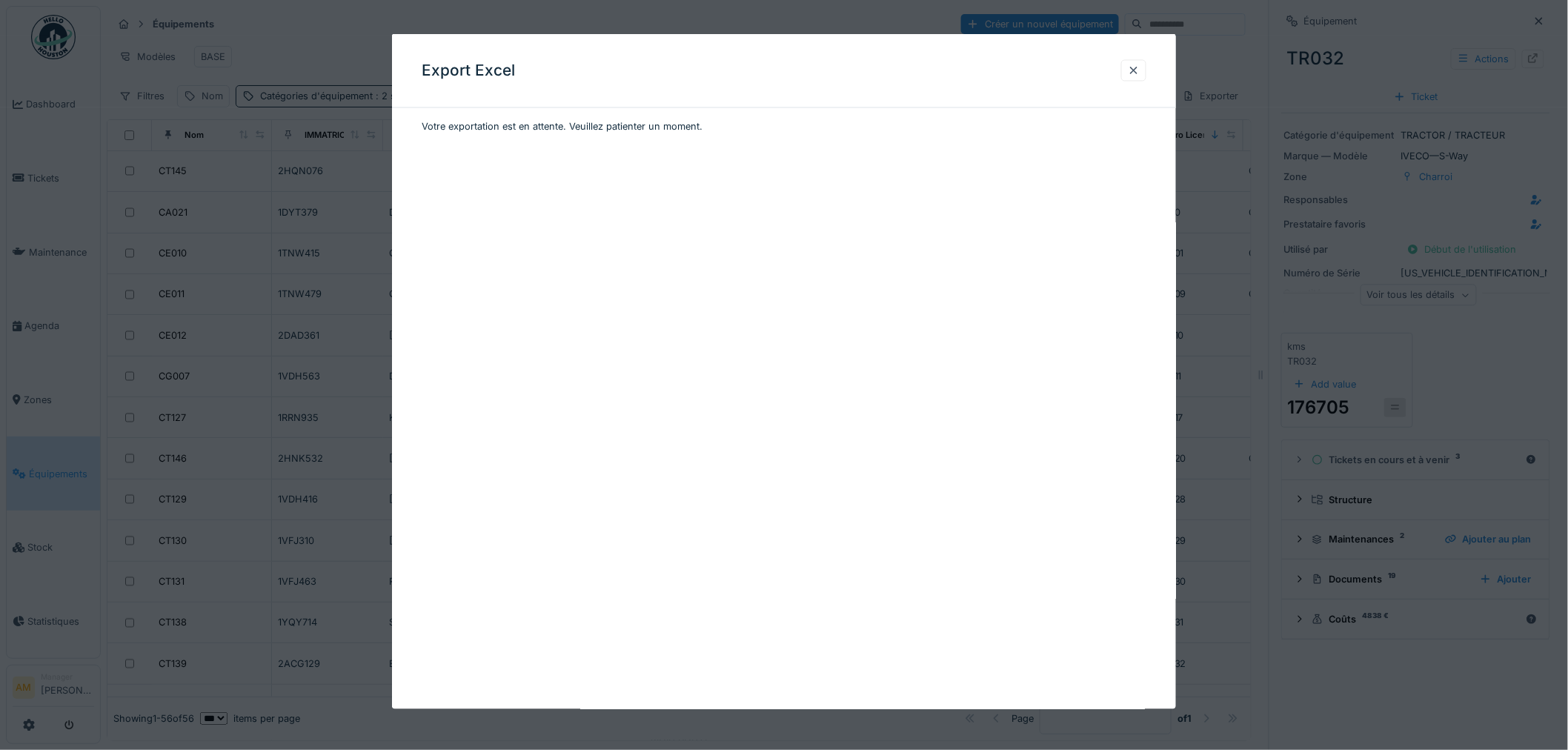
scroll to position [0, 0]
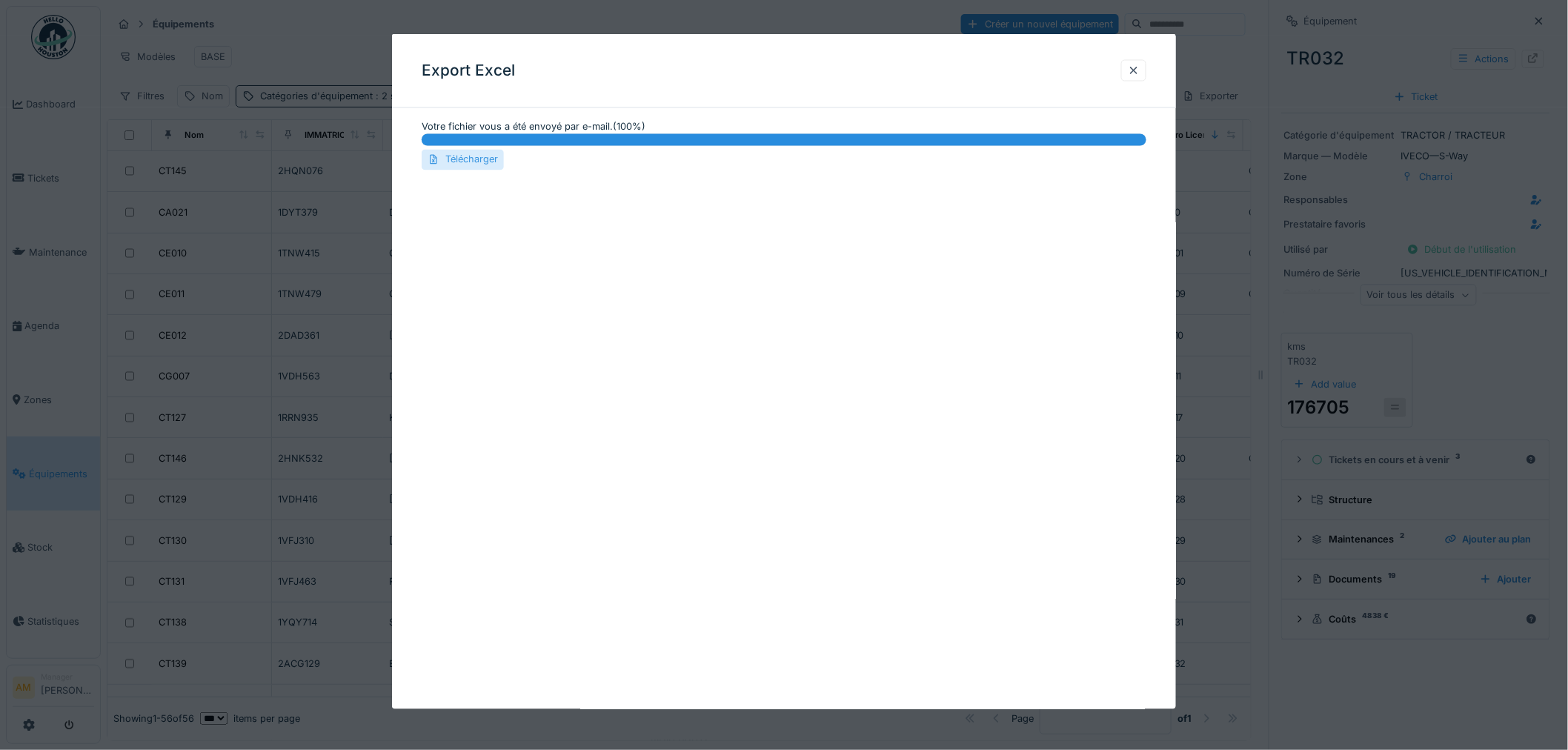
click at [462, 157] on div "Télécharger" at bounding box center [462, 160] width 82 height 20
click at [1140, 69] on div at bounding box center [1133, 70] width 12 height 14
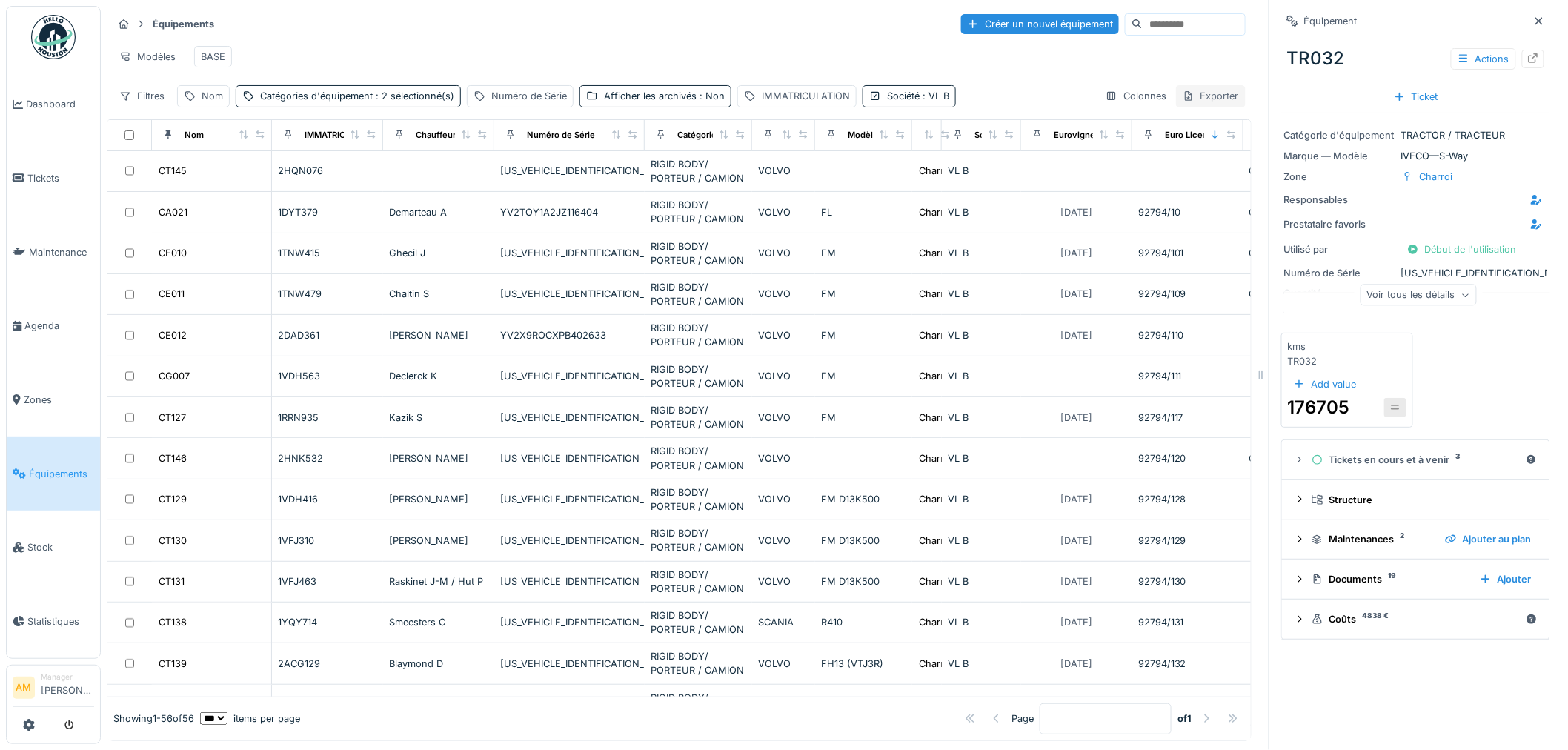
click at [1194, 105] on div "Exporter" at bounding box center [1210, 96] width 70 height 21
click at [1189, 166] on div "Export Excel" at bounding box center [1219, 164] width 127 height 22
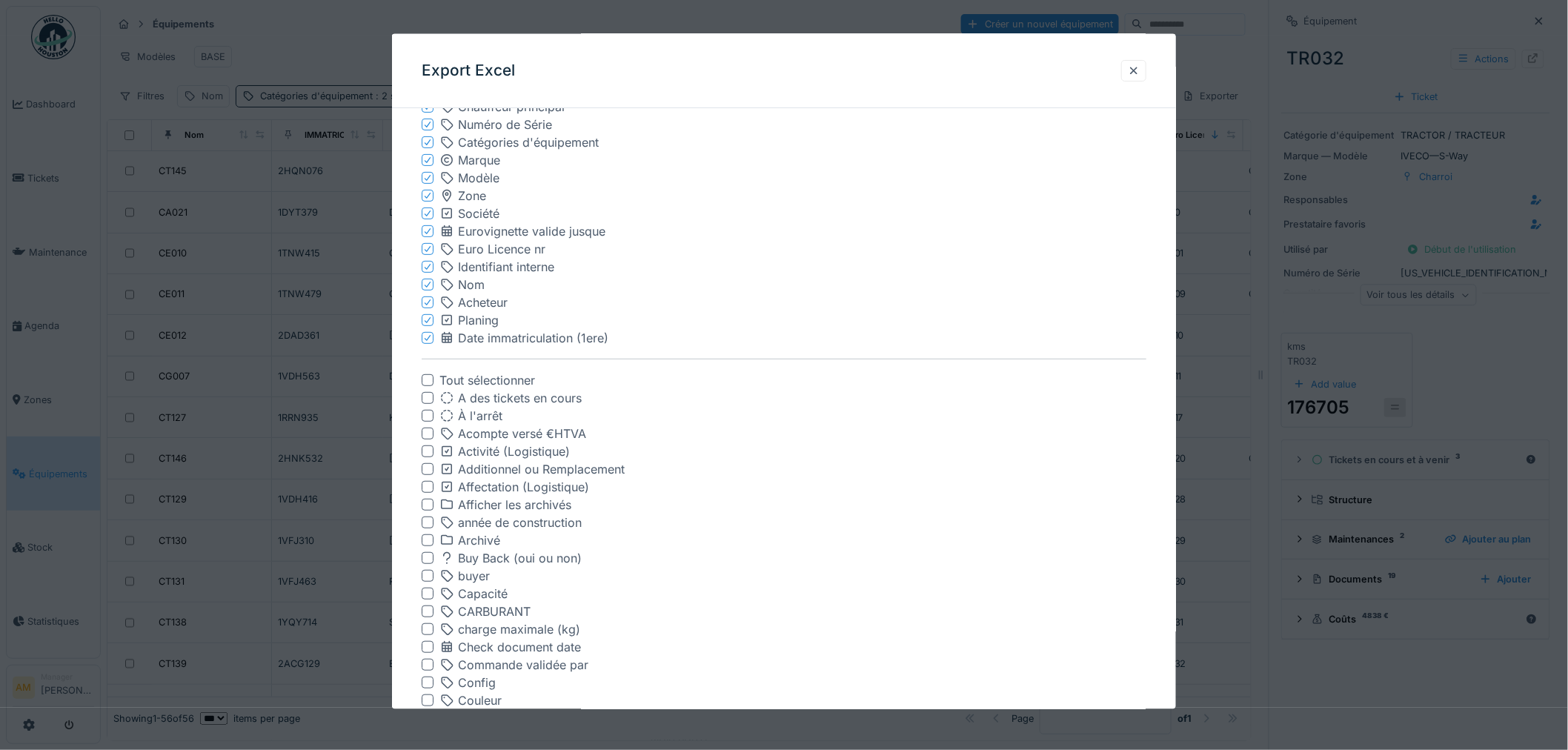
scroll to position [156, 0]
click at [627, 25] on div at bounding box center [784, 375] width 1568 height 750
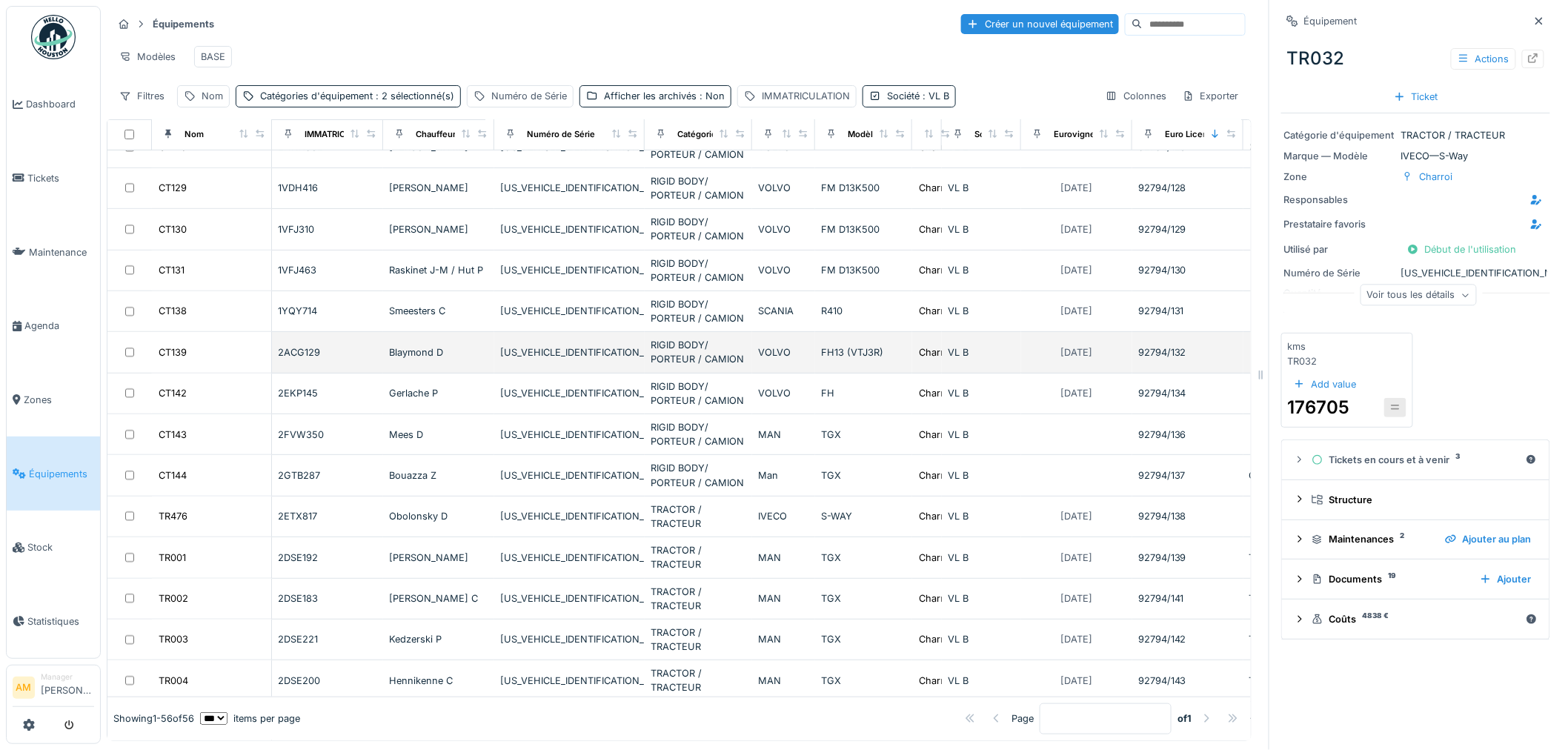
scroll to position [0, 0]
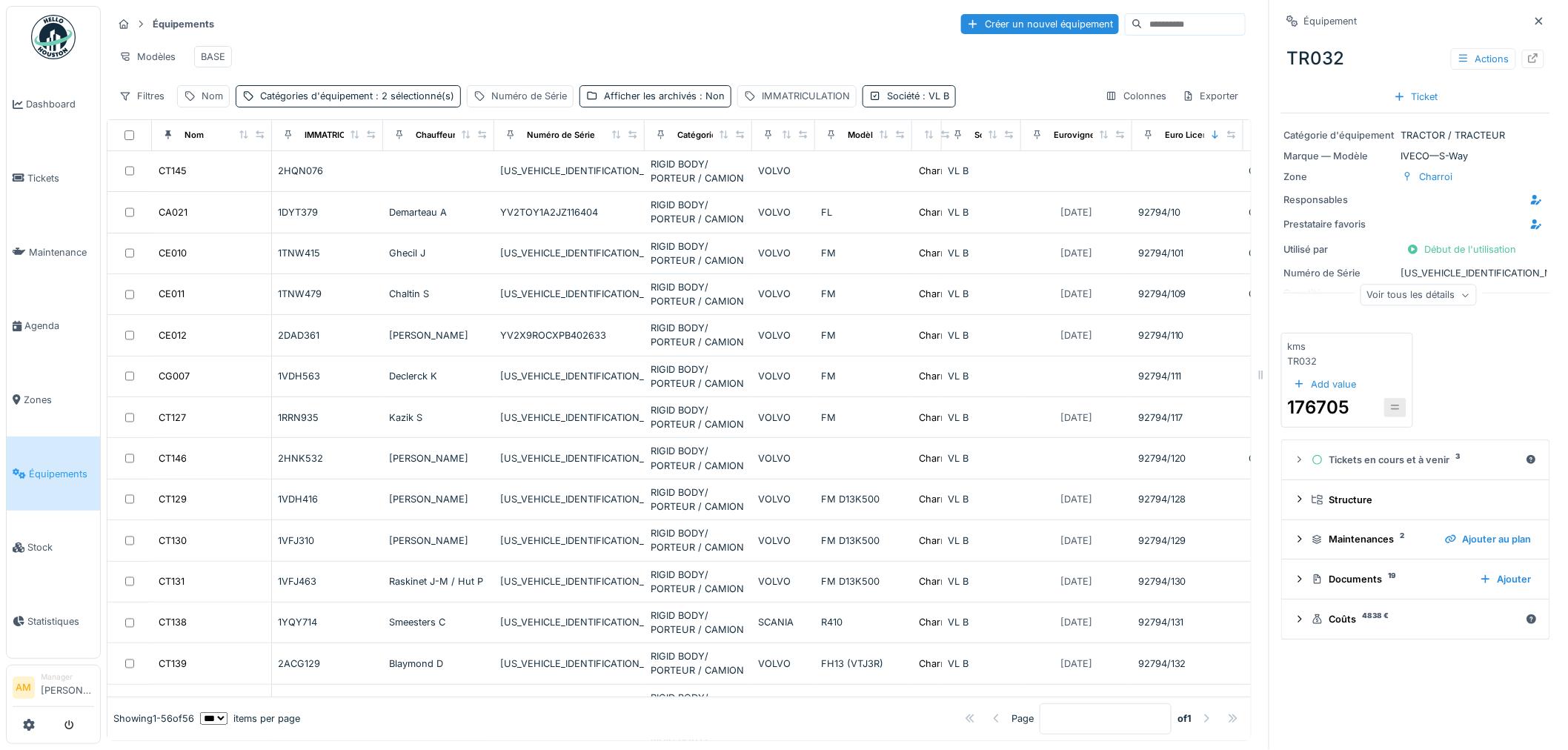
click at [579, 61] on div "Modèles BASE" at bounding box center [679, 56] width 1133 height 33
click at [1185, 101] on icon at bounding box center [1189, 96] width 8 height 10
click at [1201, 167] on div "Export Excel" at bounding box center [1219, 164] width 127 height 22
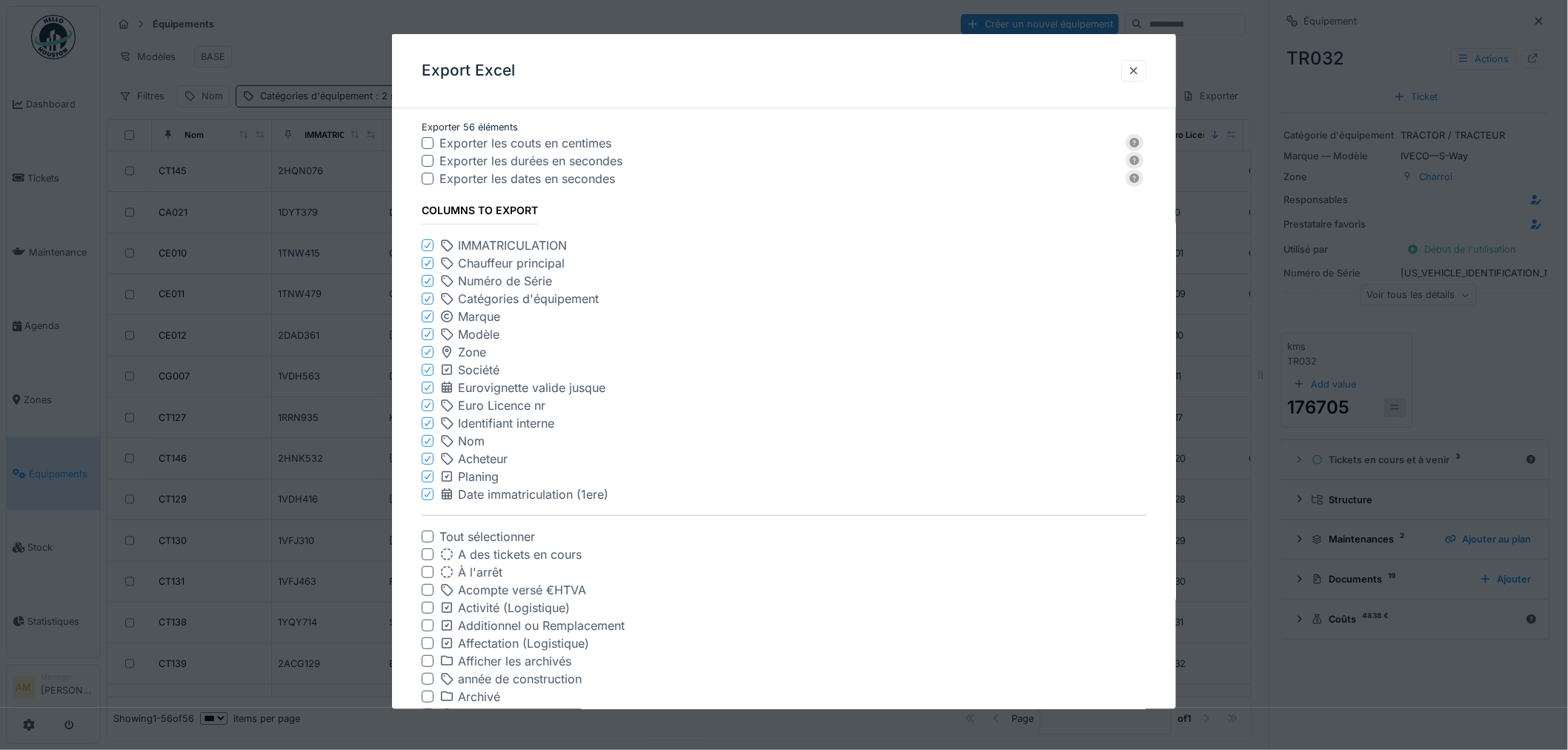
click at [428, 458] on icon at bounding box center [427, 459] width 9 height 8
click at [425, 461] on div at bounding box center [427, 458] width 9 height 14
click at [427, 460] on icon at bounding box center [427, 459] width 6 height 6
click at [422, 388] on div at bounding box center [427, 387] width 12 height 12
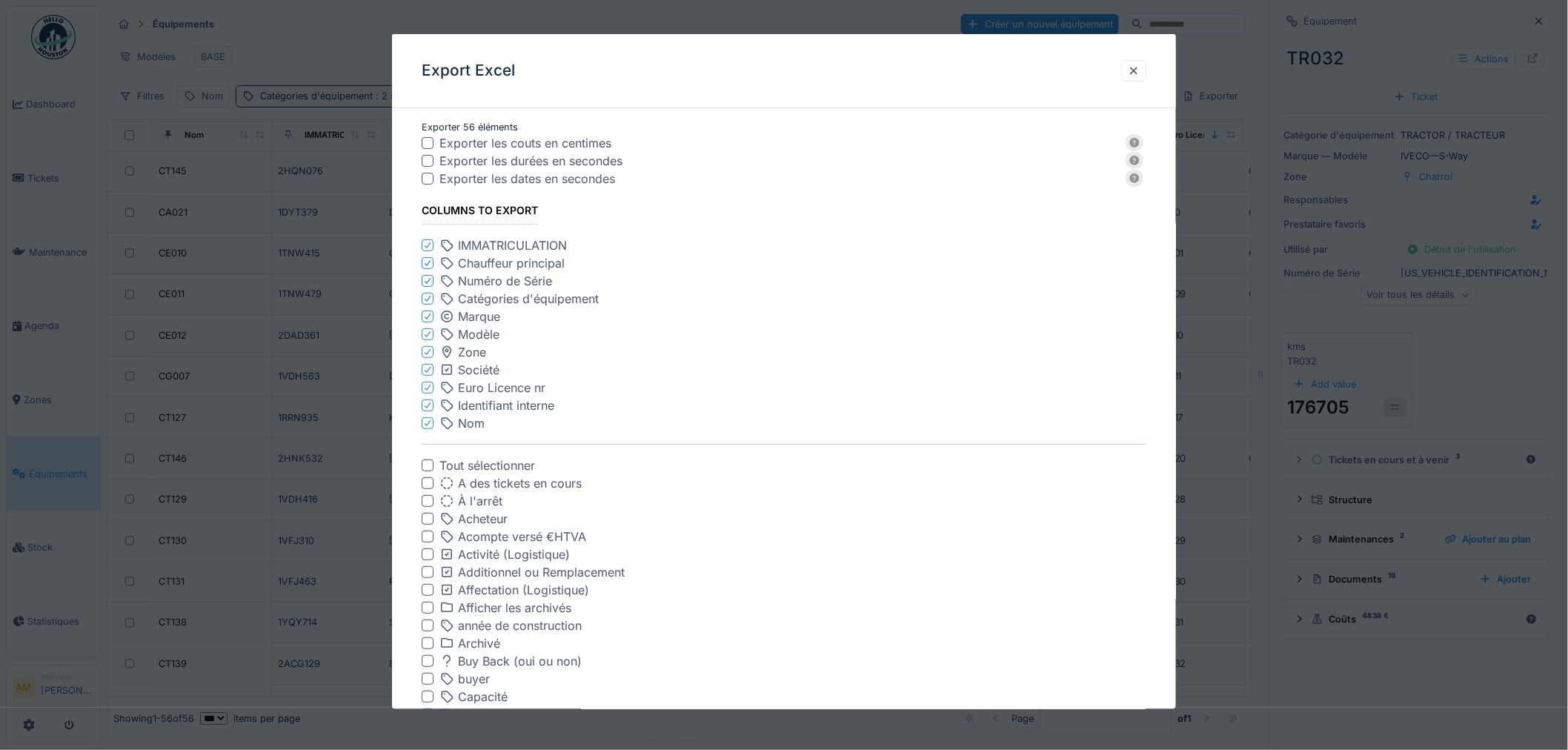
click at [425, 352] on icon at bounding box center [427, 352] width 9 height 8
click at [424, 335] on icon at bounding box center [427, 335] width 9 height 8
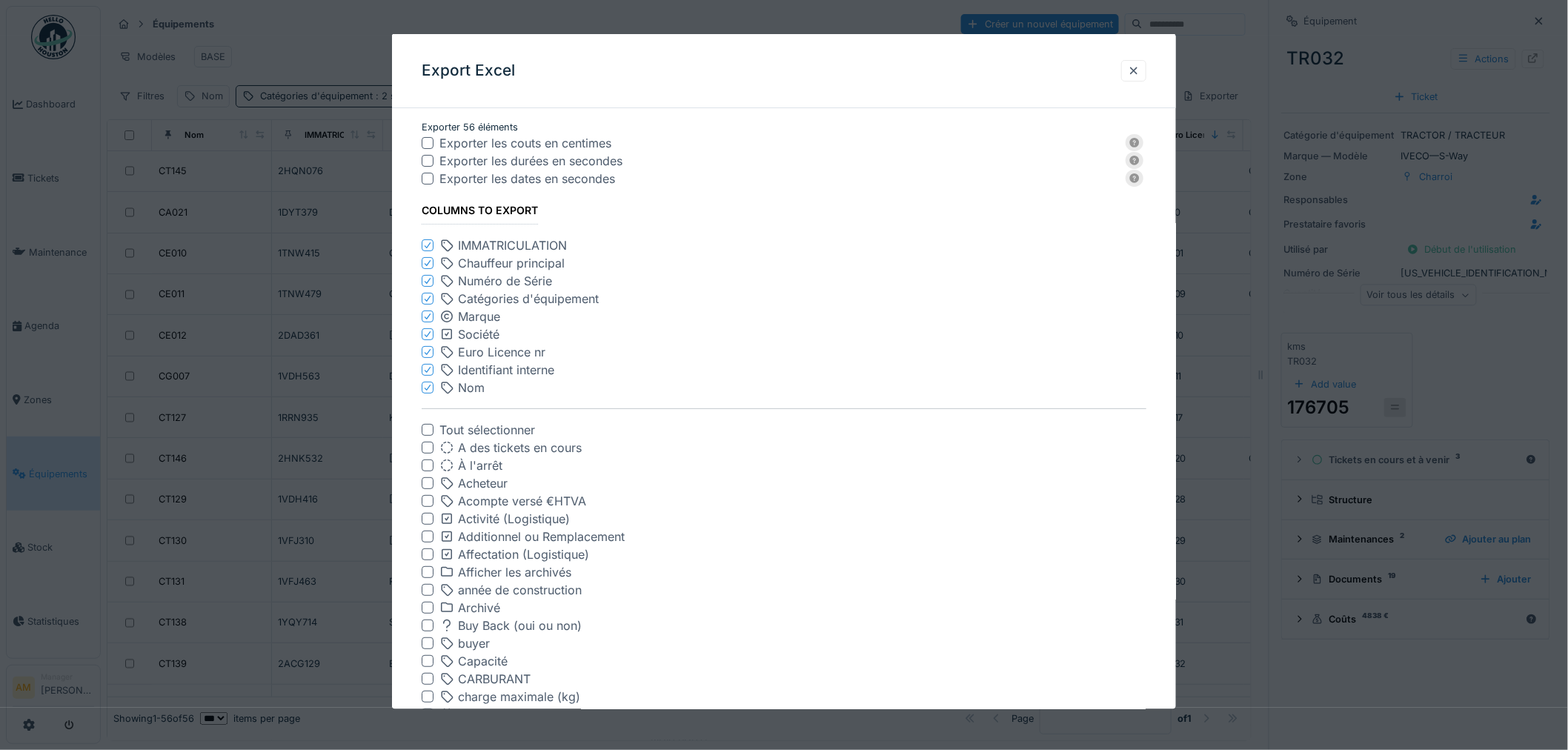
click at [430, 298] on icon at bounding box center [427, 299] width 9 height 8
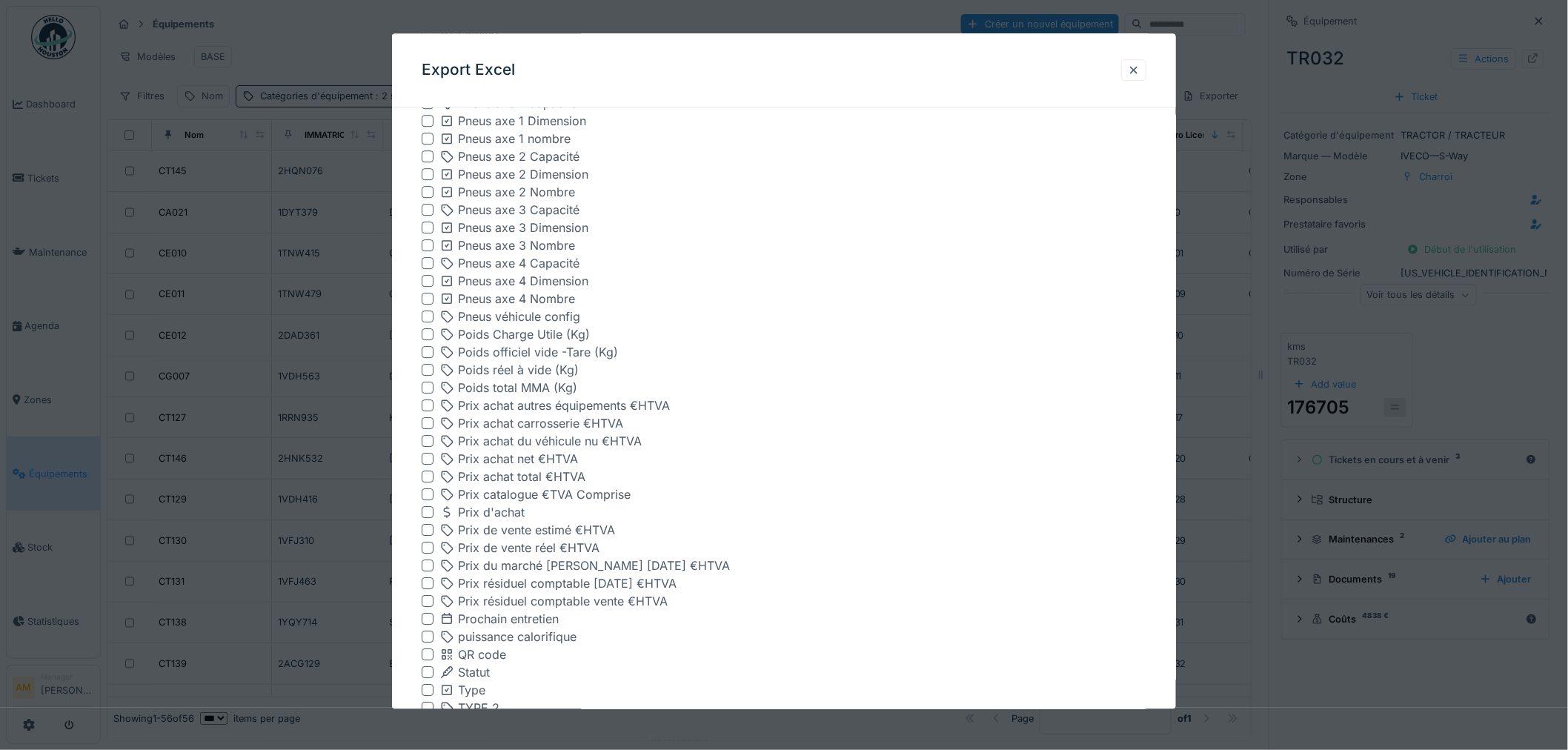
scroll to position [1967, 0]
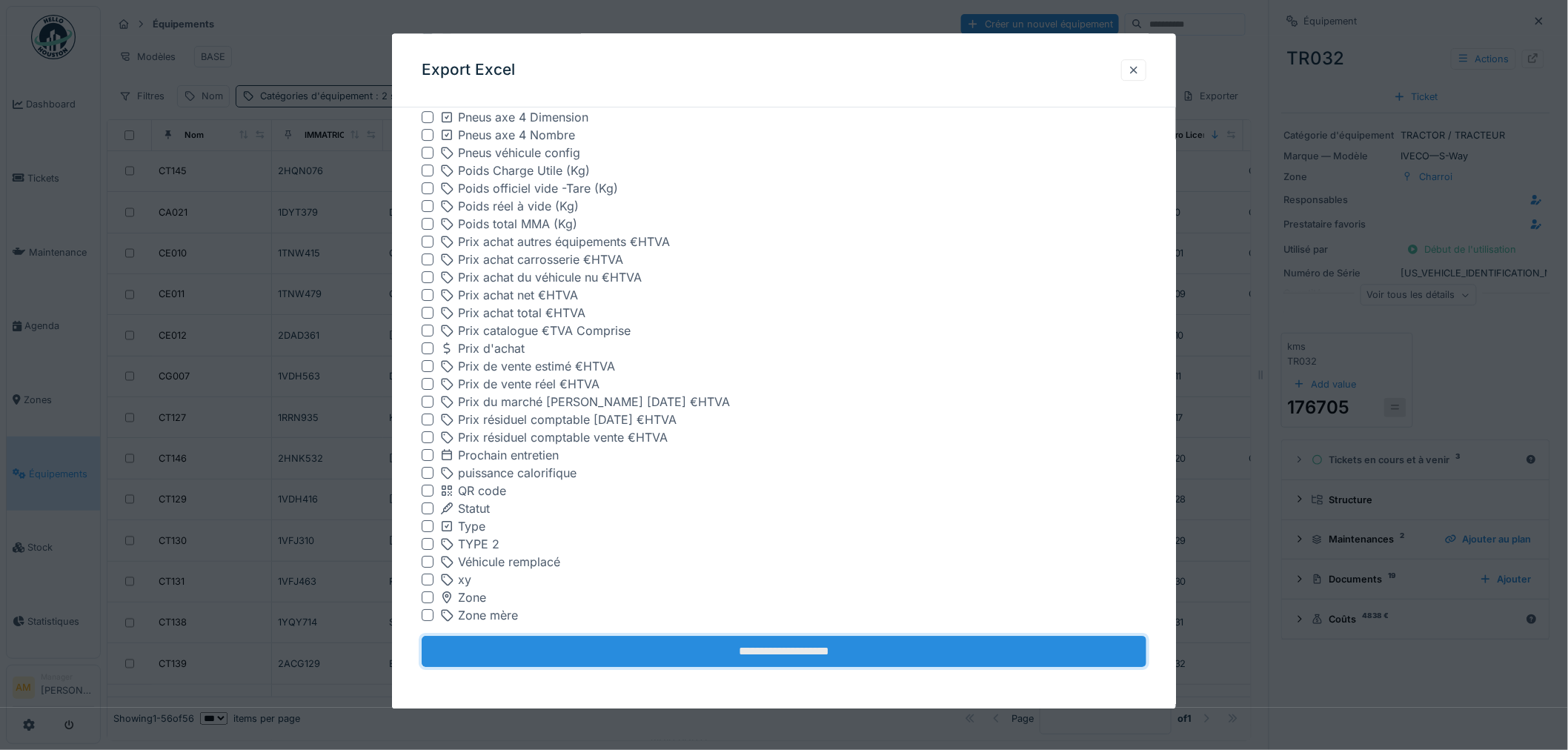
click at [761, 642] on input "**********" at bounding box center [784, 652] width 725 height 31
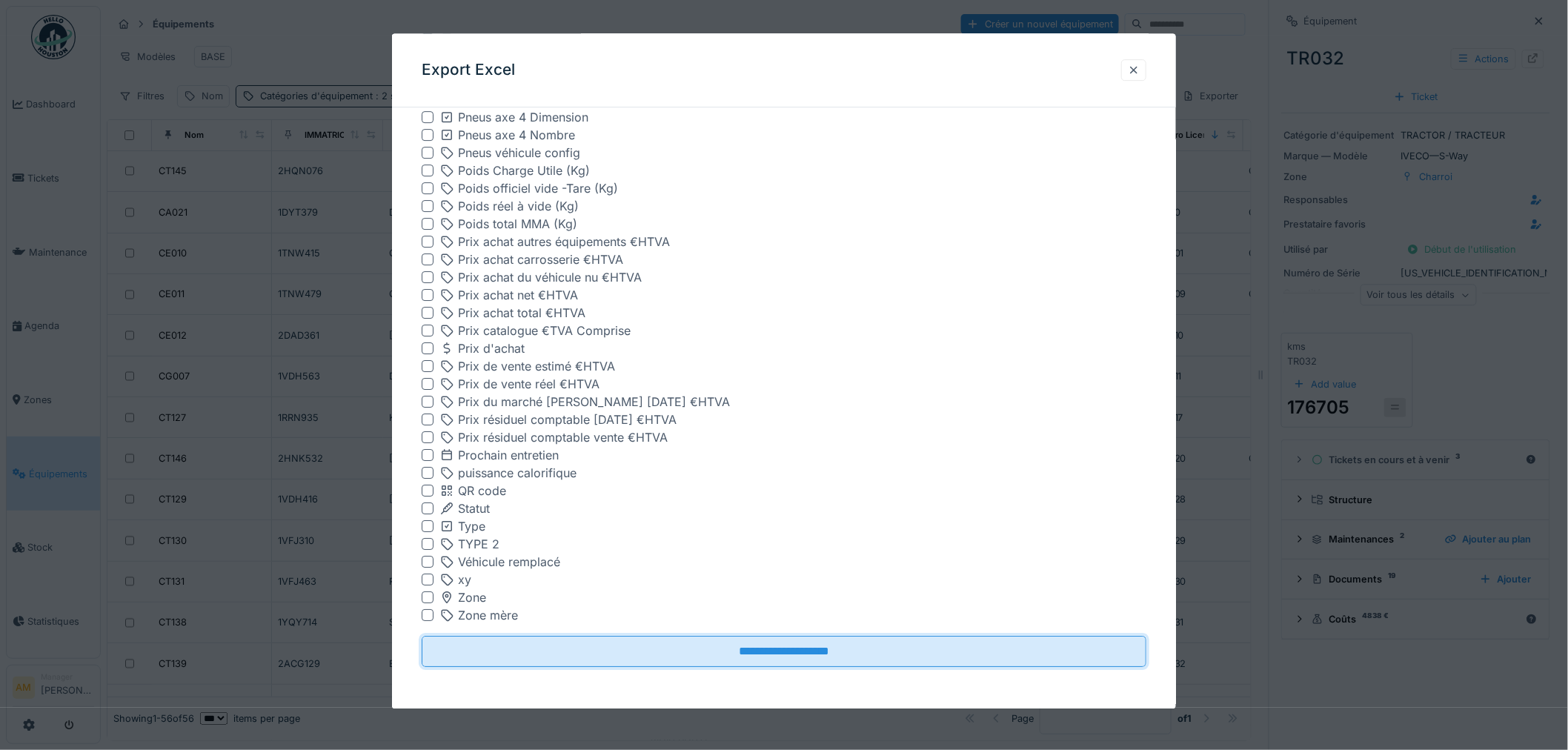
scroll to position [0, 0]
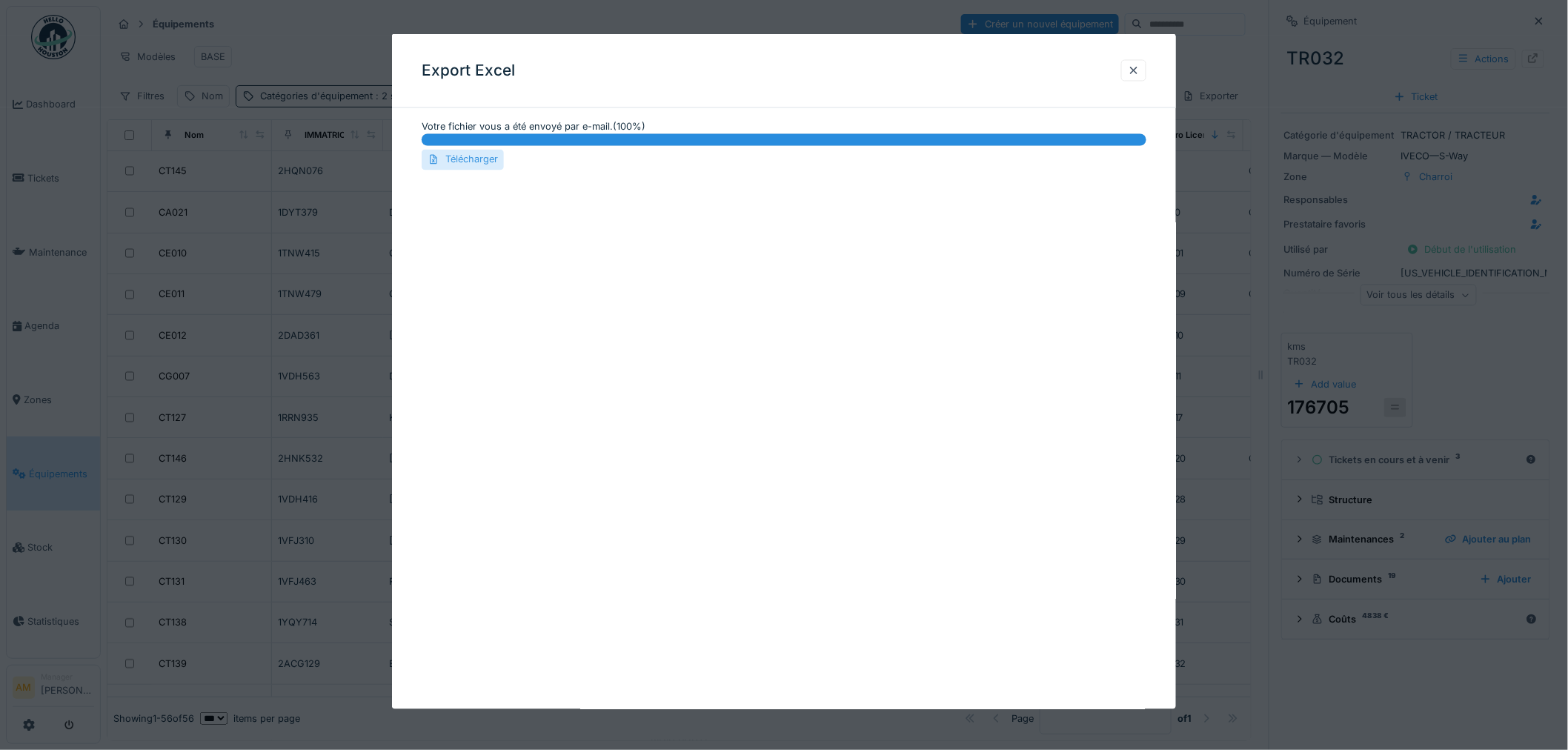
click at [468, 167] on div "Télécharger" at bounding box center [462, 160] width 82 height 20
click at [1146, 72] on div at bounding box center [1134, 70] width 25 height 21
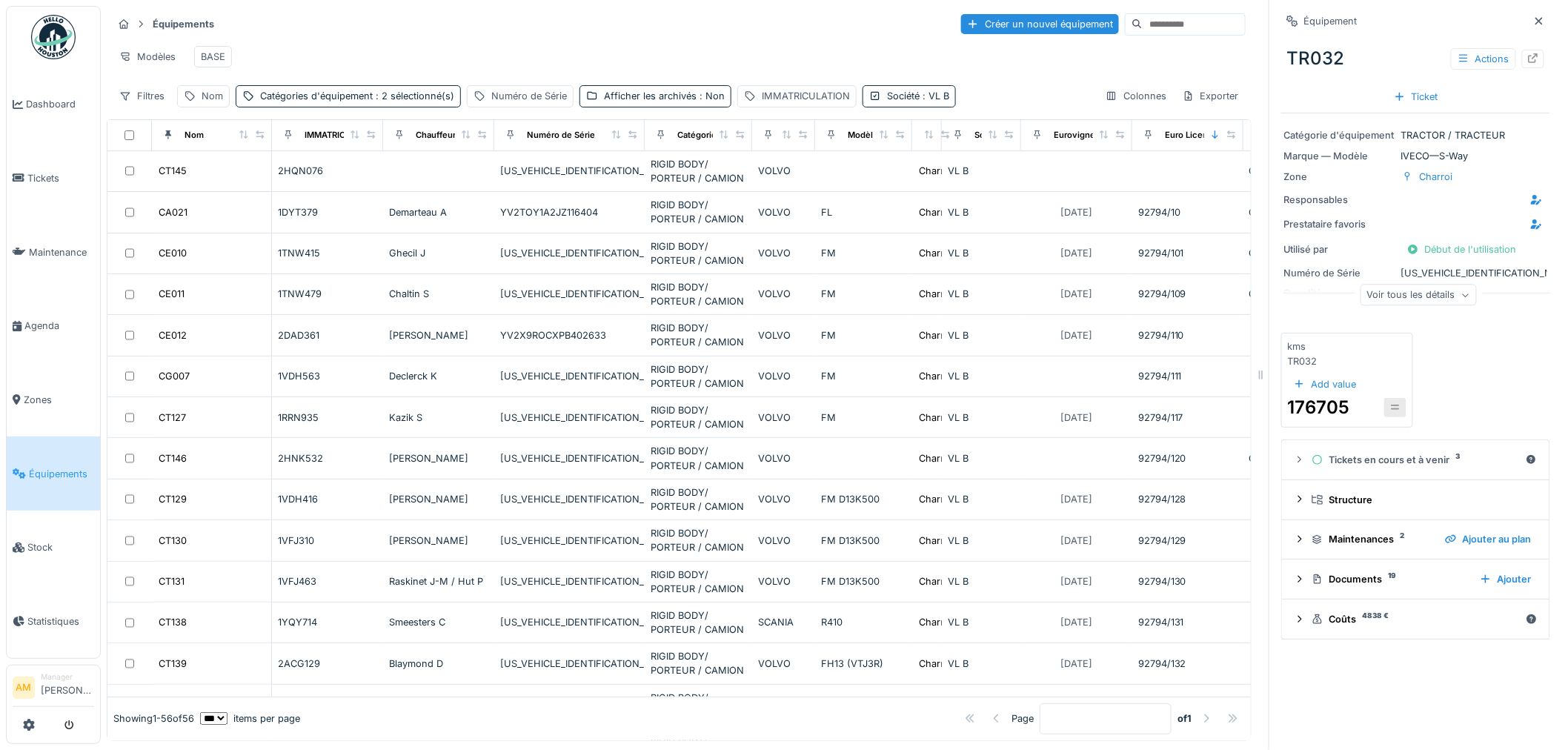
click at [239, 137] on icon at bounding box center [244, 134] width 11 height 8
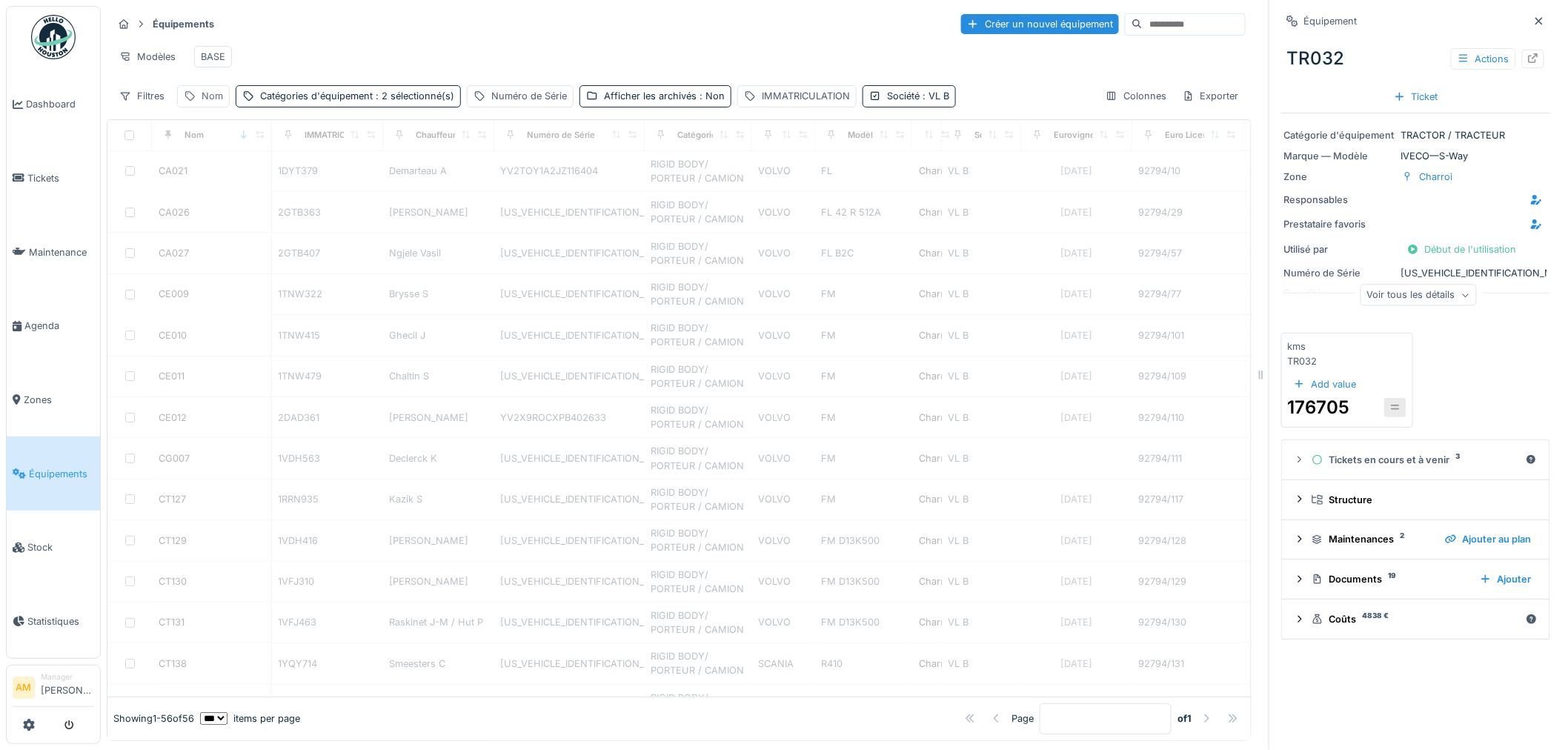
click at [216, 103] on div "Nom" at bounding box center [213, 96] width 21 height 14
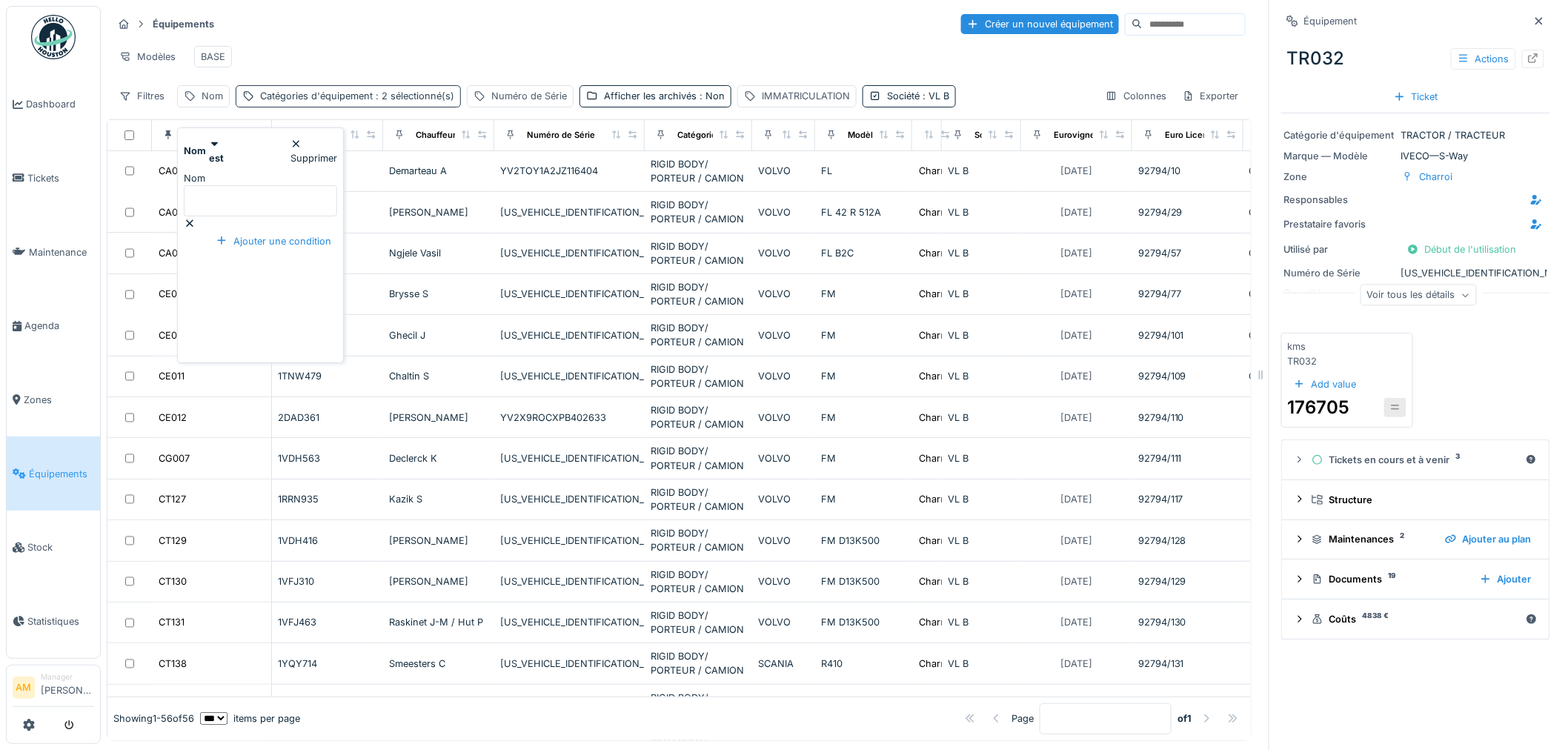
click at [431, 101] on span ": 2 sélectionné(s)" at bounding box center [414, 96] width 81 height 11
click at [680, 103] on div "Afficher les archivés : Non" at bounding box center [664, 96] width 120 height 14
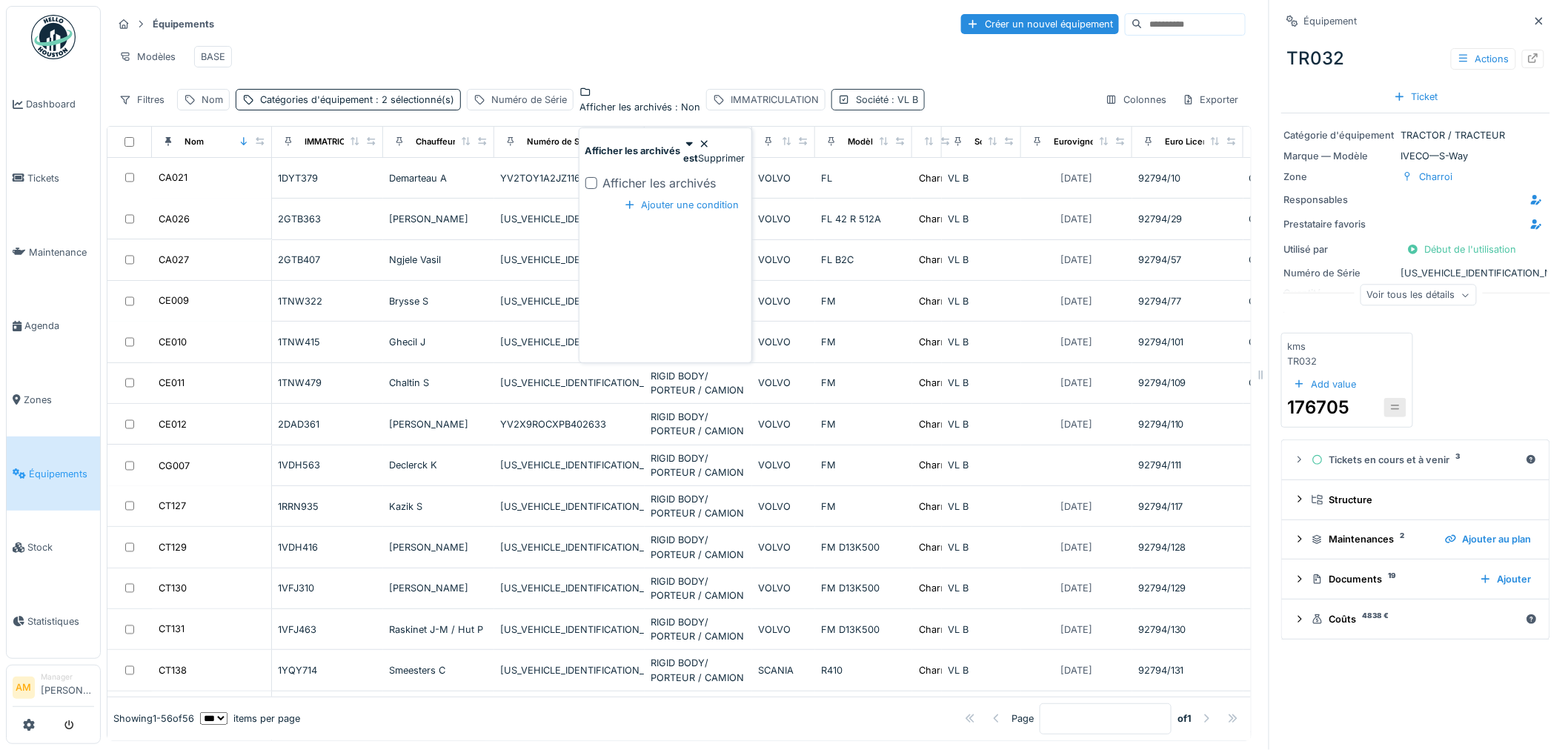
click at [918, 104] on span ": VL B" at bounding box center [903, 100] width 30 height 11
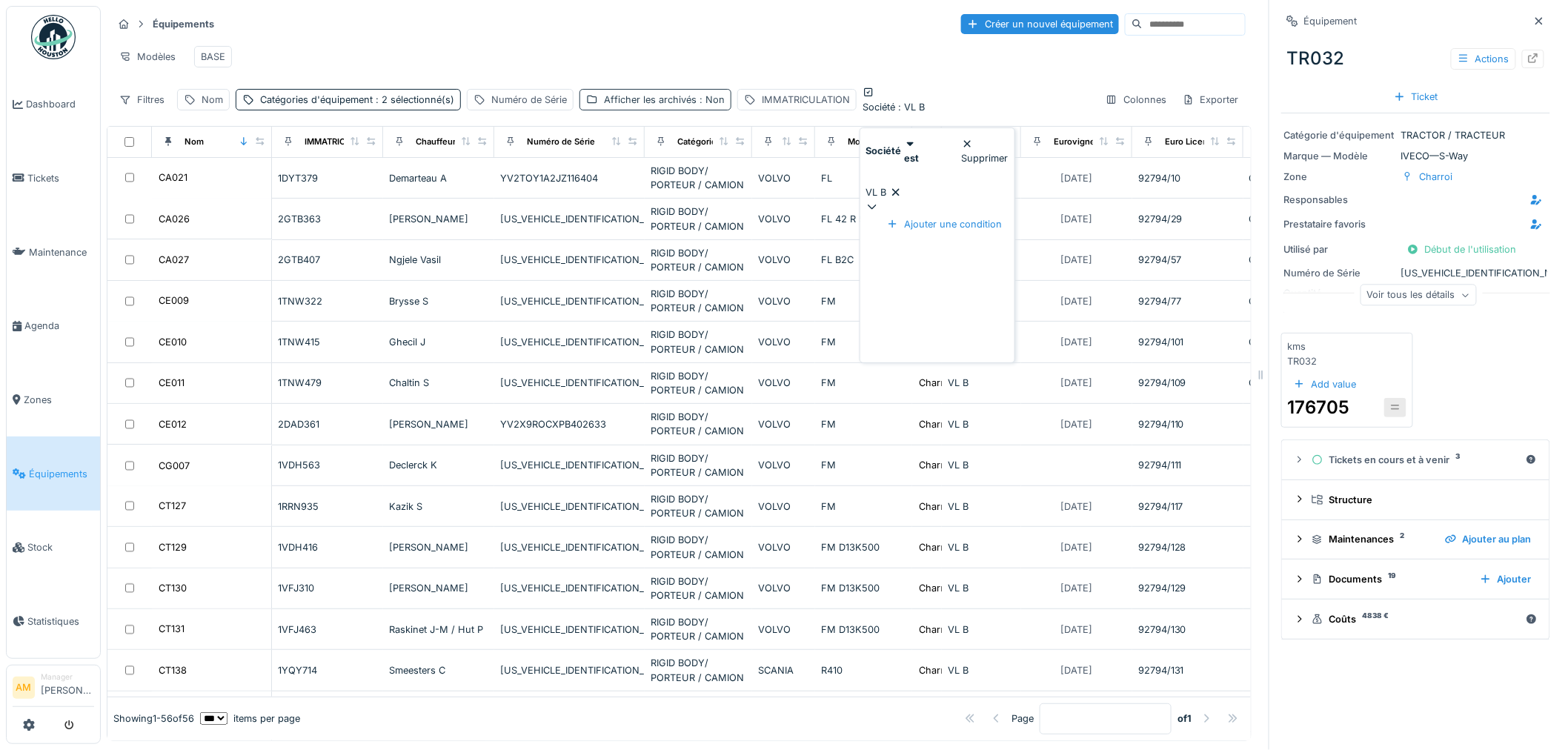
click at [673, 107] on div "Afficher les archivés : Non" at bounding box center [664, 100] width 120 height 14
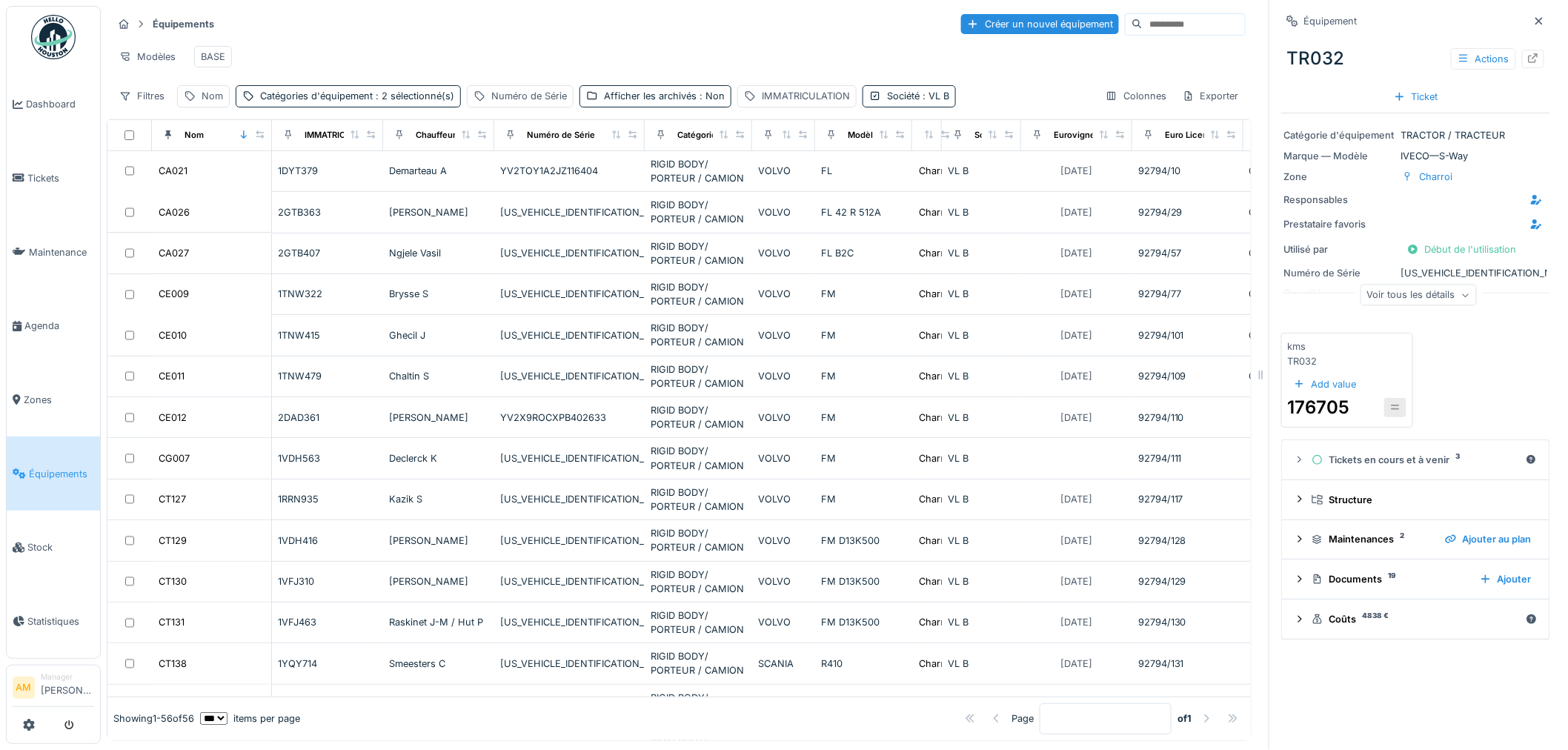
drag, startPoint x: 601, startPoint y: 41, endPoint x: 532, endPoint y: 48, distance: 69.4
click at [593, 42] on div "Modèles BASE" at bounding box center [679, 56] width 1133 height 33
click at [289, 103] on div "Catégories d'équipement : 2 sélectionné(s)" at bounding box center [357, 96] width 194 height 14
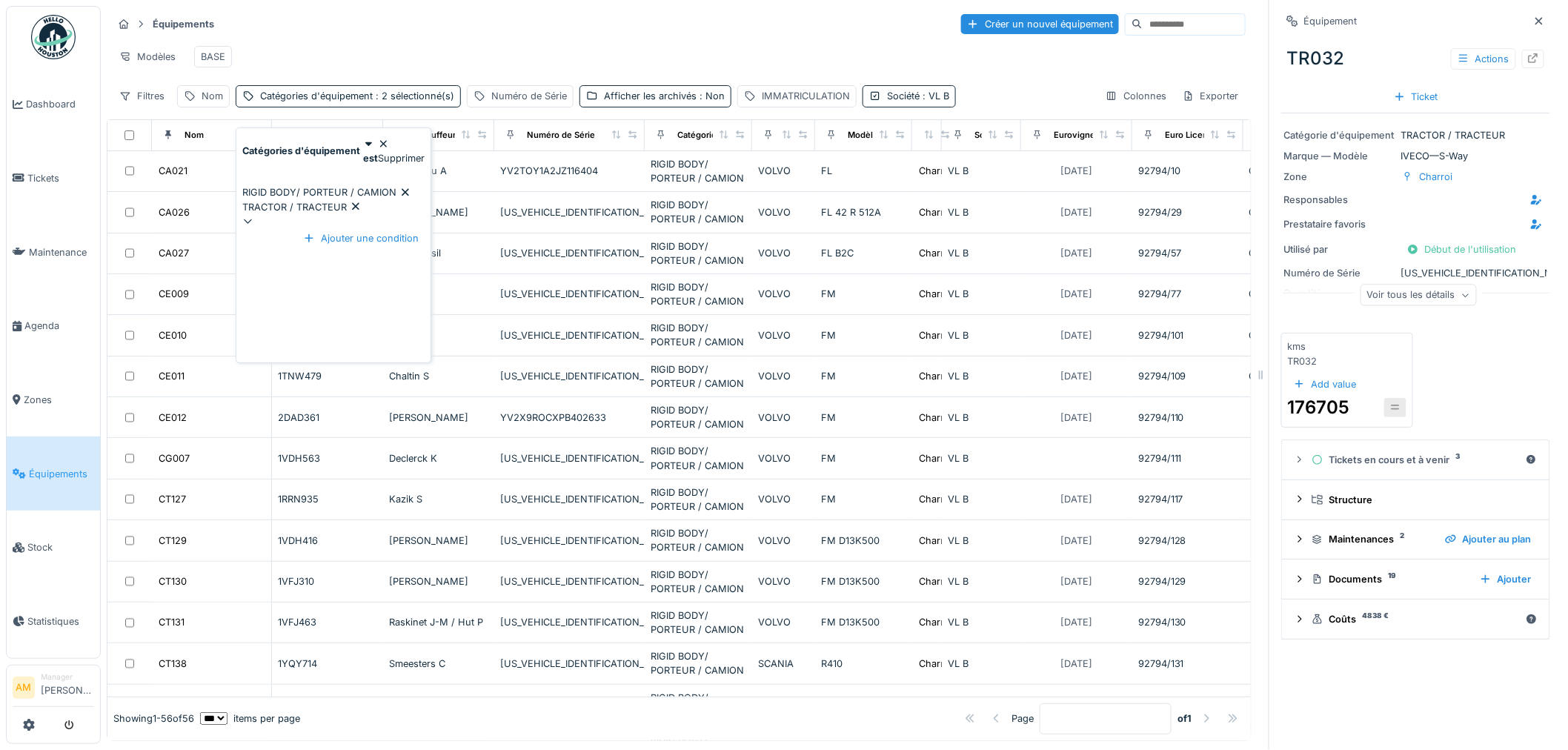
drag, startPoint x: 453, startPoint y: 41, endPoint x: 427, endPoint y: 38, distance: 26.2
click at [450, 40] on div "Modèles BASE" at bounding box center [679, 56] width 1133 height 33
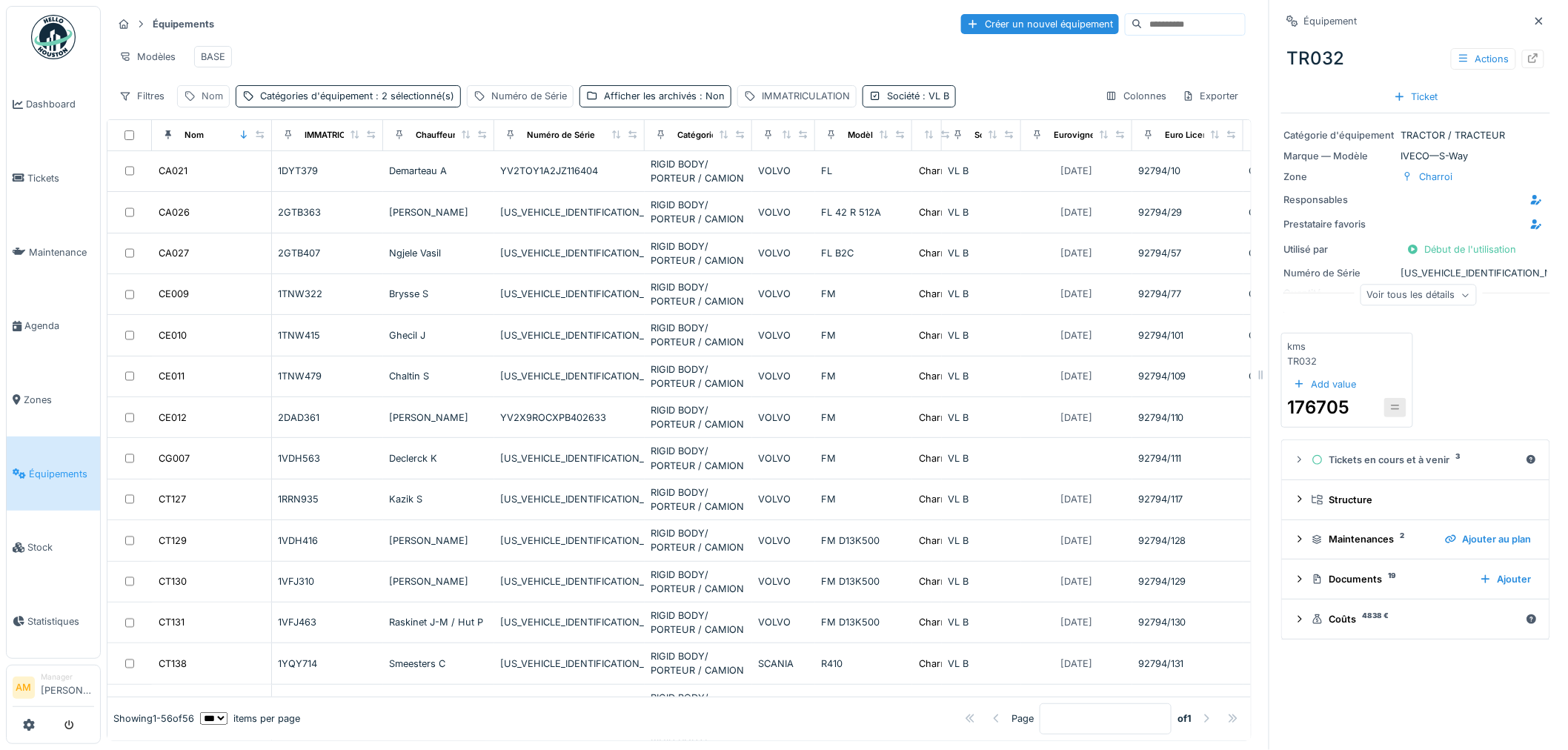
click at [218, 103] on div "Nom" at bounding box center [213, 96] width 21 height 14
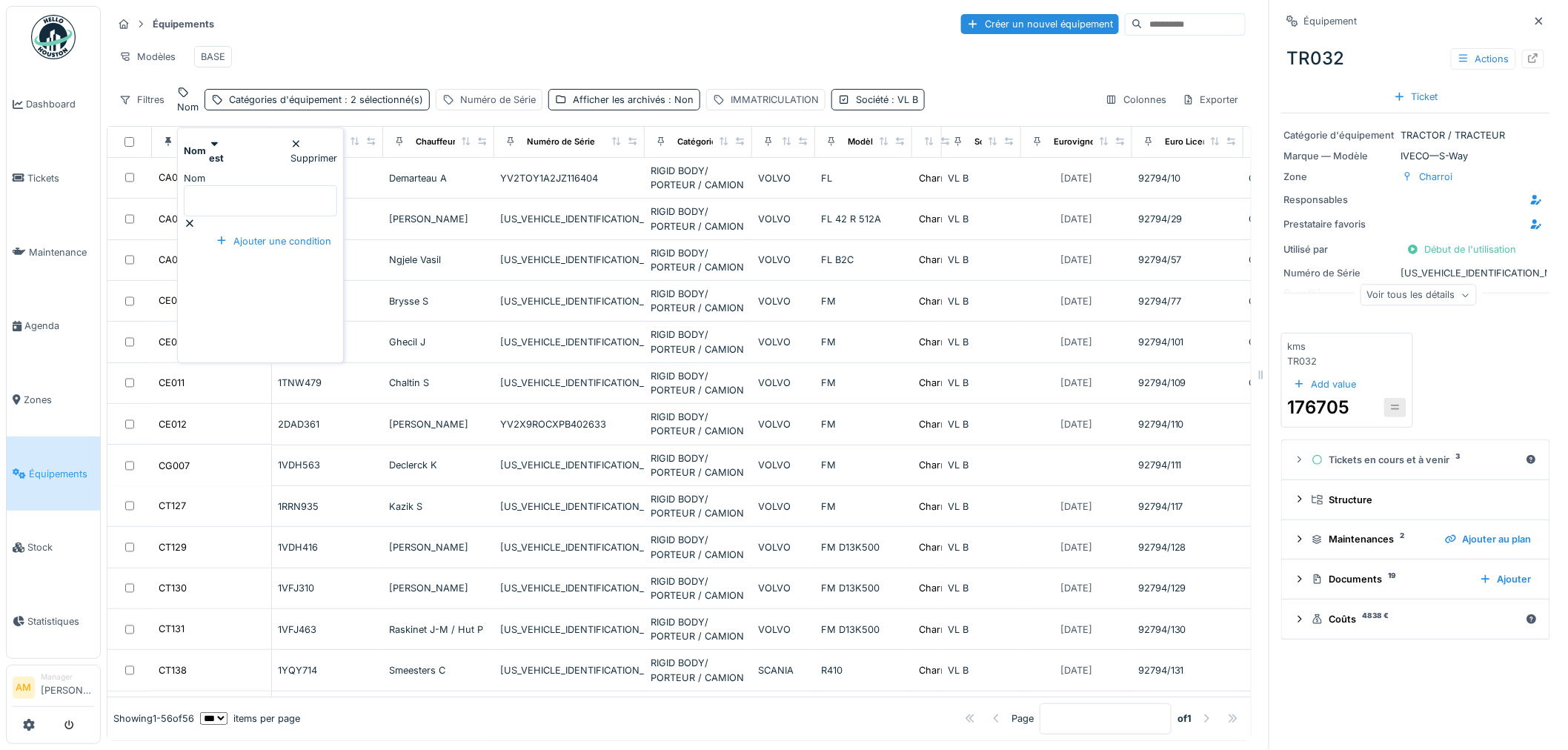
click at [227, 185] on input "Nom" at bounding box center [260, 200] width 153 height 31
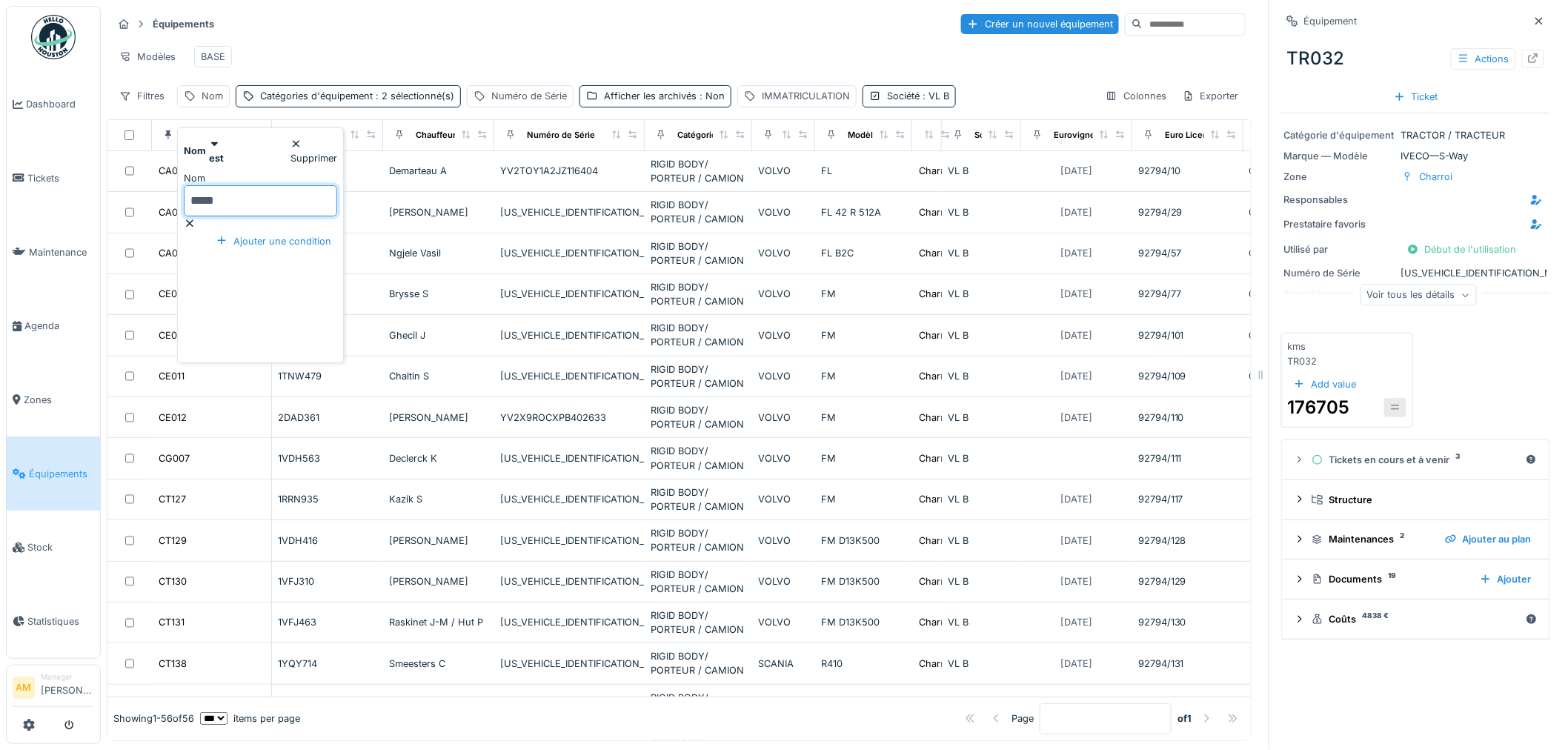
type input "*****"
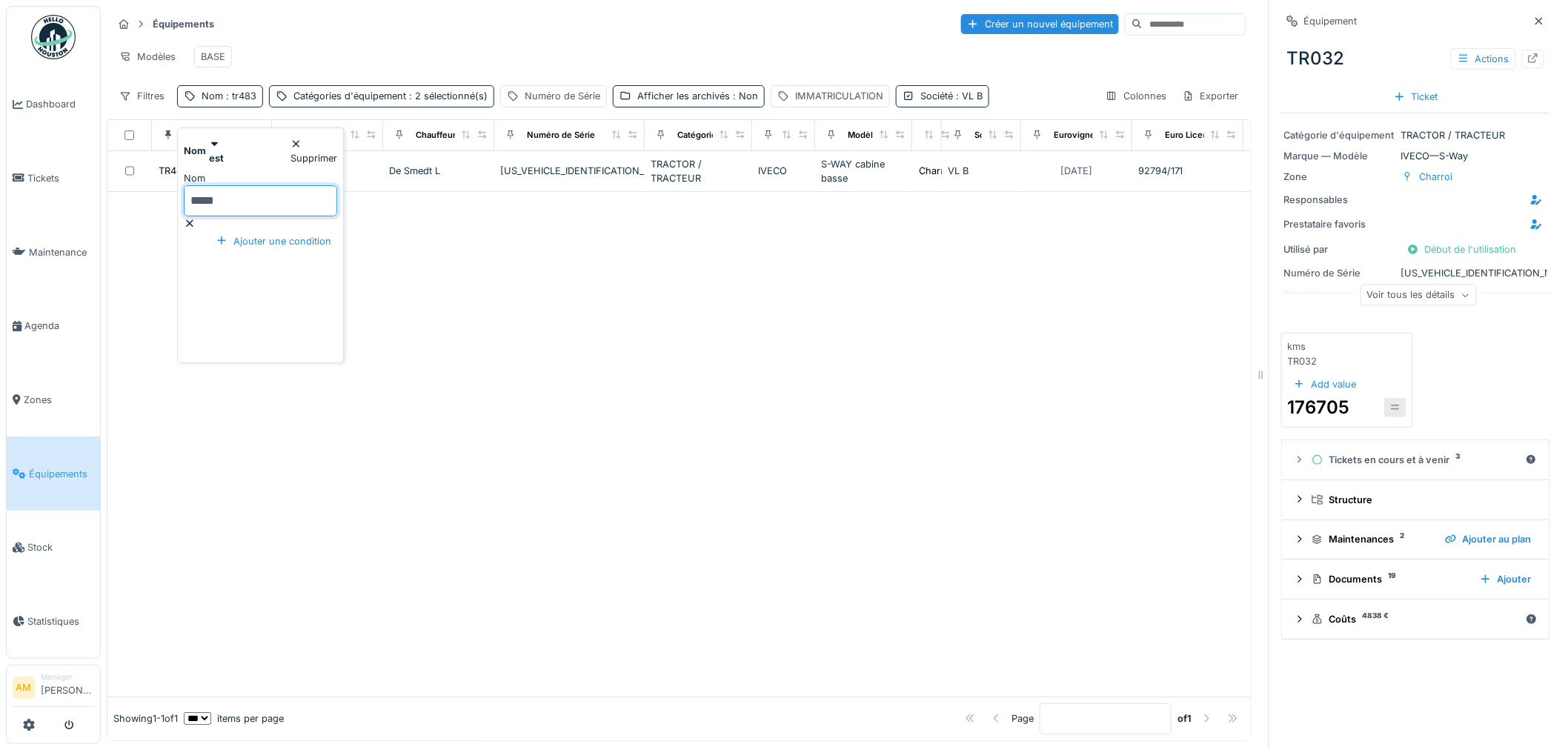
click at [483, 345] on div at bounding box center [679, 444] width 1144 height 504
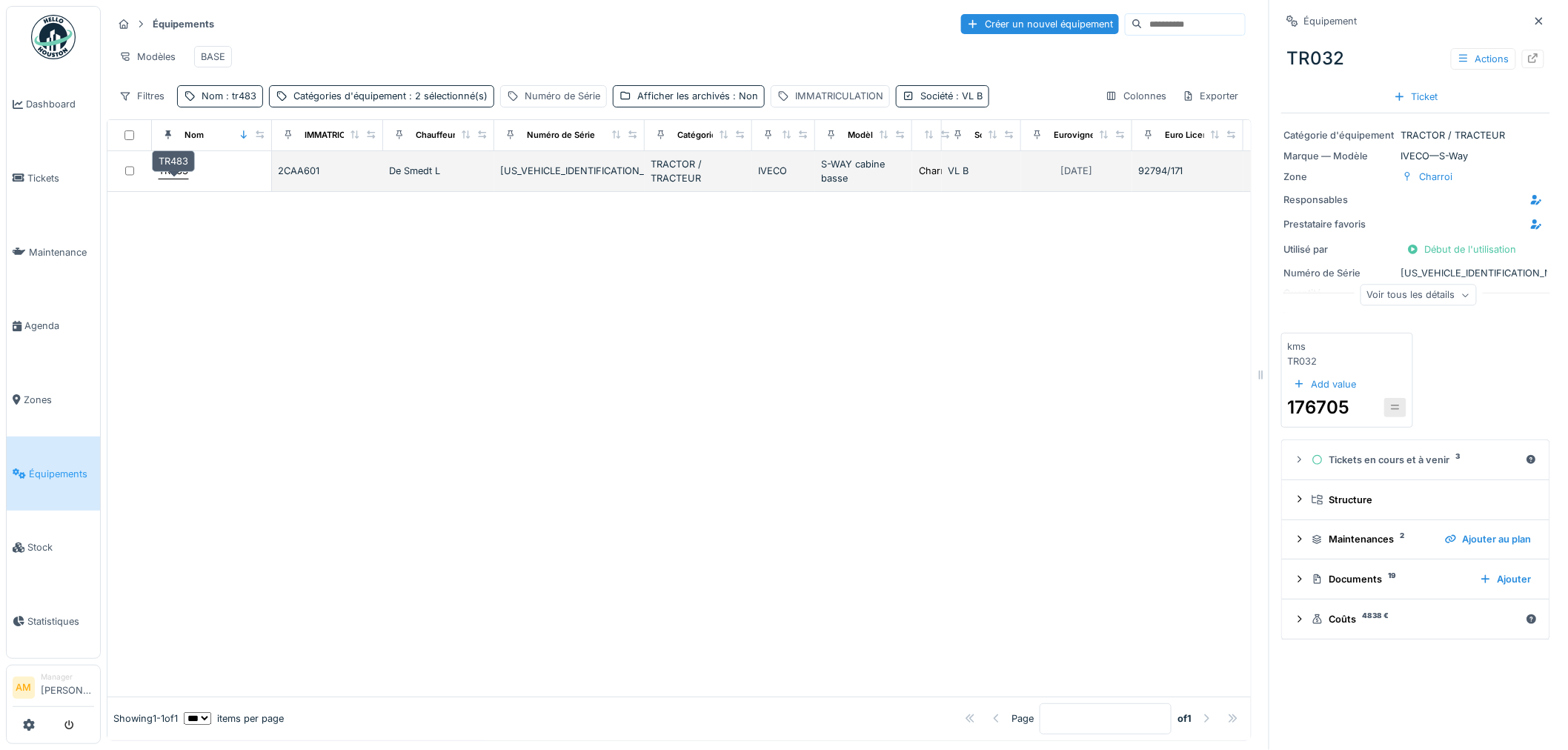
click at [176, 178] on div "TR483" at bounding box center [173, 170] width 30 height 14
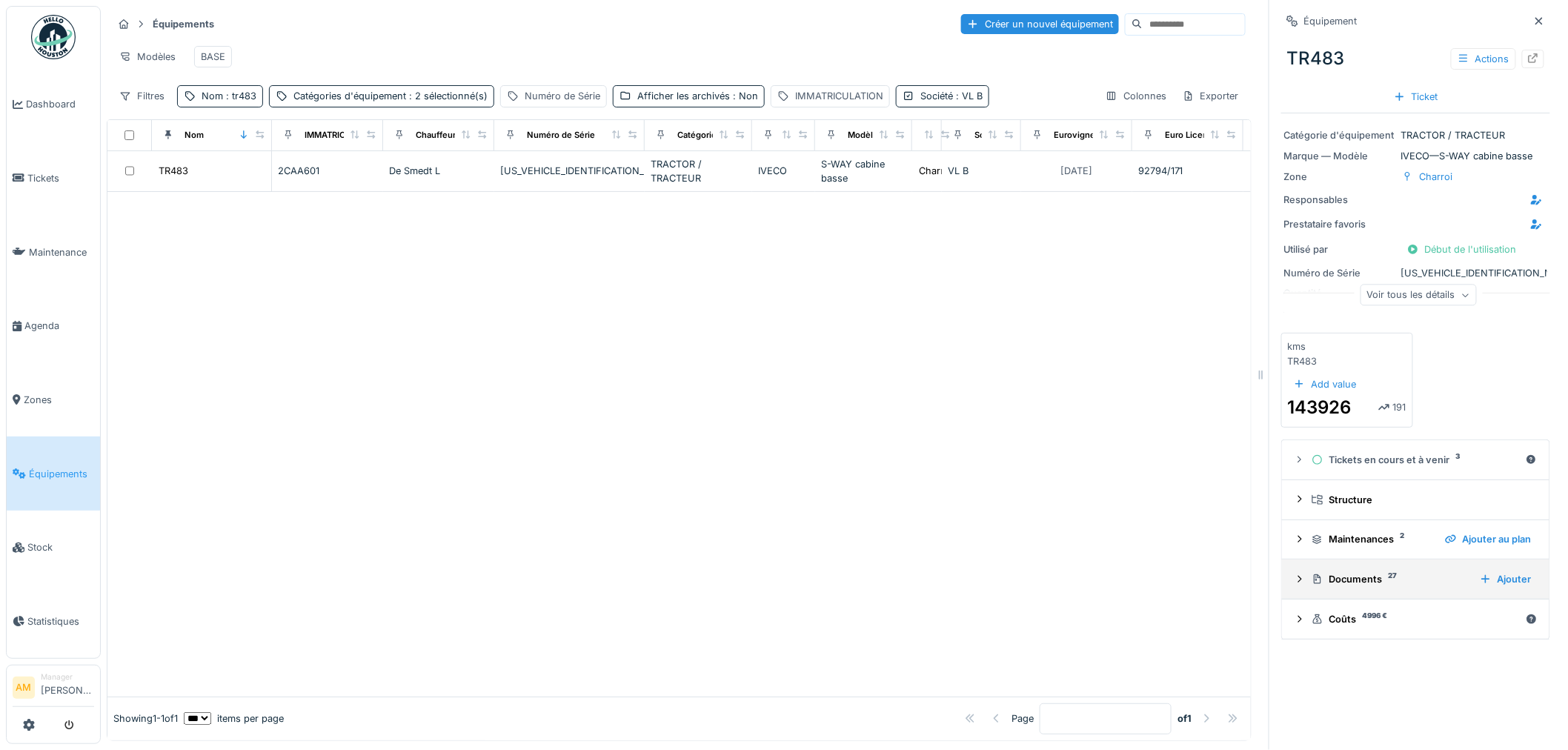
click at [1363, 582] on div "Documents 27" at bounding box center [1390, 579] width 157 height 14
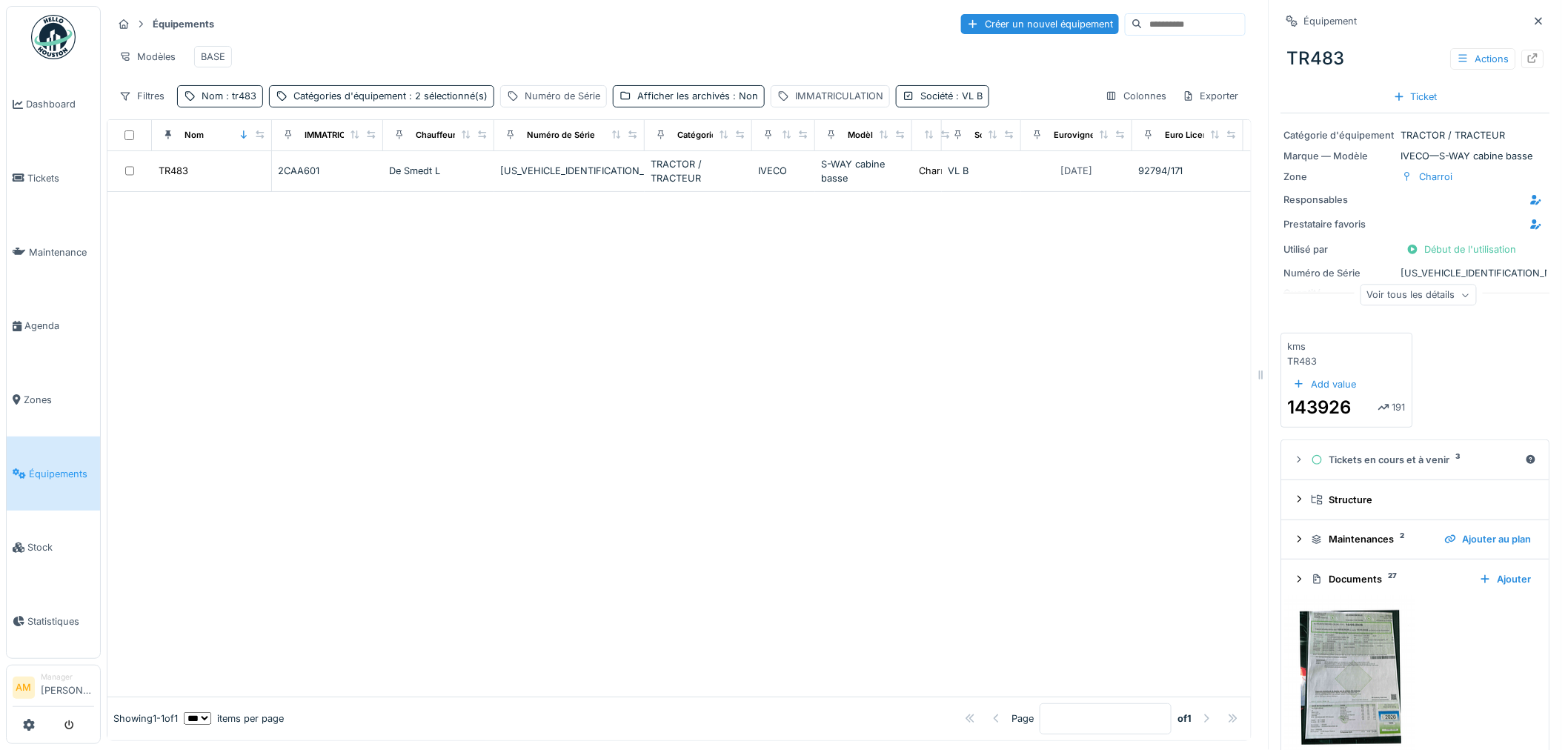
click at [1366, 581] on div "Documents 27" at bounding box center [1390, 579] width 157 height 14
click at [373, 372] on div at bounding box center [679, 444] width 1144 height 504
click at [676, 528] on div at bounding box center [679, 444] width 1144 height 504
click at [624, 511] on div at bounding box center [679, 444] width 1144 height 504
drag, startPoint x: 227, startPoint y: 431, endPoint x: 239, endPoint y: 410, distance: 24.2
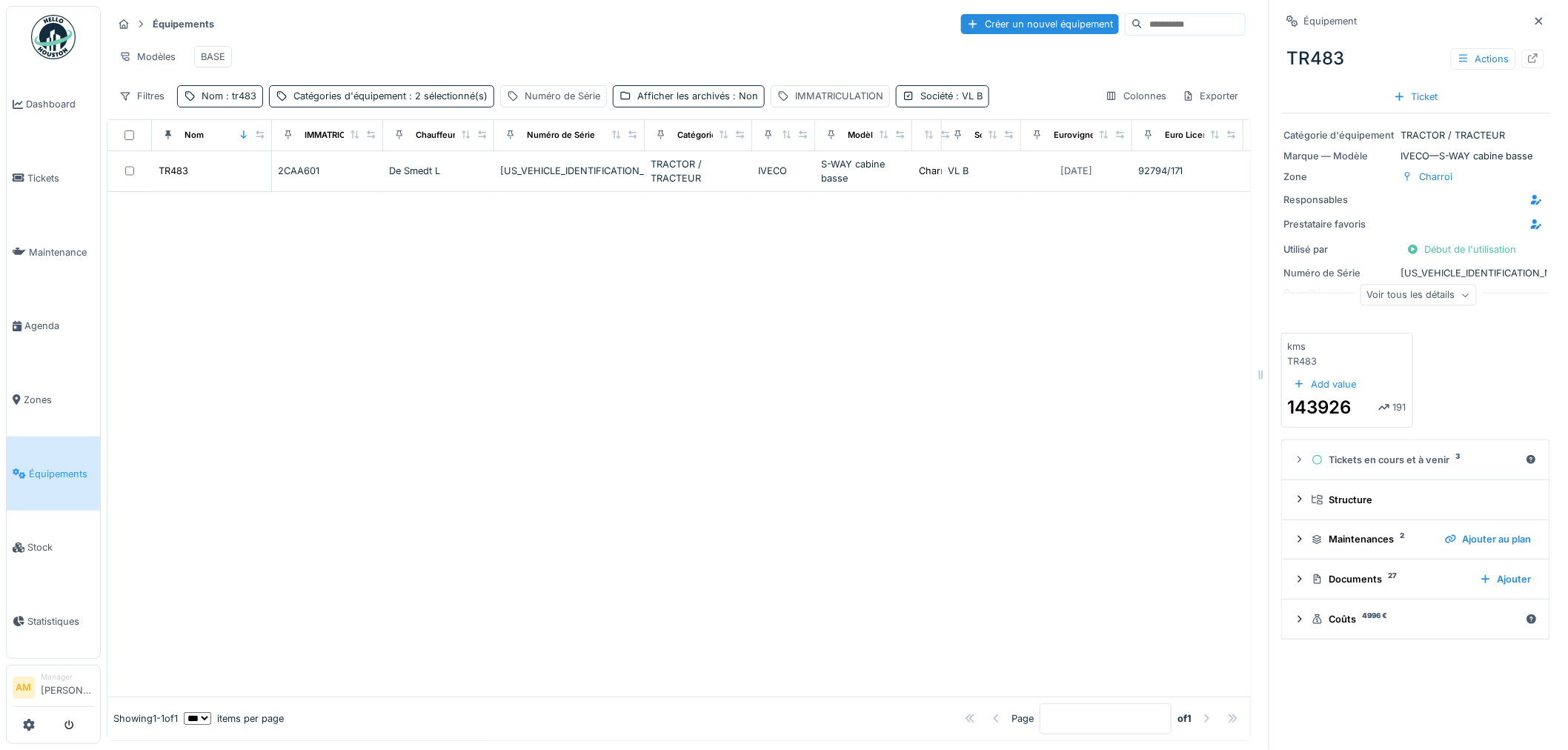
click at [228, 427] on div at bounding box center [679, 444] width 1144 height 504
drag, startPoint x: 240, startPoint y: 406, endPoint x: 252, endPoint y: 398, distance: 14.4
click at [252, 400] on div at bounding box center [679, 444] width 1144 height 504
click at [239, 101] on span ": tr483" at bounding box center [239, 96] width 33 height 11
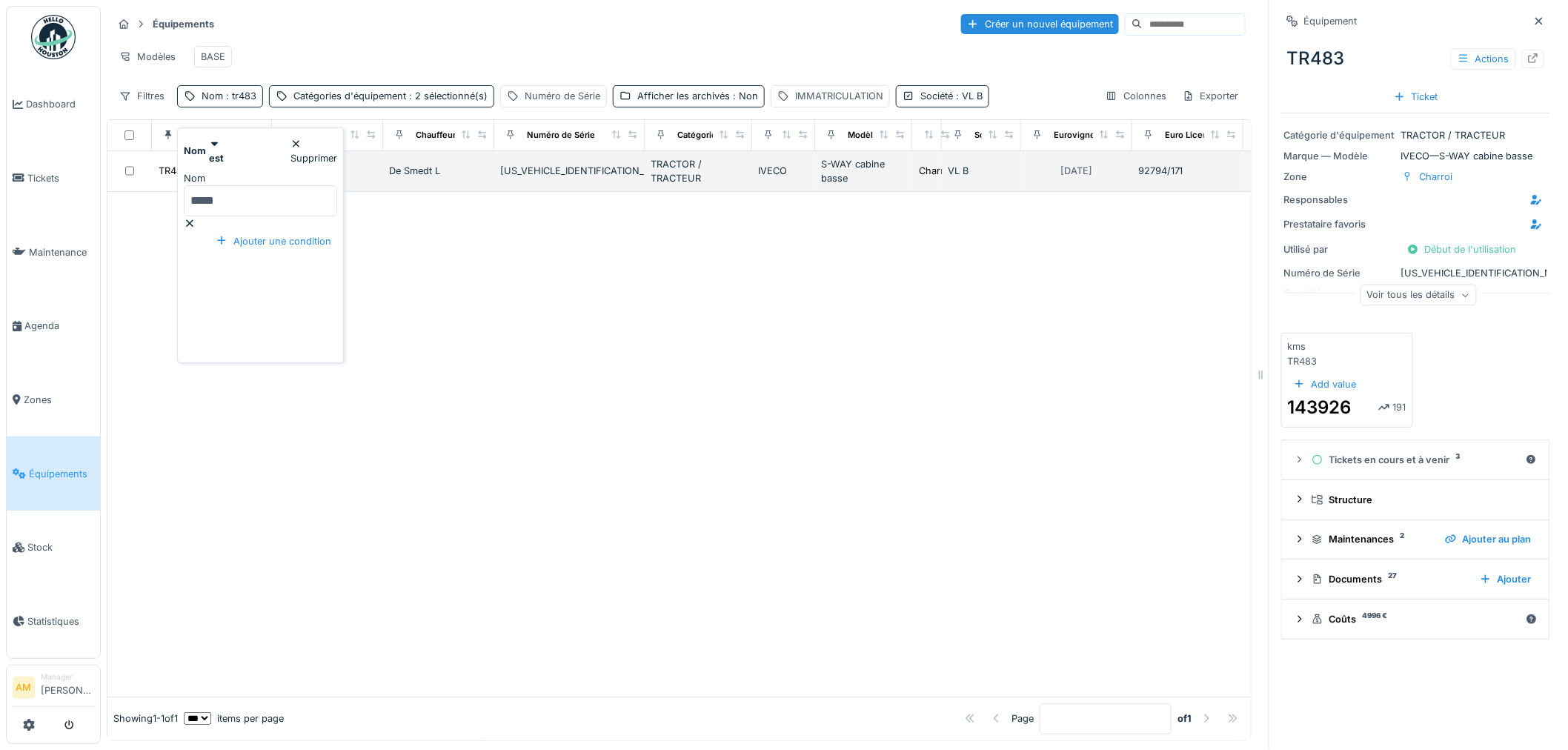
drag, startPoint x: 246, startPoint y: 183, endPoint x: 151, endPoint y: 173, distance: 95.5
click at [151, 173] on body "Dashboard Tickets Maintenance [GEOGRAPHIC_DATA] Zones Équipements Stock Statist…" at bounding box center [784, 375] width 1568 height 750
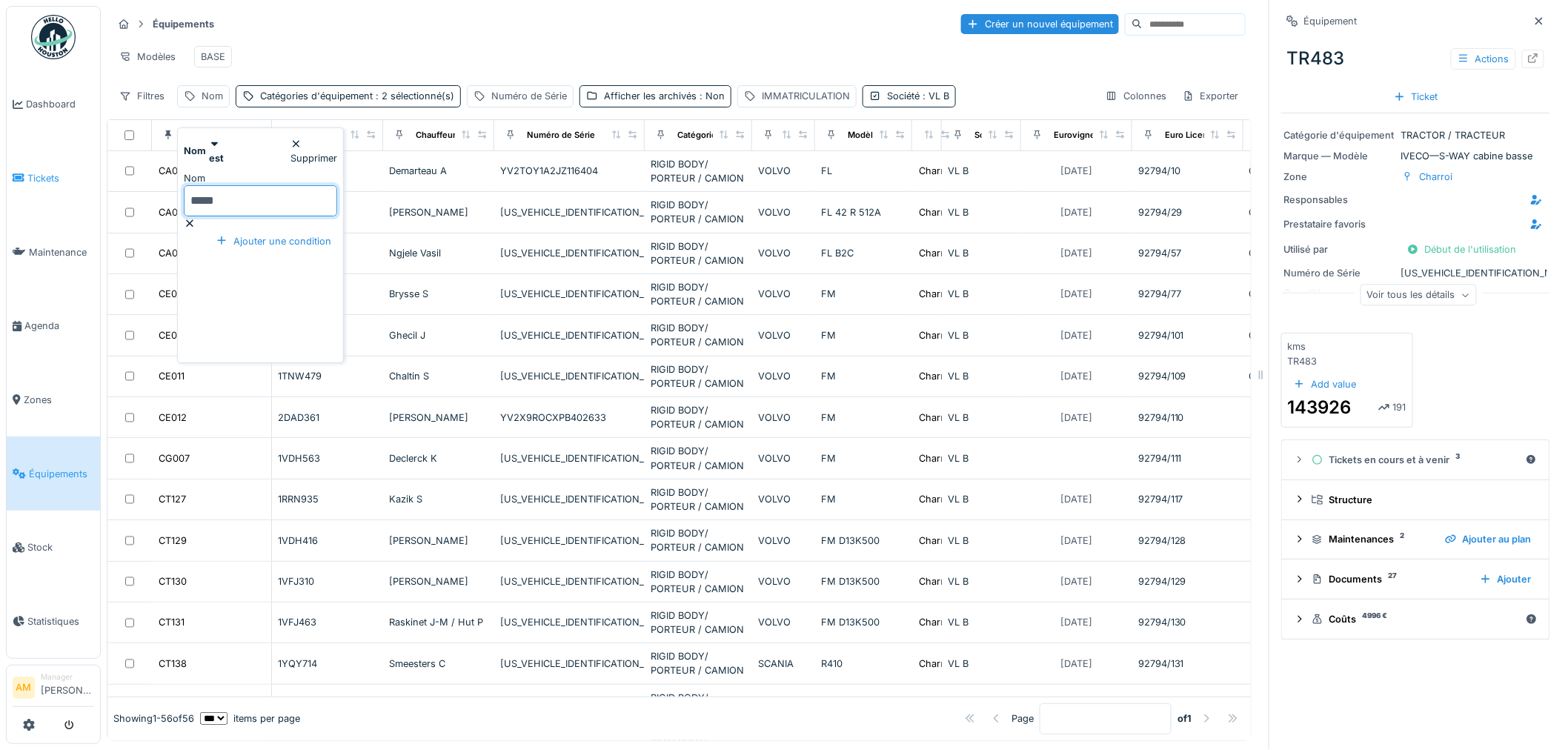
type input "*****"
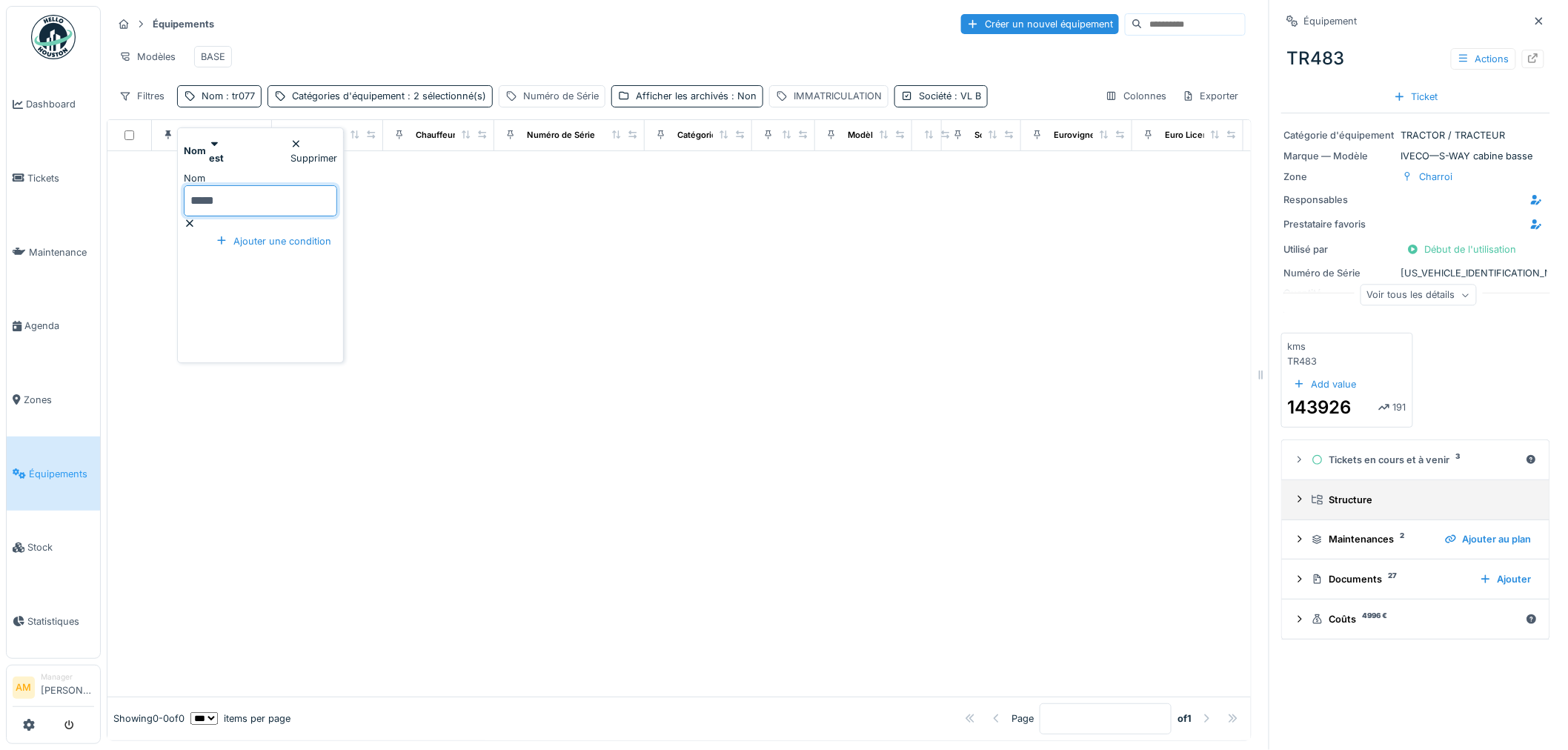
click at [1411, 484] on details "Structure" at bounding box center [1415, 501] width 267 height 40
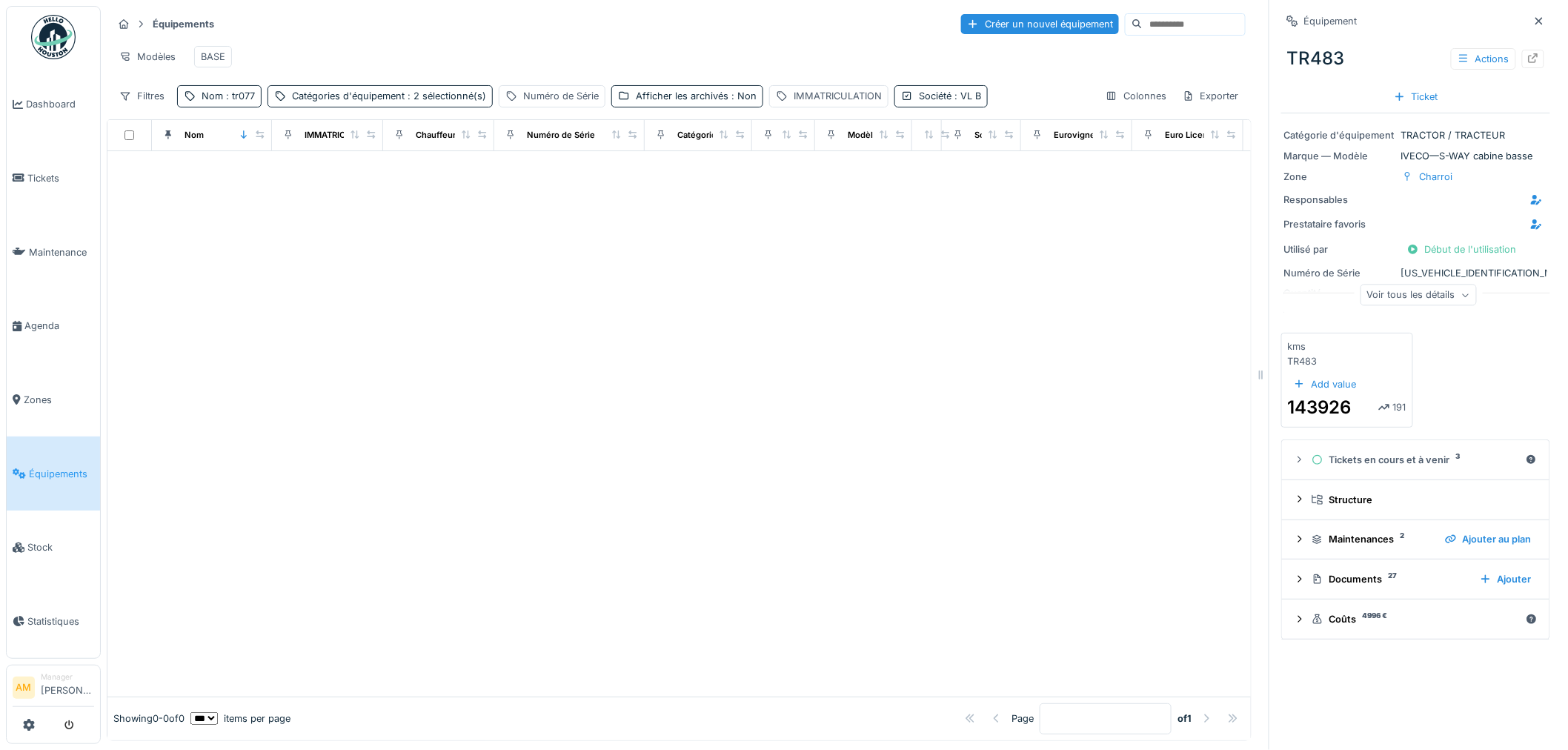
click at [724, 375] on div at bounding box center [679, 424] width 1144 height 545
click at [366, 212] on div at bounding box center [679, 424] width 1144 height 545
drag, startPoint x: 715, startPoint y: 438, endPoint x: 685, endPoint y: 416, distance: 37.2
click at [715, 438] on div at bounding box center [679, 424] width 1144 height 545
